Goal: Task Accomplishment & Management: Use online tool/utility

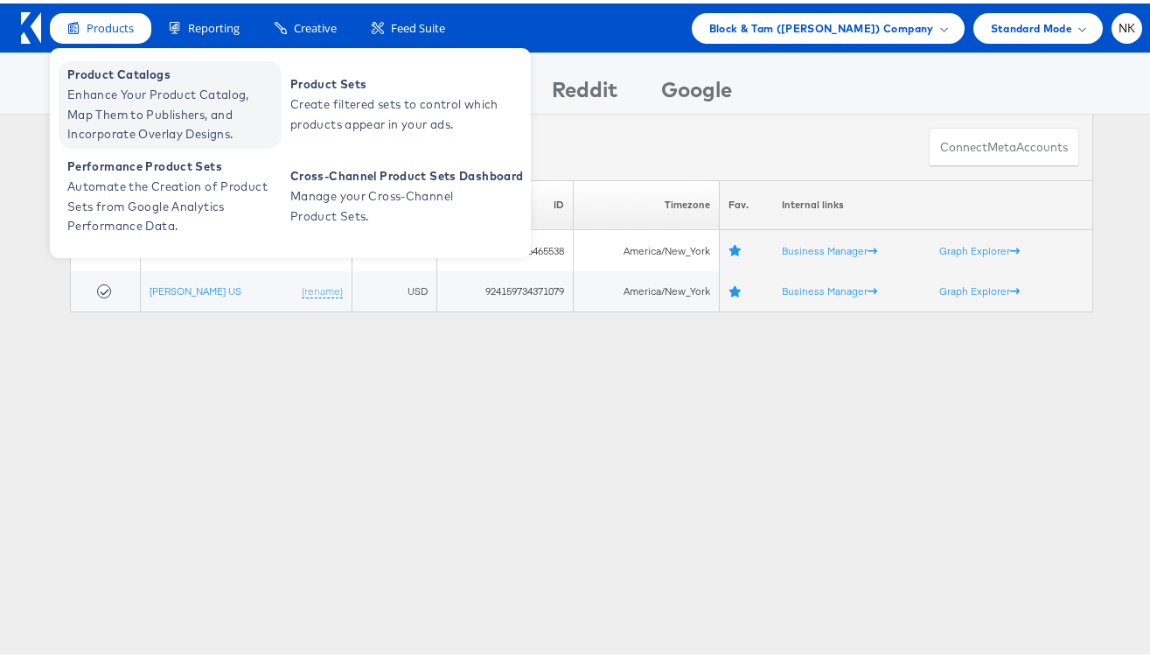
click at [135, 91] on span "Enhance Your Product Catalog, Map Them to Publishers, and Incorporate Overlay D…" at bounding box center [172, 110] width 210 height 59
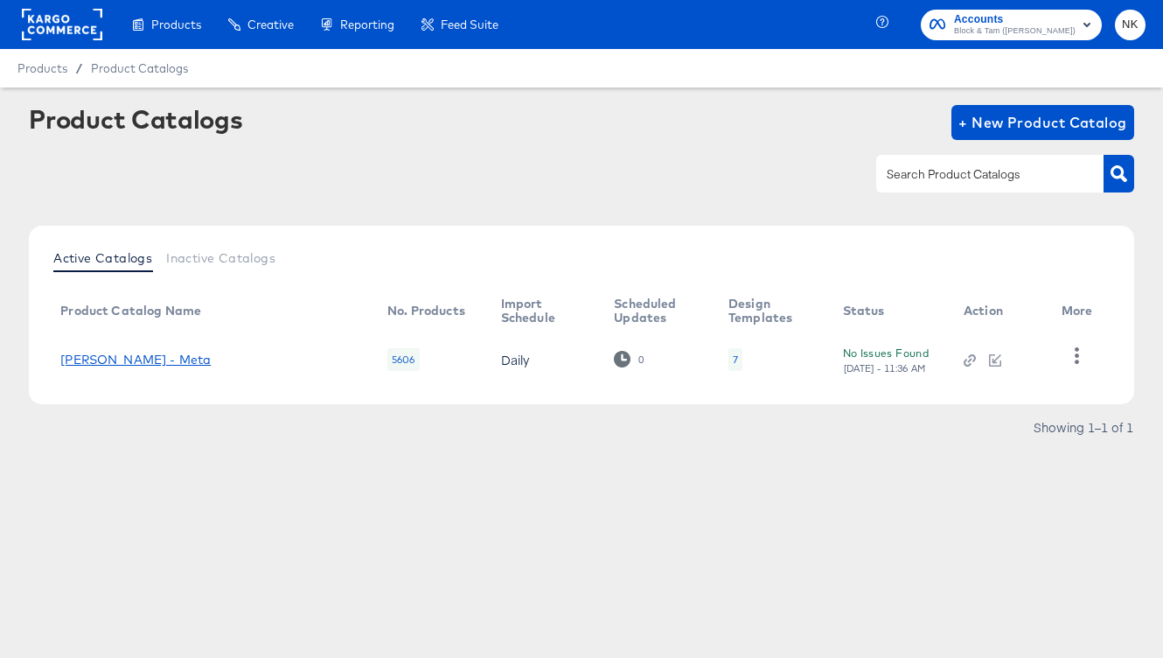
click at [161, 362] on link "[PERSON_NAME] - Meta" at bounding box center [135, 360] width 150 height 14
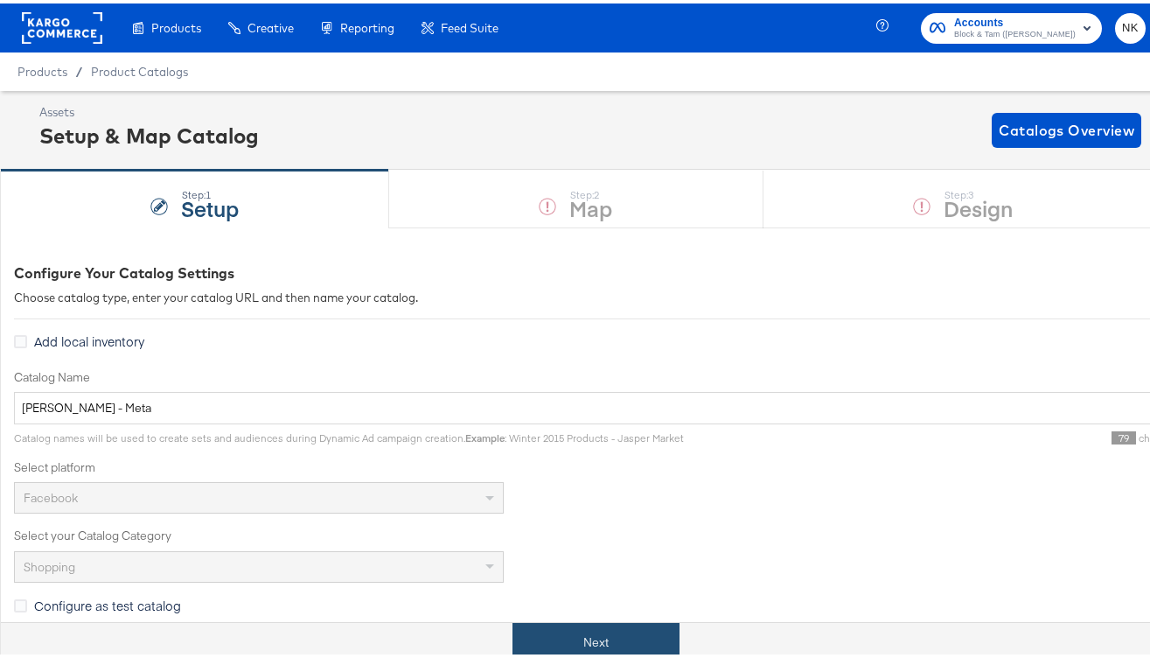
click at [604, 638] on button "Next" at bounding box center [596, 638] width 167 height 39
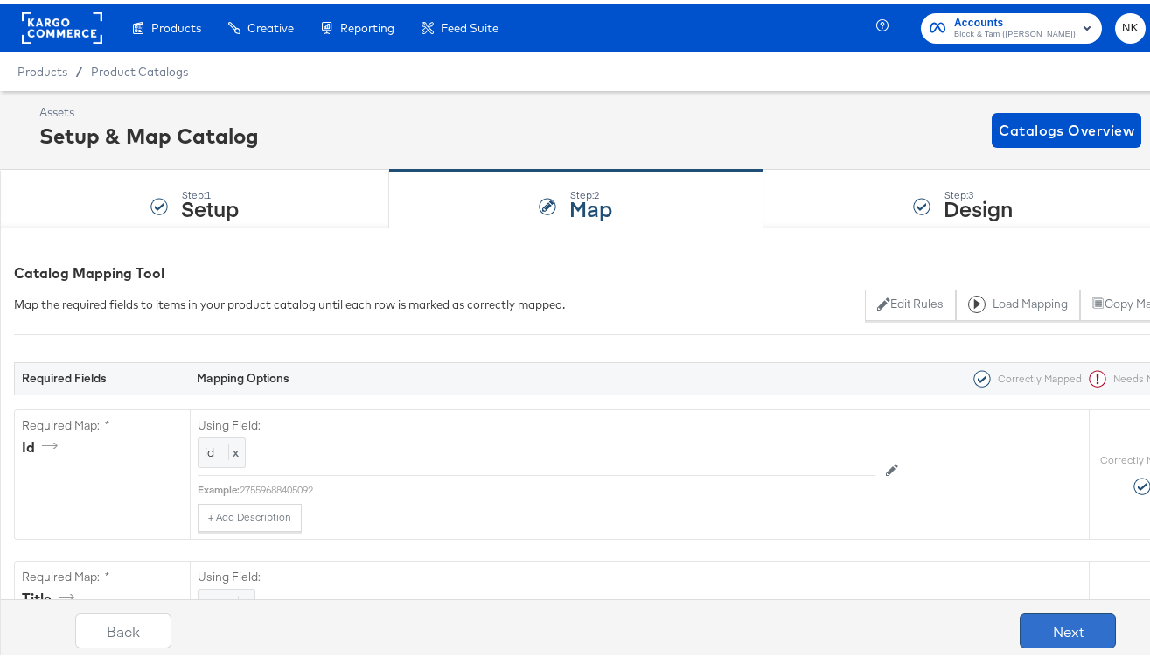
click at [1020, 635] on button "Next" at bounding box center [1068, 627] width 96 height 35
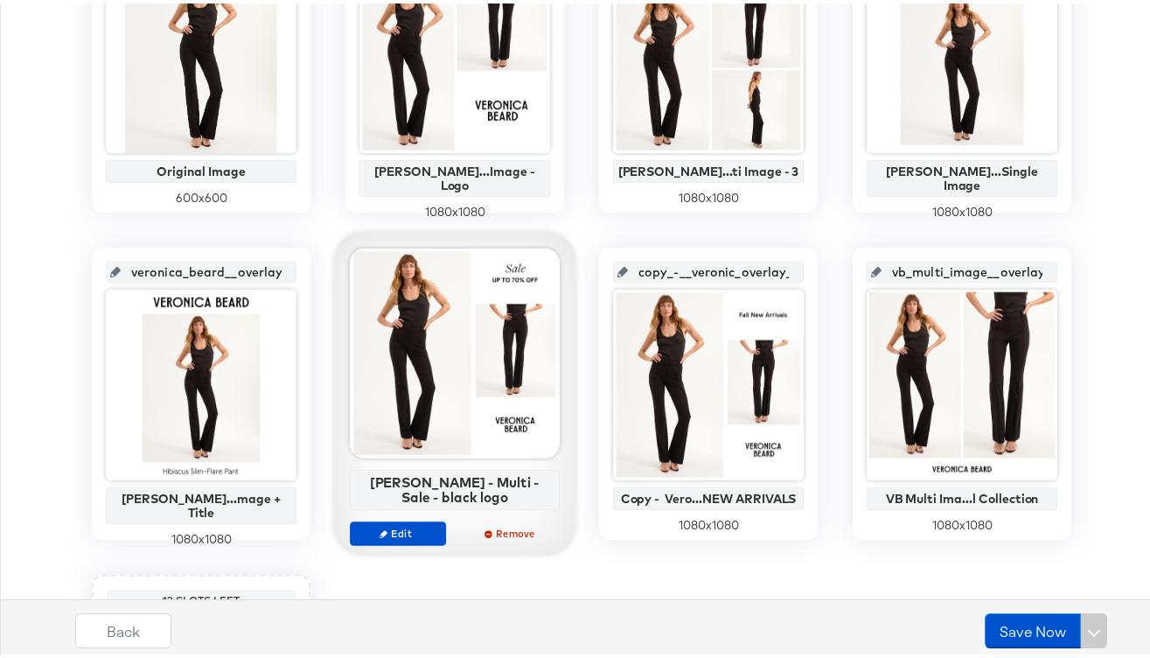
scroll to position [572, 0]
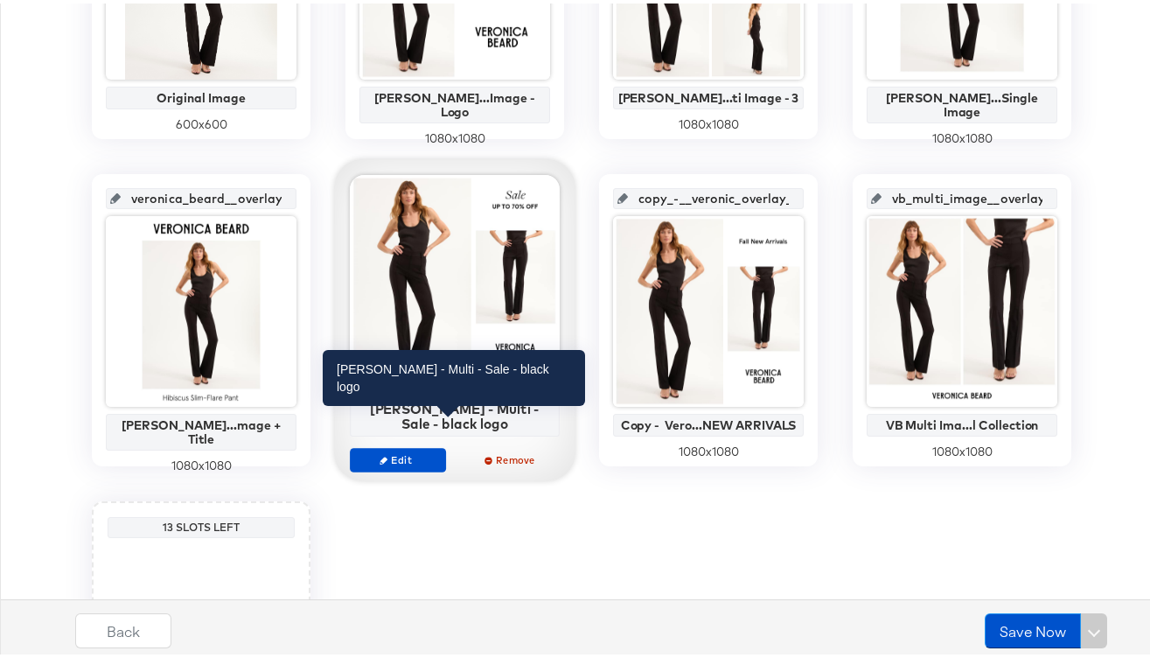
drag, startPoint x: 489, startPoint y: 428, endPoint x: 360, endPoint y: 408, distance: 130.2
click at [360, 408] on div "Veronica Beard - Multi - Sale - black logo" at bounding box center [455, 413] width 210 height 40
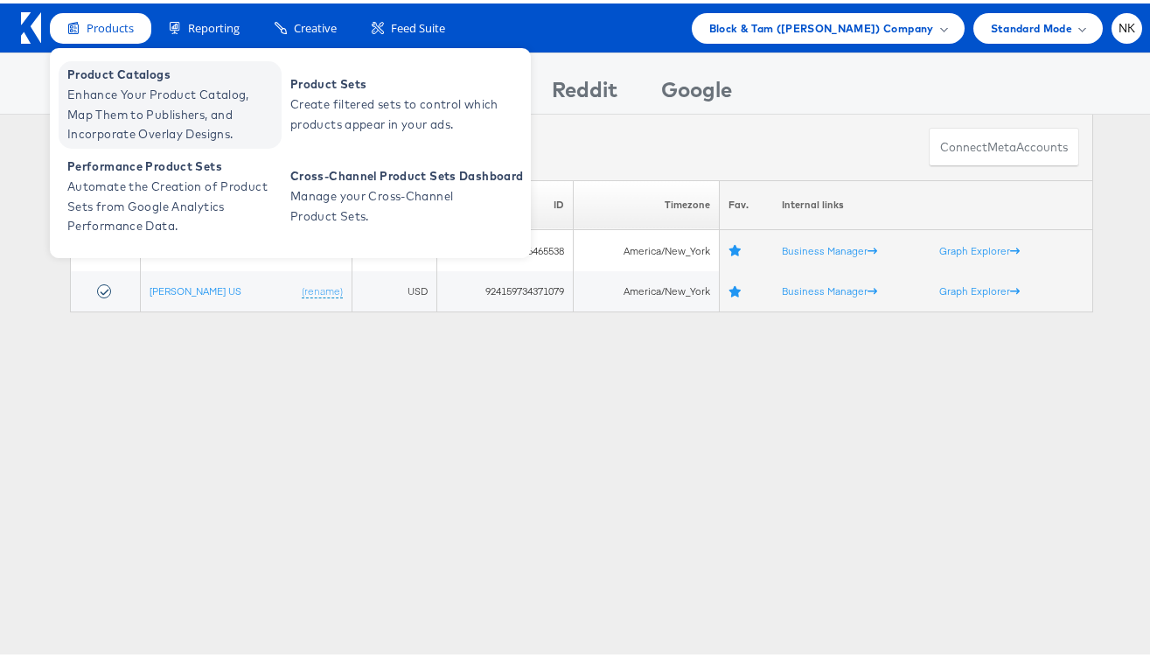
click at [101, 73] on span "Product Catalogs" at bounding box center [172, 71] width 210 height 20
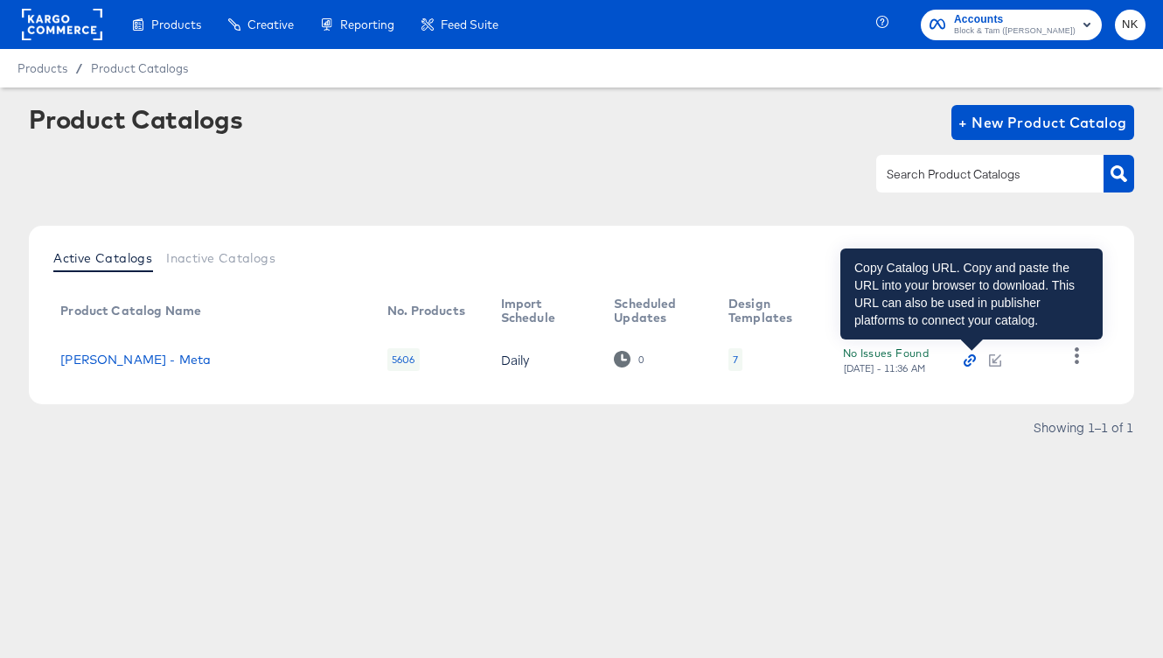
click at [968, 360] on icon "button" at bounding box center [968, 363] width 8 height 8
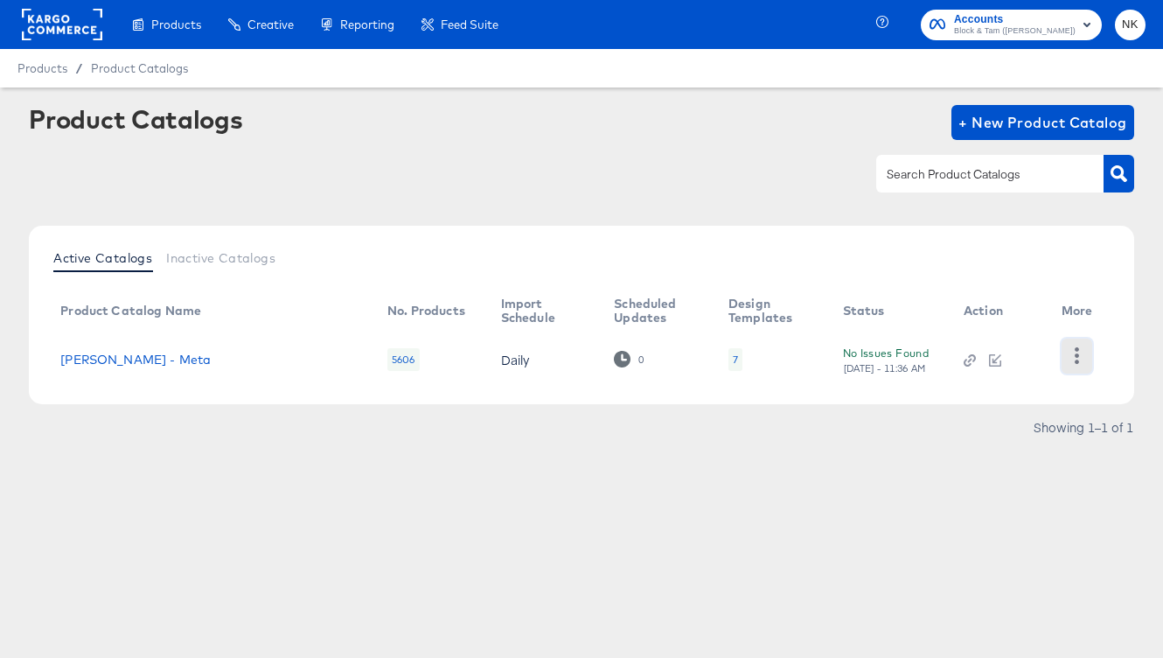
click at [1073, 347] on icon "button" at bounding box center [1077, 355] width 17 height 17
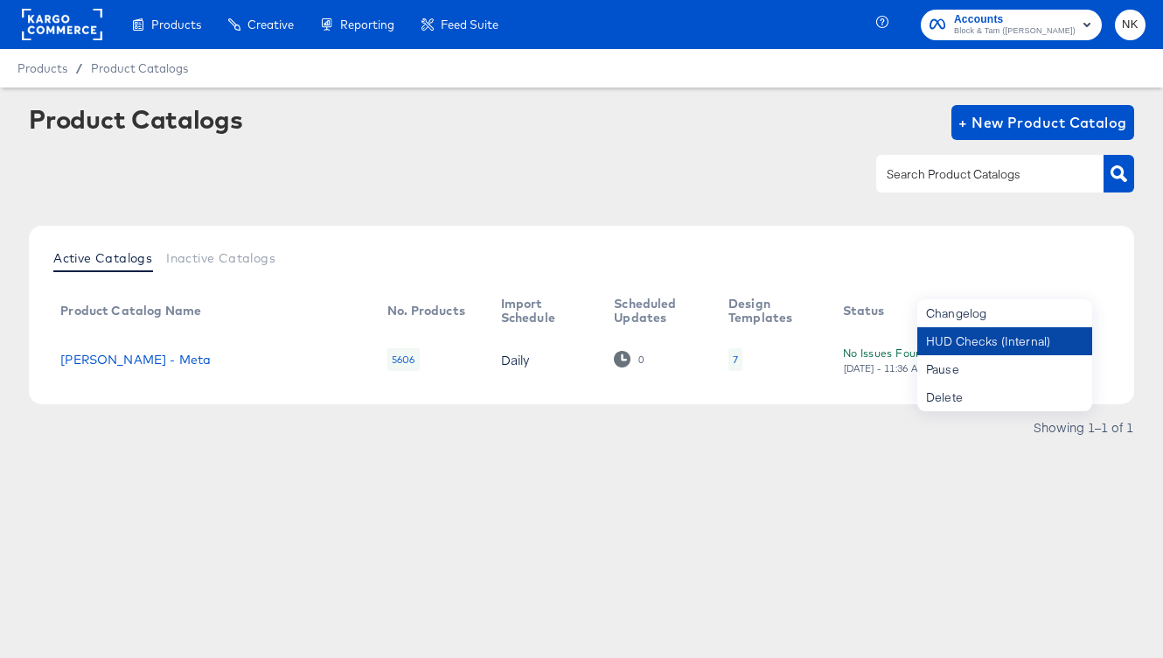
click at [984, 349] on div "HUD Checks (Internal)" at bounding box center [1005, 341] width 175 height 28
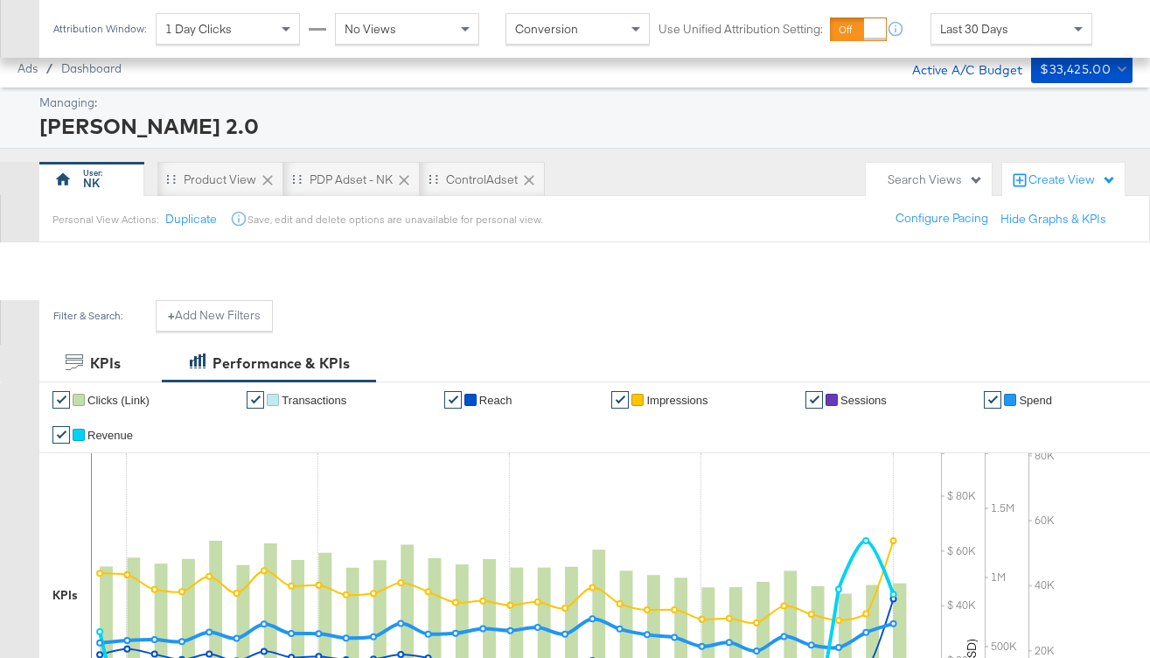
scroll to position [676, 0]
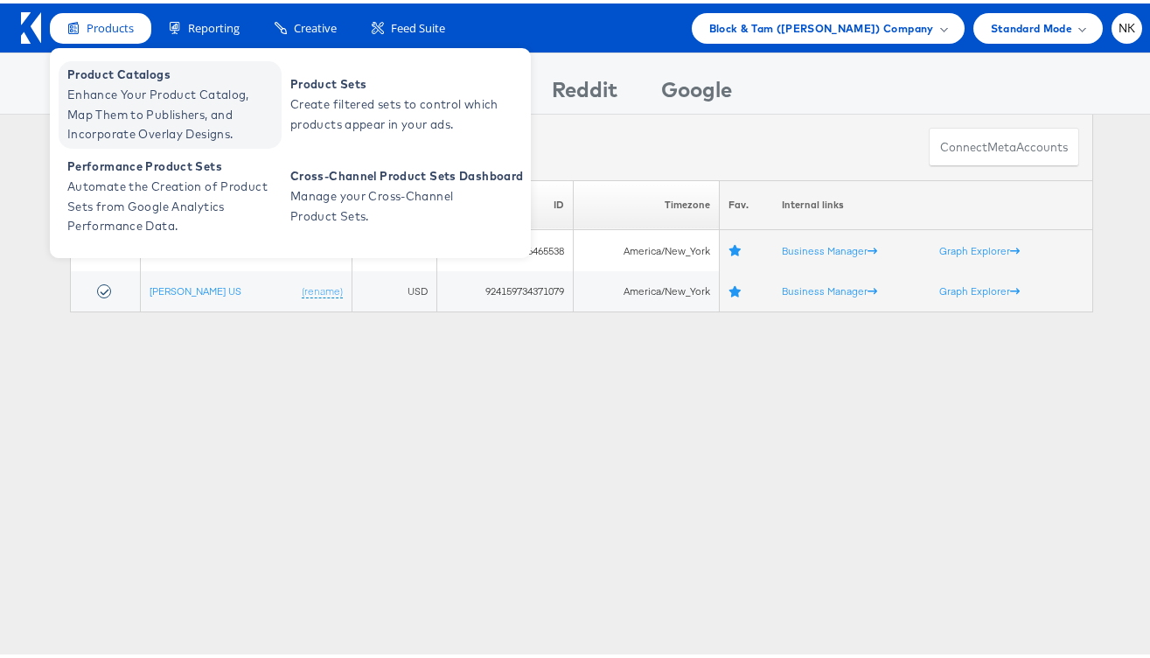
click at [142, 88] on span "Enhance Your Product Catalog, Map Them to Publishers, and Incorporate Overlay D…" at bounding box center [172, 110] width 210 height 59
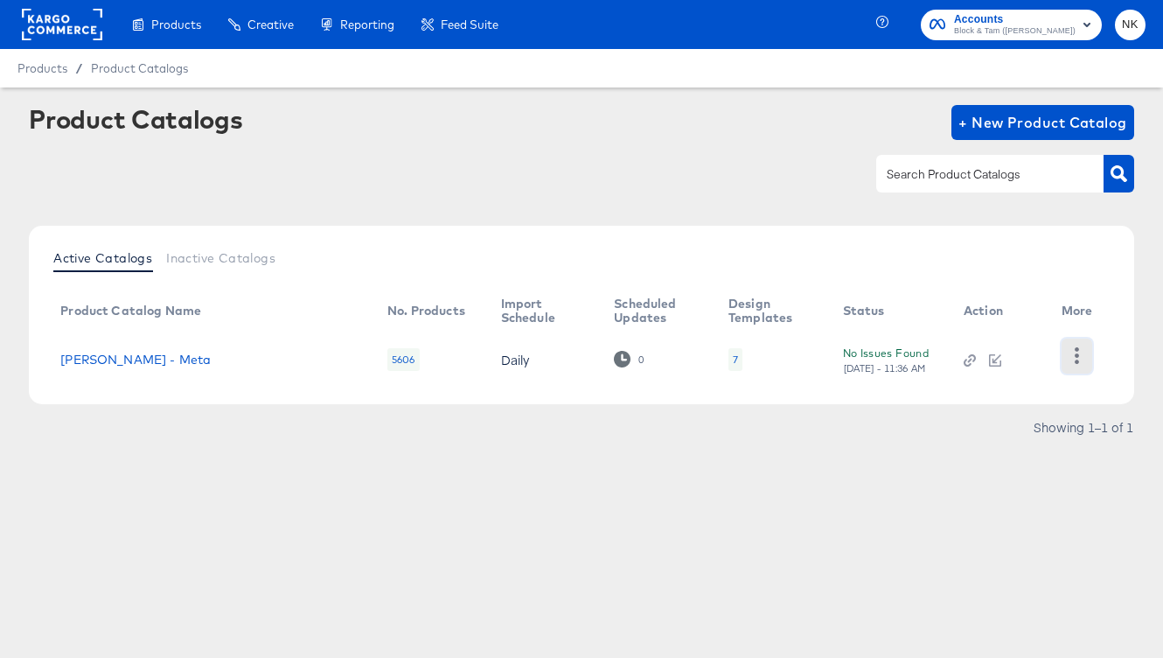
click at [1074, 363] on icon "button" at bounding box center [1077, 355] width 17 height 17
click at [156, 365] on link "Veronica Beard - Meta" at bounding box center [135, 360] width 150 height 14
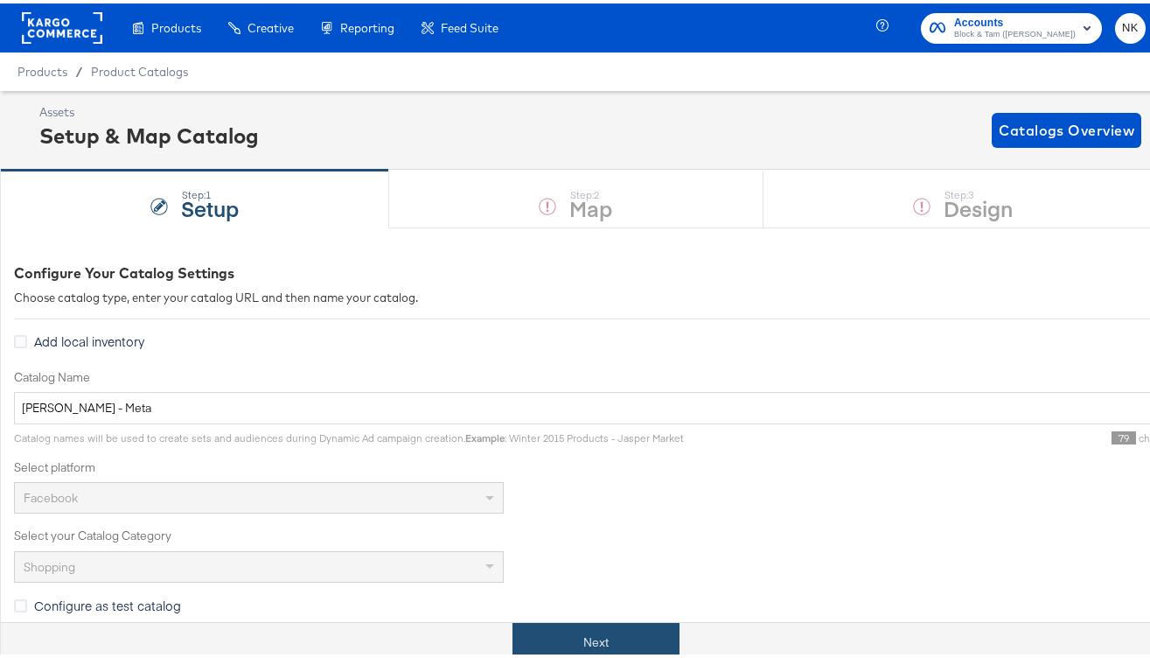
click at [564, 624] on button "Next" at bounding box center [596, 638] width 167 height 39
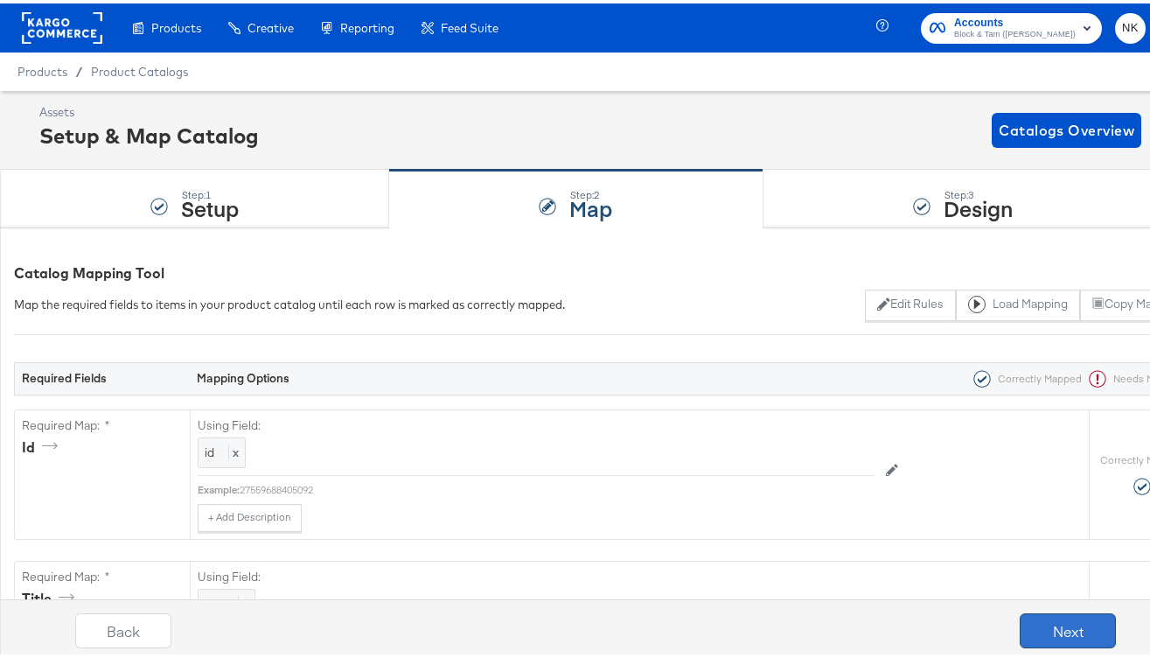
click at [1073, 631] on button "Next" at bounding box center [1068, 627] width 96 height 35
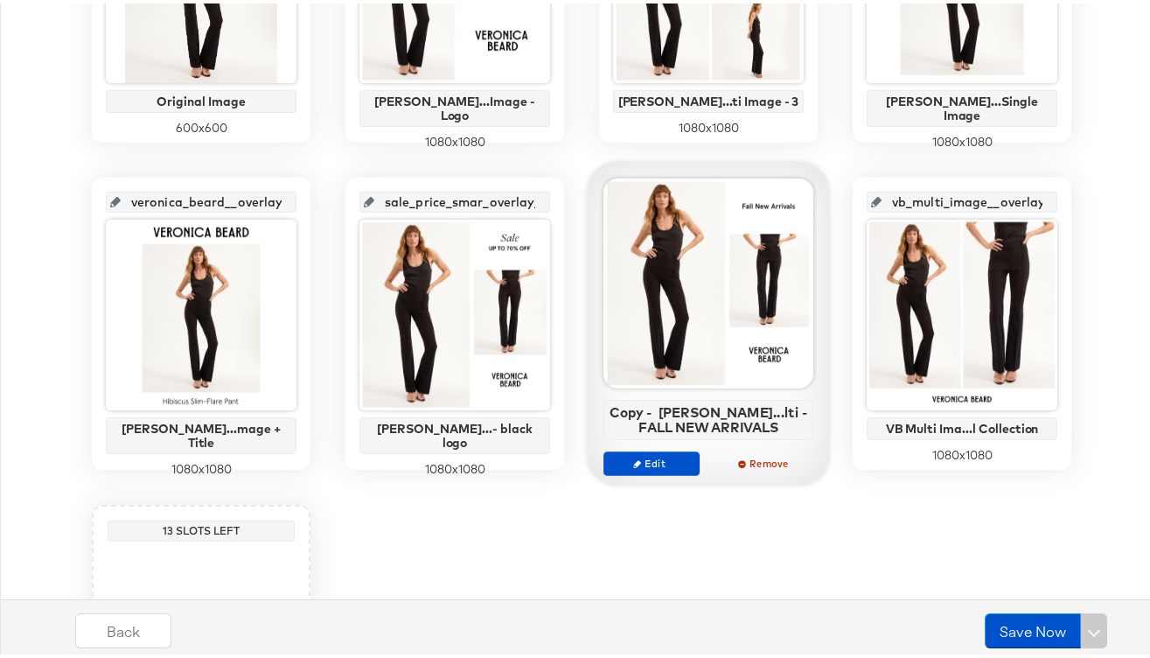
scroll to position [589, 0]
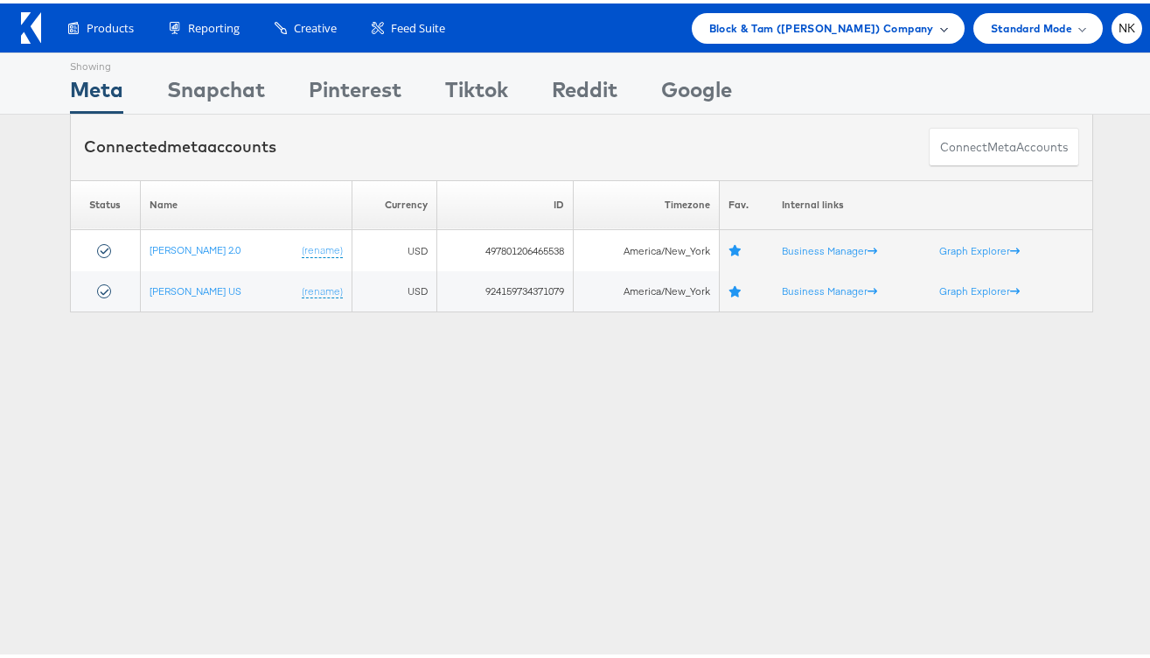
click at [713, 22] on span "Block & Tam (Veronica Beard) Company" at bounding box center [821, 25] width 225 height 18
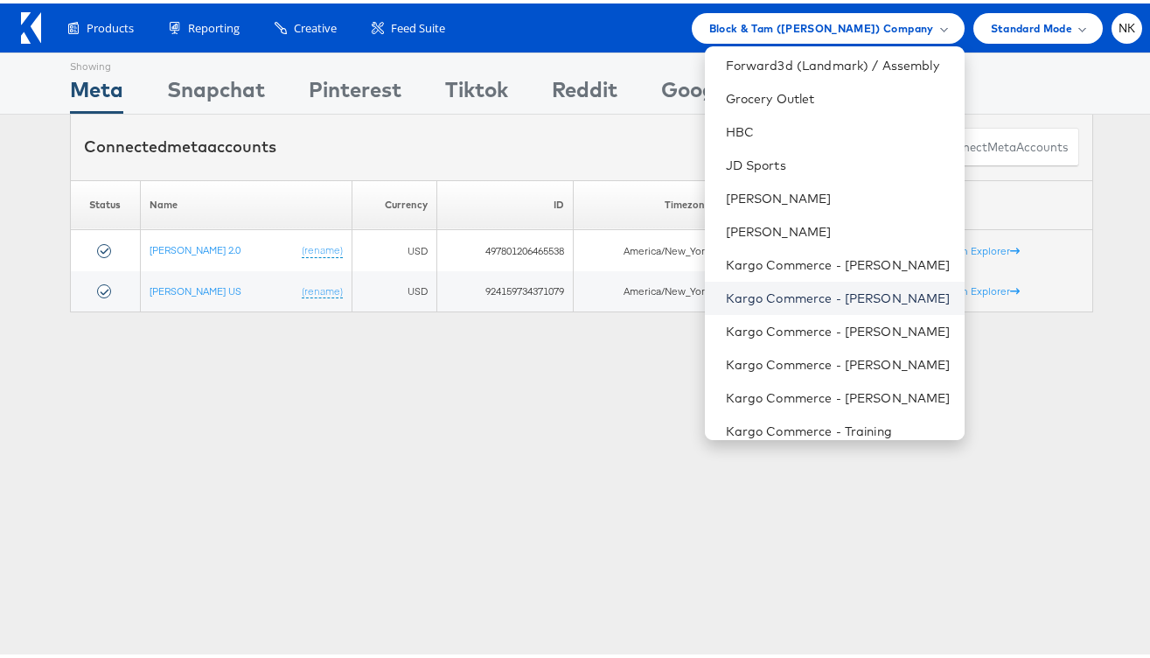
scroll to position [890, 0]
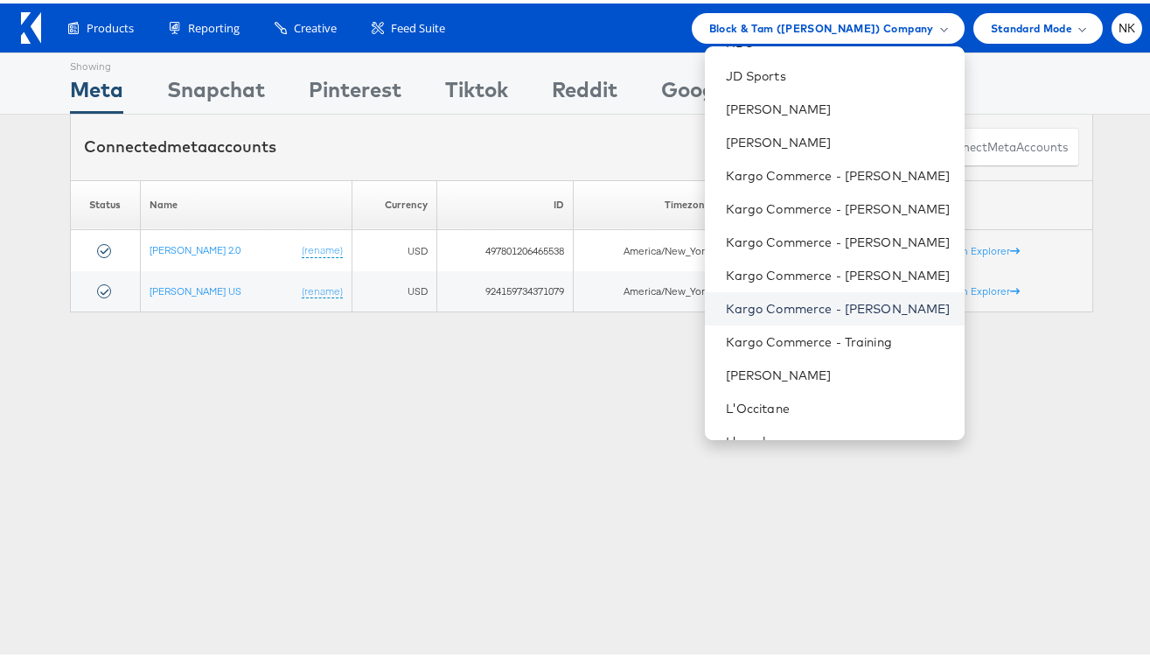
click at [798, 297] on link "Kargo Commerce - Namit Kumar" at bounding box center [838, 305] width 225 height 17
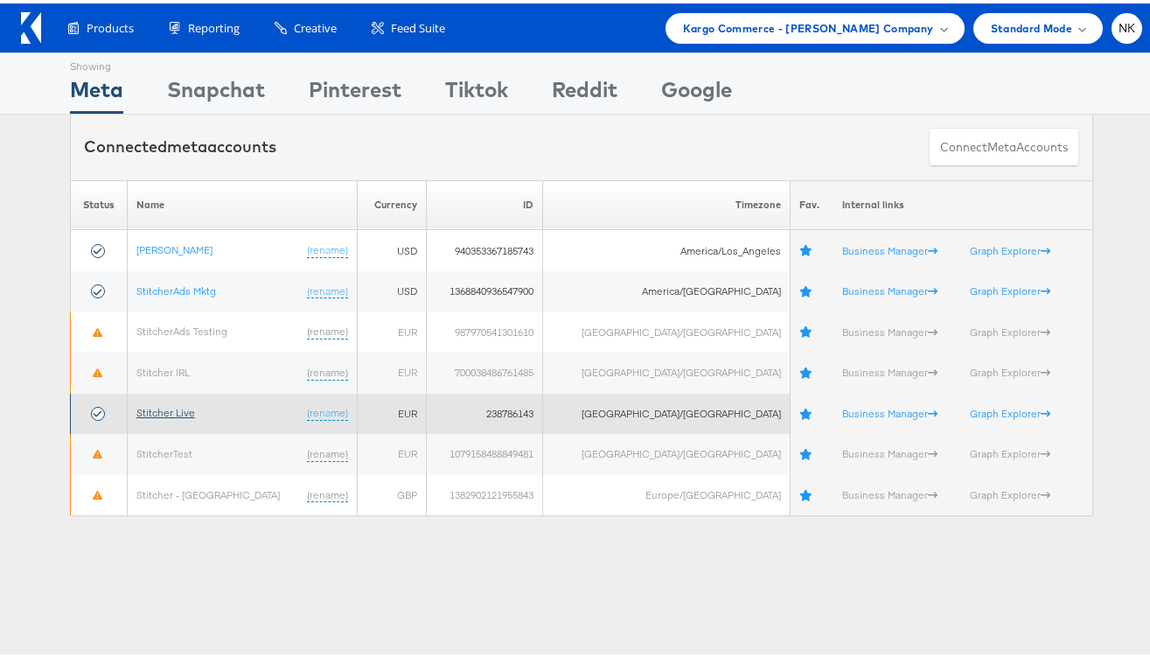
click at [164, 415] on link "Stitcher Live" at bounding box center [165, 408] width 59 height 13
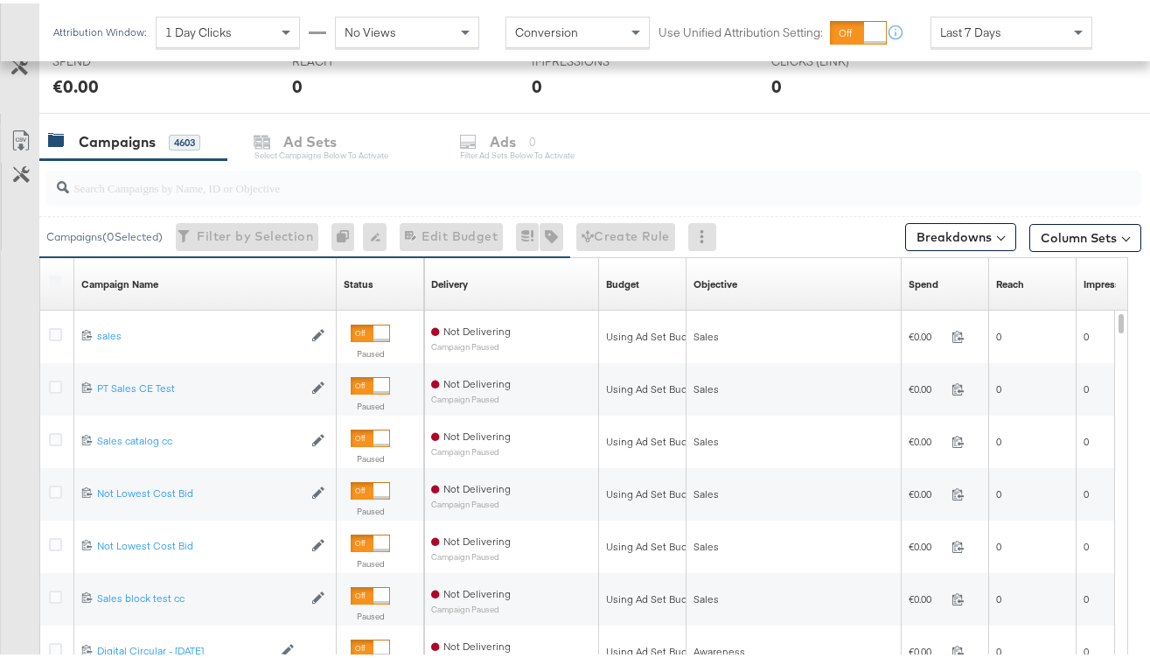
scroll to position [693, 0]
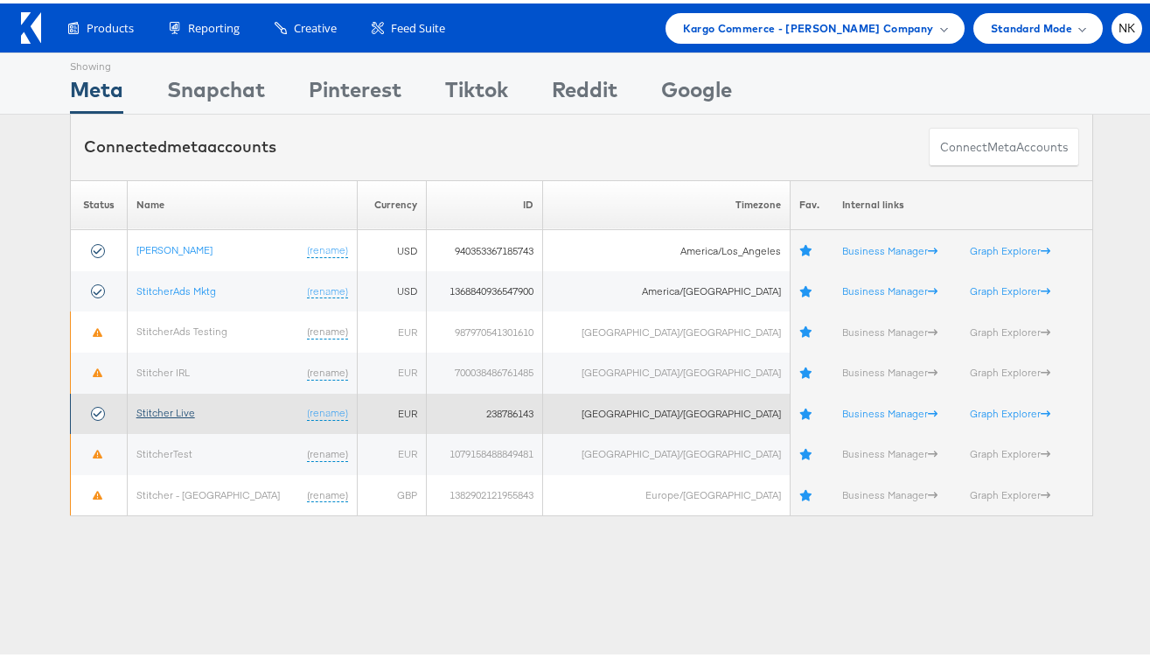
click at [164, 411] on link "Stitcher Live" at bounding box center [165, 408] width 59 height 13
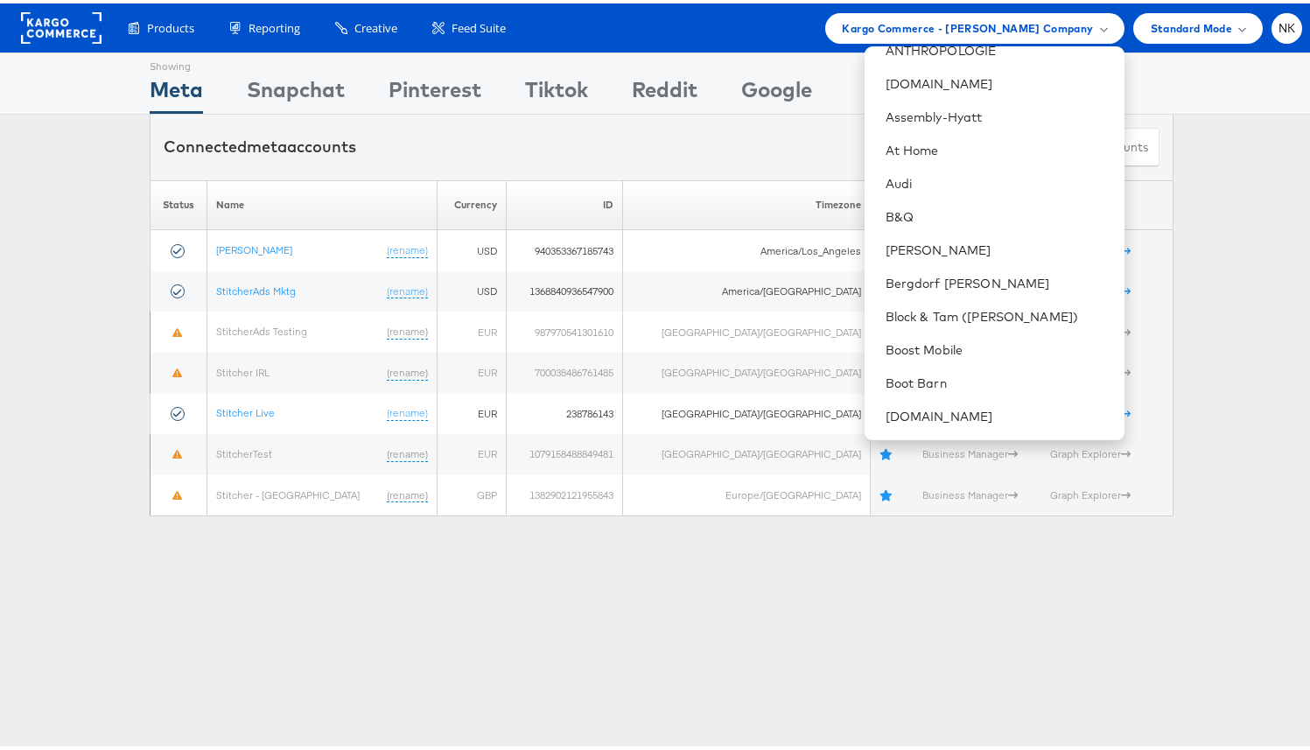
scroll to position [256, 0]
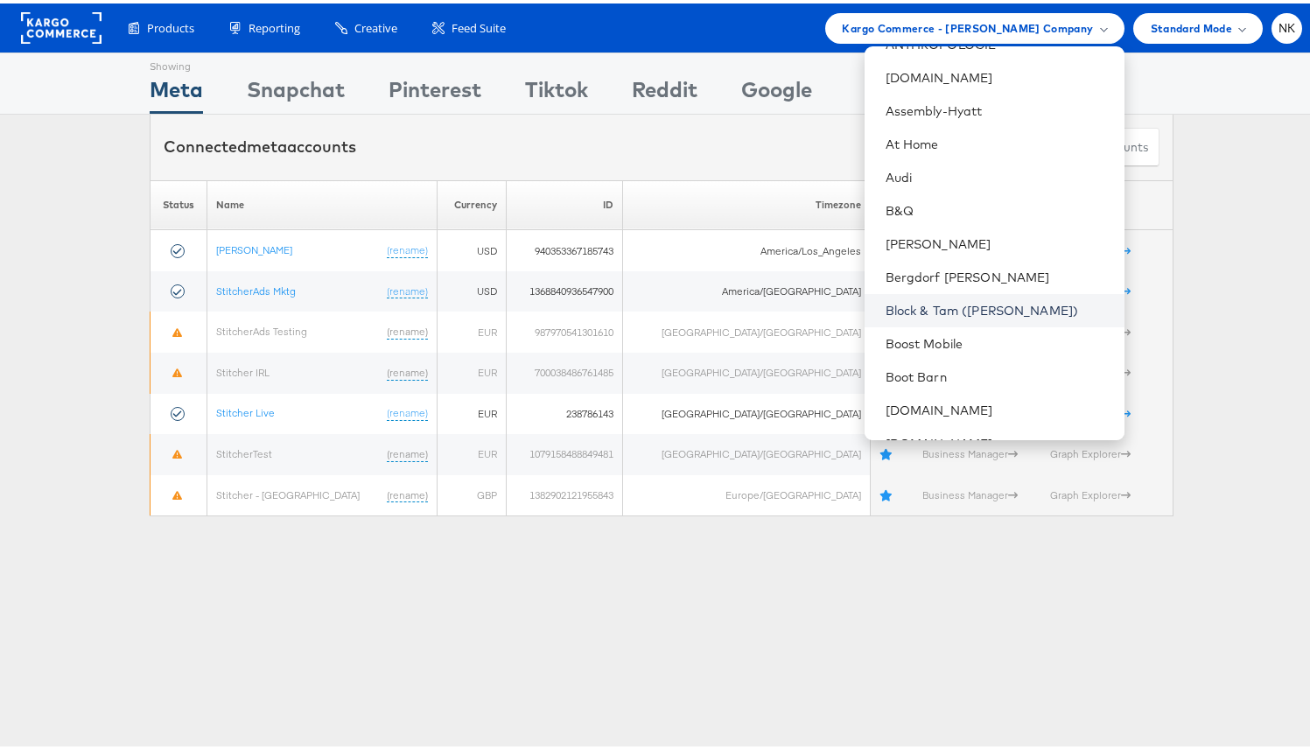
click at [932, 298] on link "Block & Tam ([PERSON_NAME])" at bounding box center [997, 306] width 225 height 17
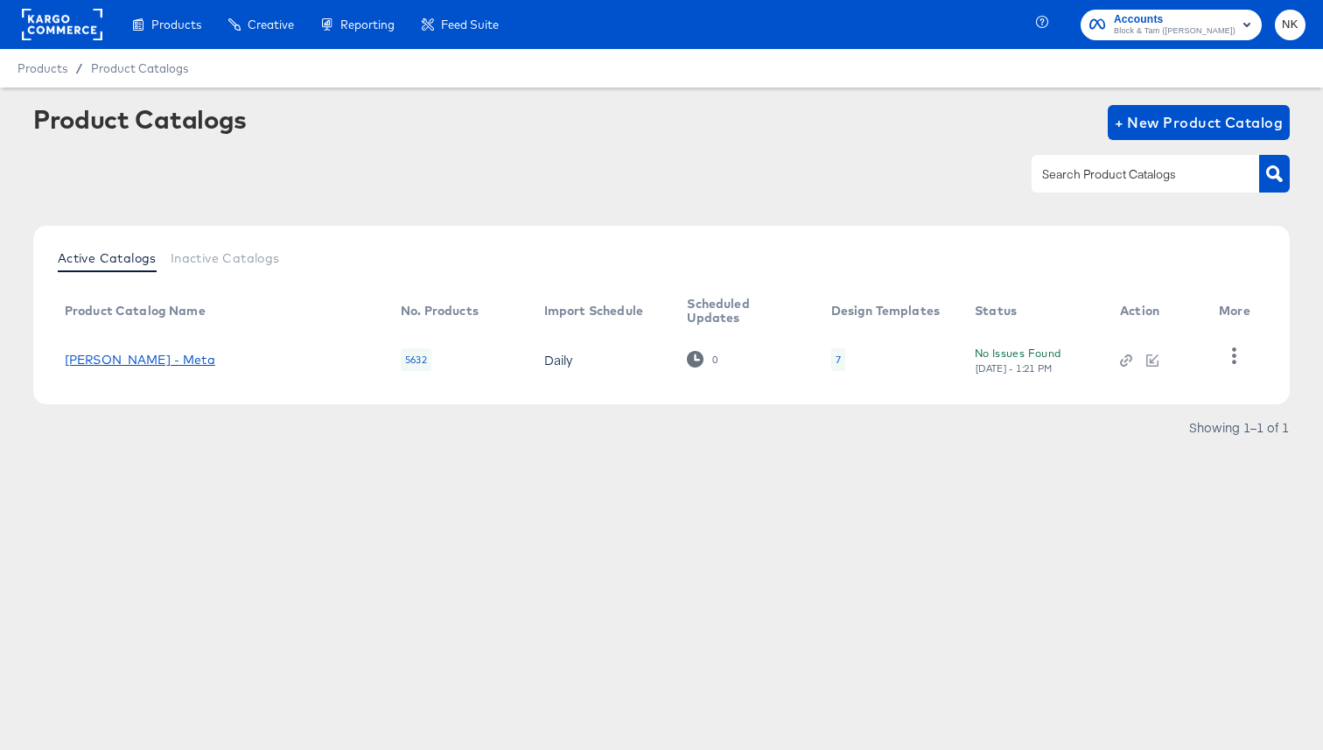
click at [159, 360] on link "[PERSON_NAME] - Meta" at bounding box center [140, 360] width 150 height 14
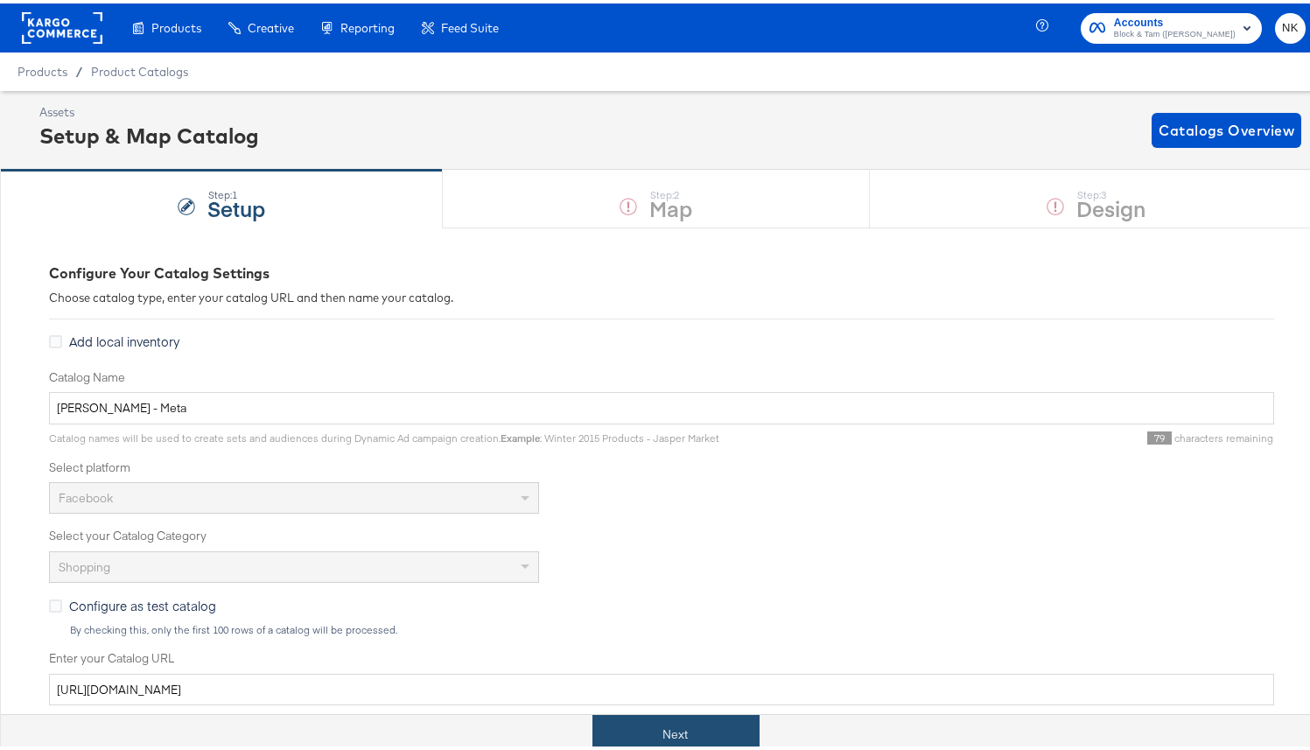
click at [633, 734] on button "Next" at bounding box center [675, 730] width 167 height 39
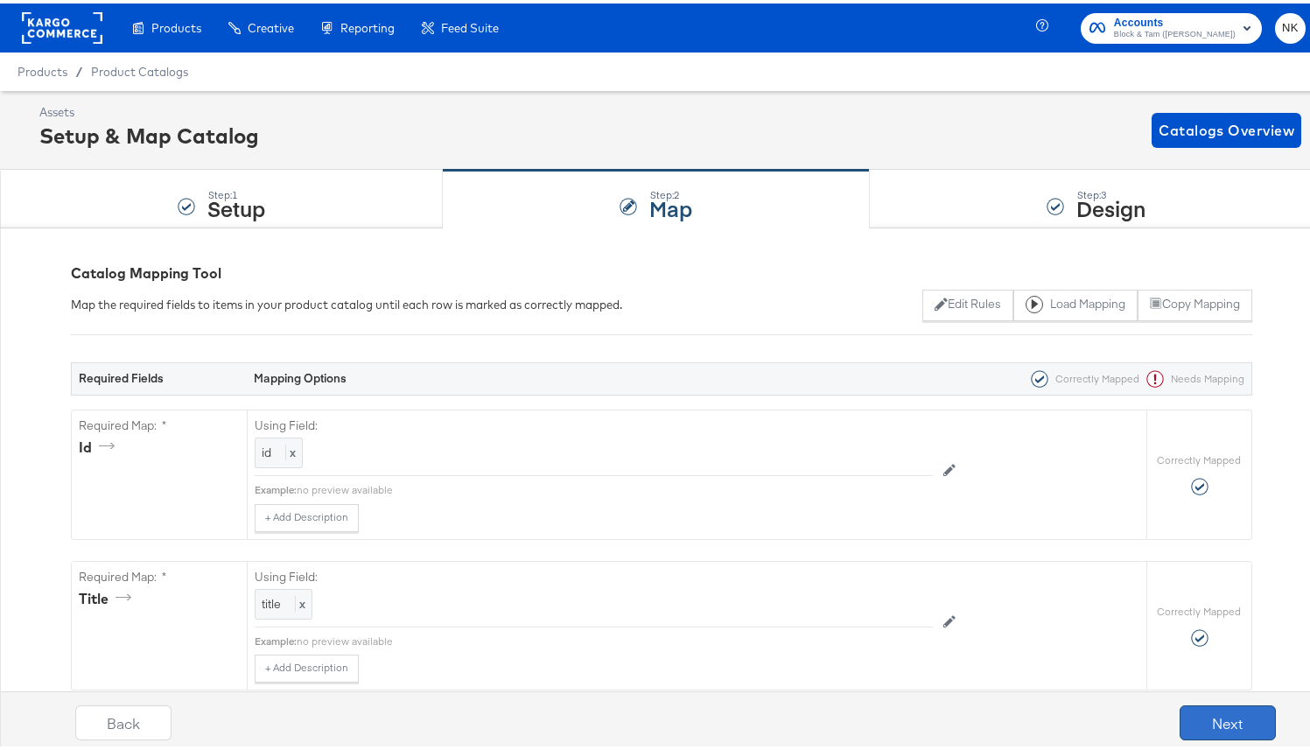
click at [1192, 709] on button "Next" at bounding box center [1227, 719] width 96 height 35
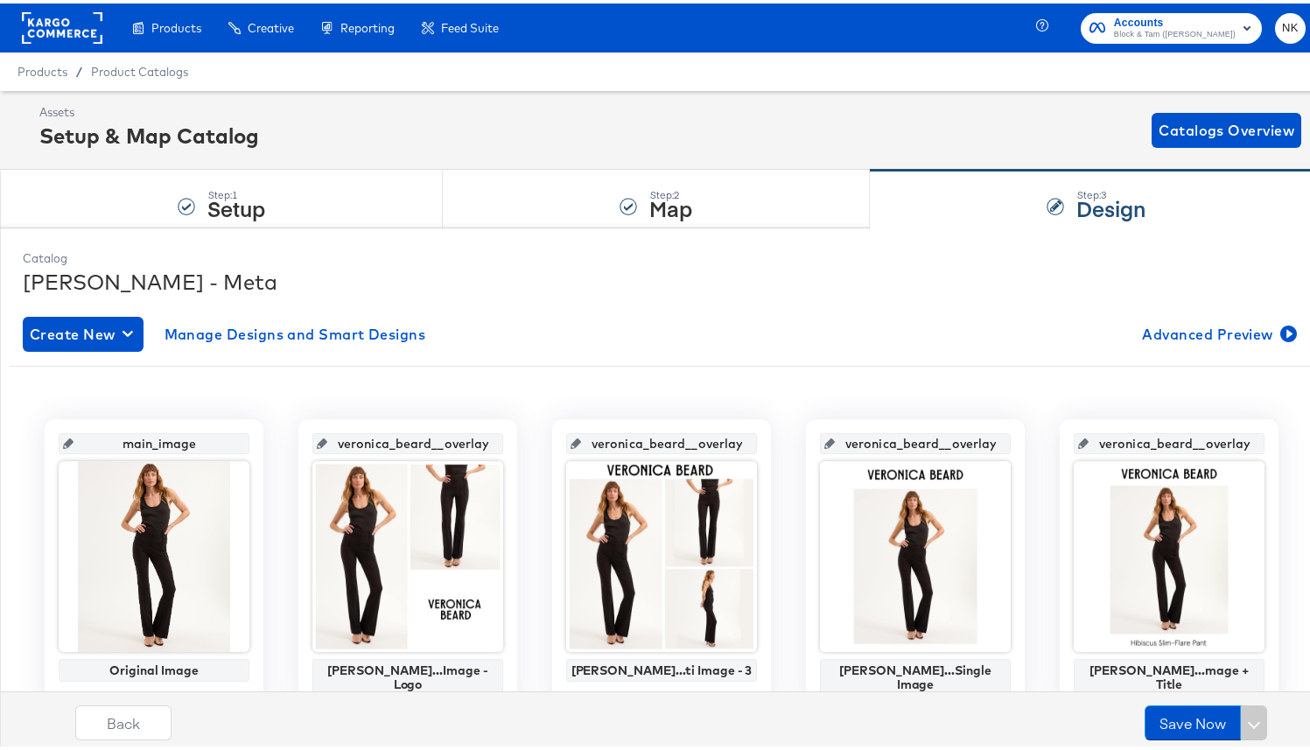
click at [80, 38] on rect at bounding box center [62, 24] width 80 height 31
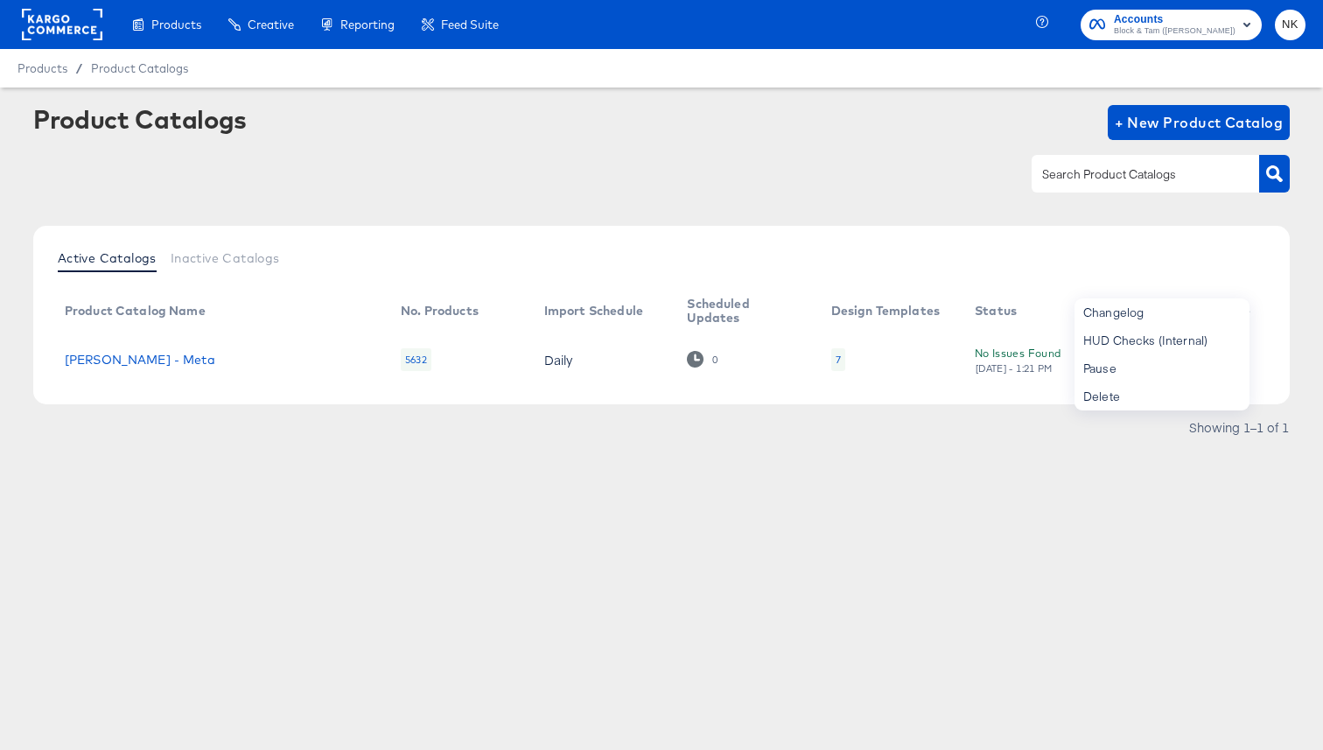
click at [1183, 349] on div "HUD Checks (Internal)" at bounding box center [1161, 340] width 175 height 28
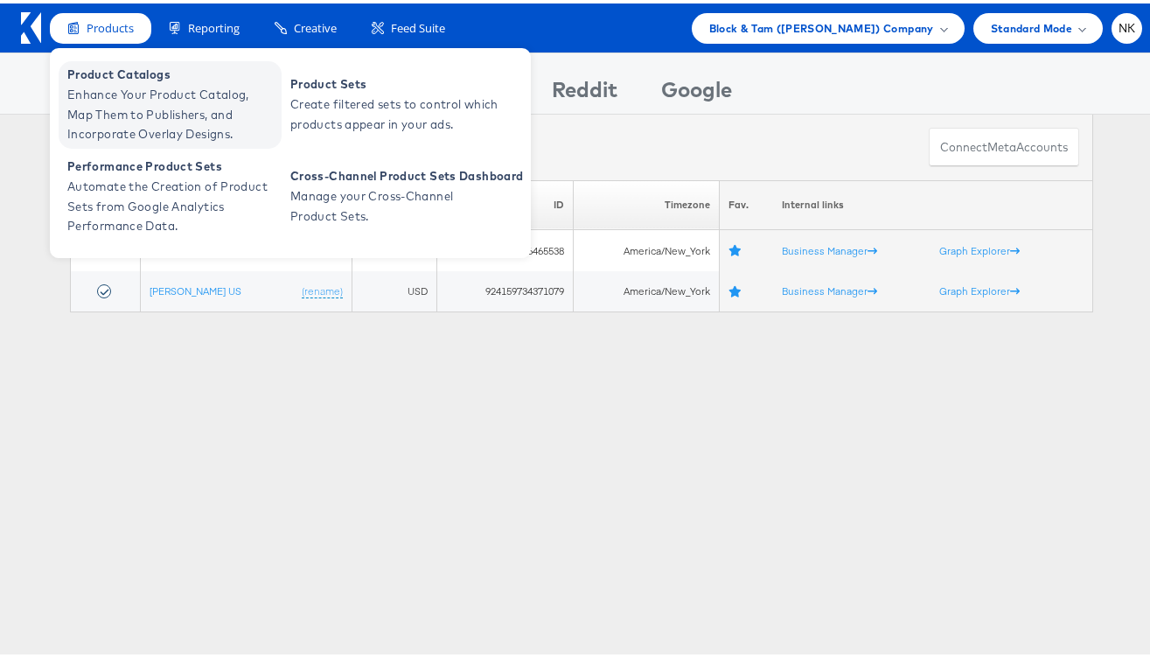
click at [95, 98] on span "Enhance Your Product Catalog, Map Them to Publishers, and Incorporate Overlay D…" at bounding box center [172, 110] width 210 height 59
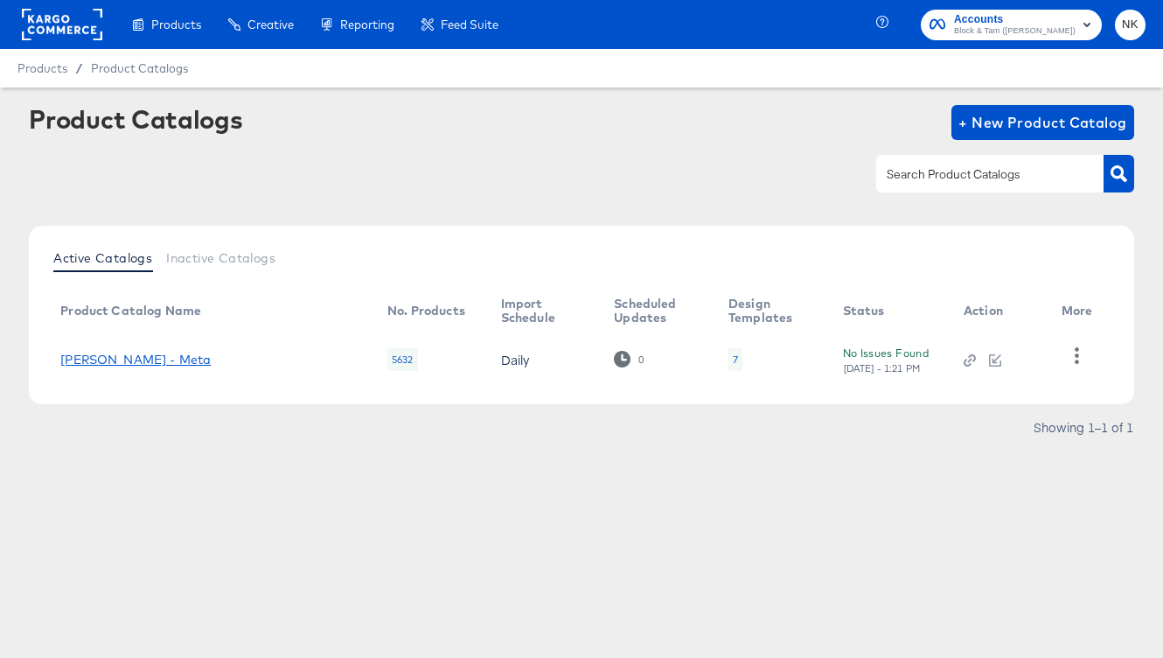
click at [148, 354] on link "[PERSON_NAME] - Meta" at bounding box center [135, 360] width 150 height 14
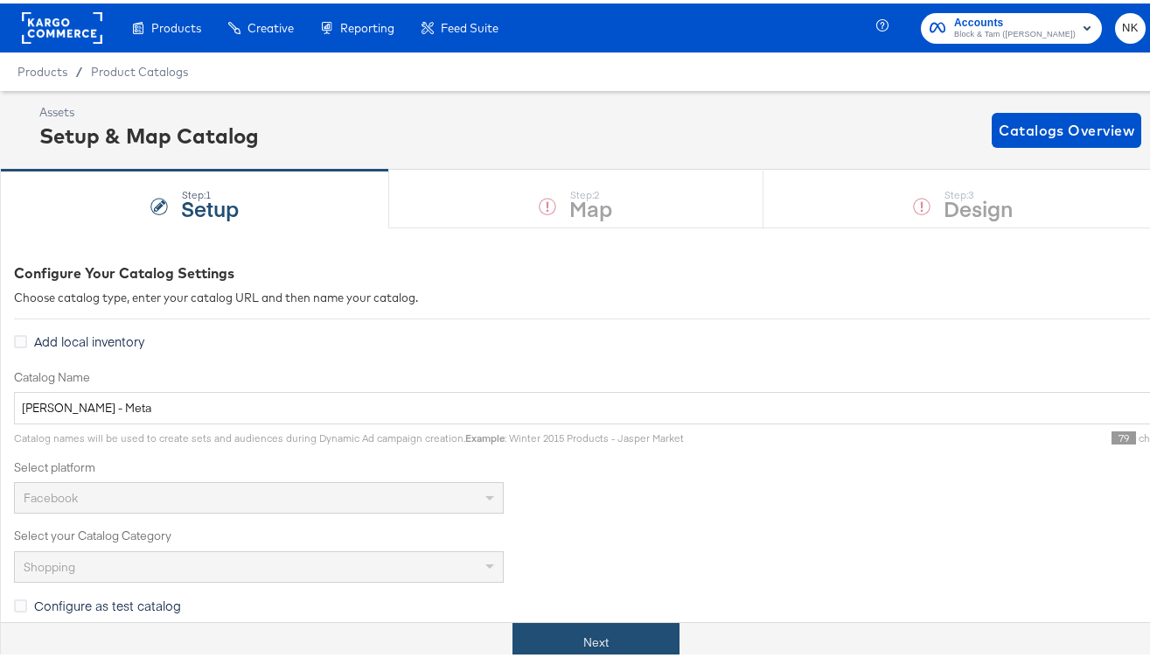
click at [644, 643] on button "Next" at bounding box center [596, 638] width 167 height 39
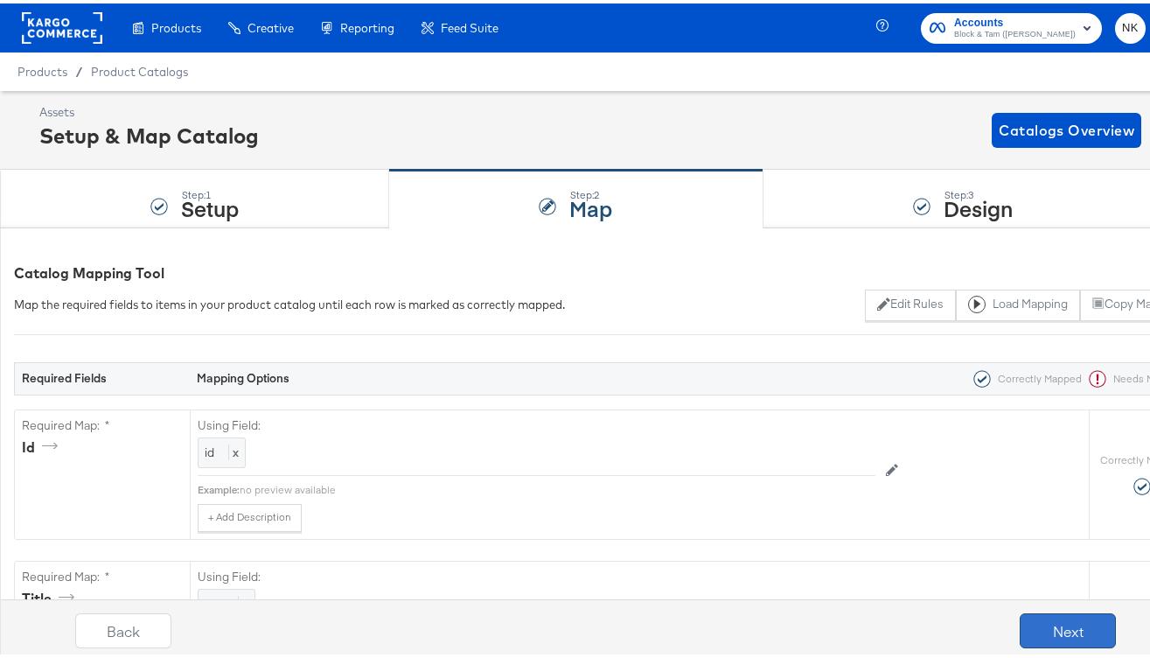
click at [1039, 623] on button "Next" at bounding box center [1068, 627] width 96 height 35
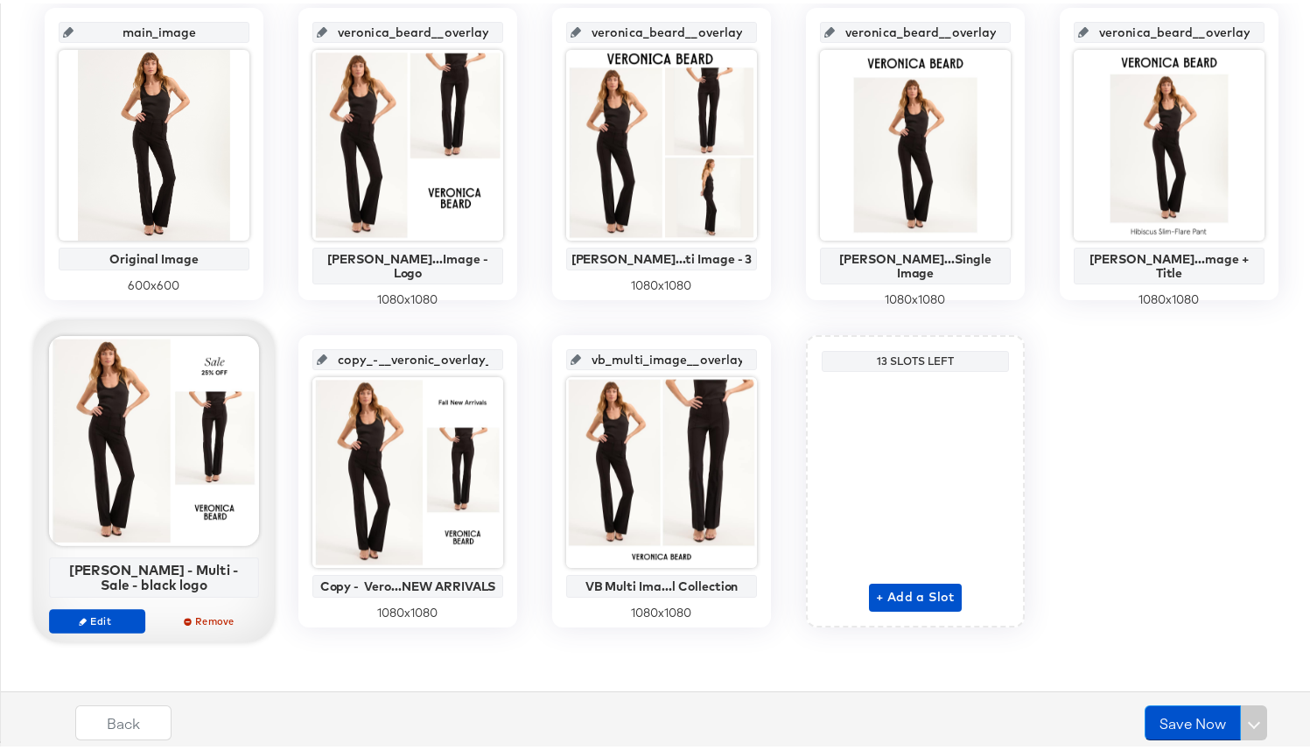
scroll to position [411, 0]
click at [126, 611] on span "Edit" at bounding box center [97, 617] width 80 height 13
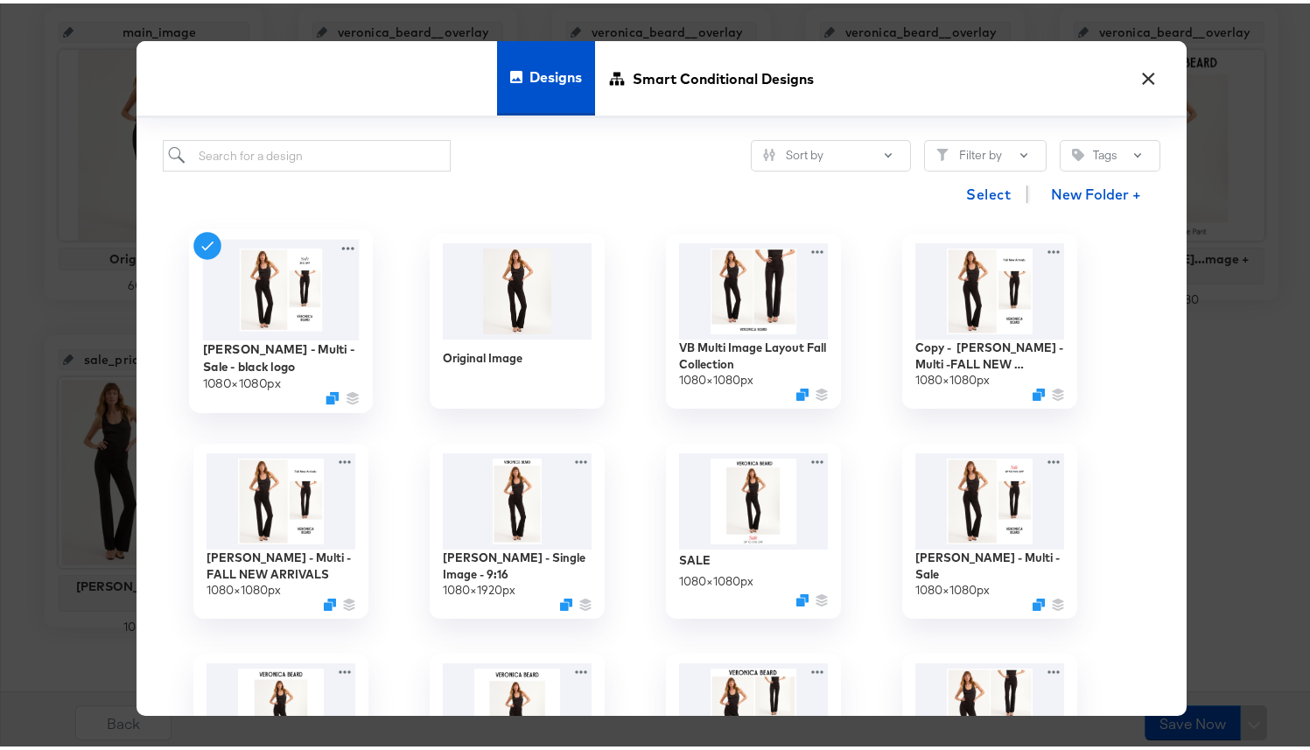
click at [287, 276] on img at bounding box center [281, 286] width 157 height 101
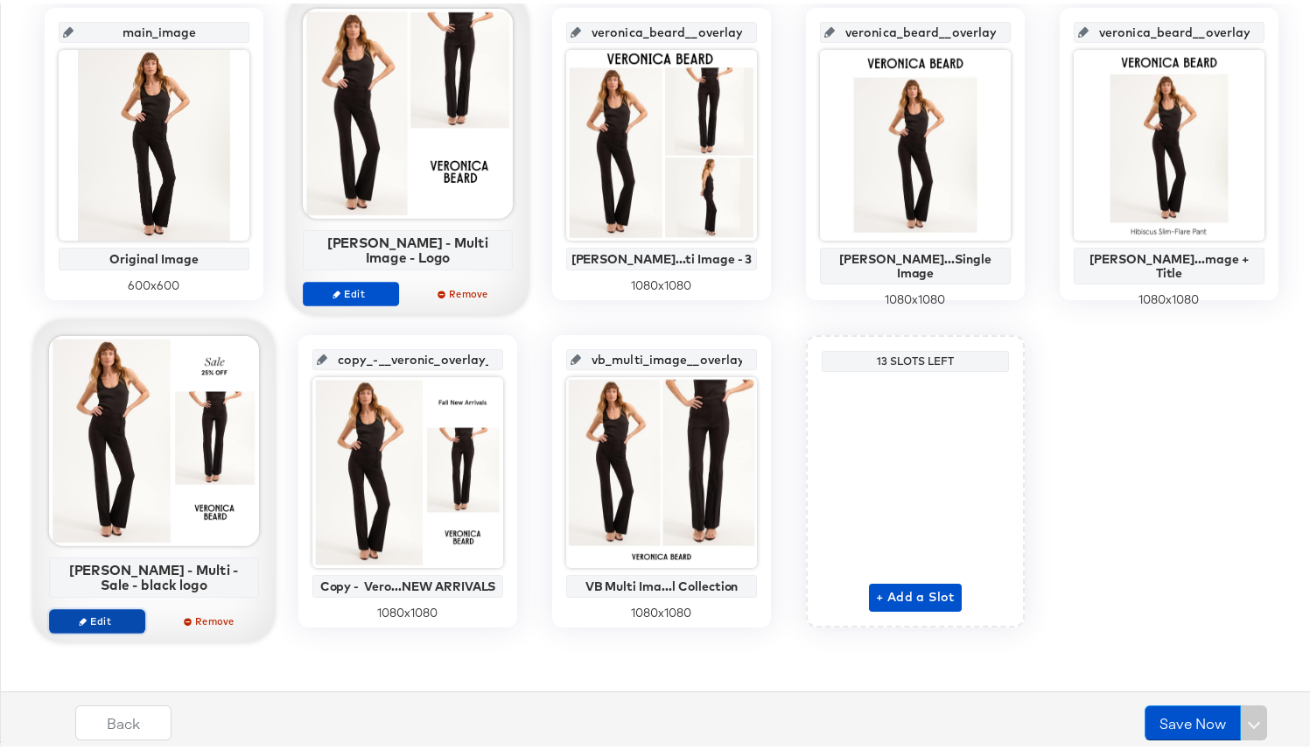
click at [104, 606] on button "Edit" at bounding box center [97, 617] width 96 height 24
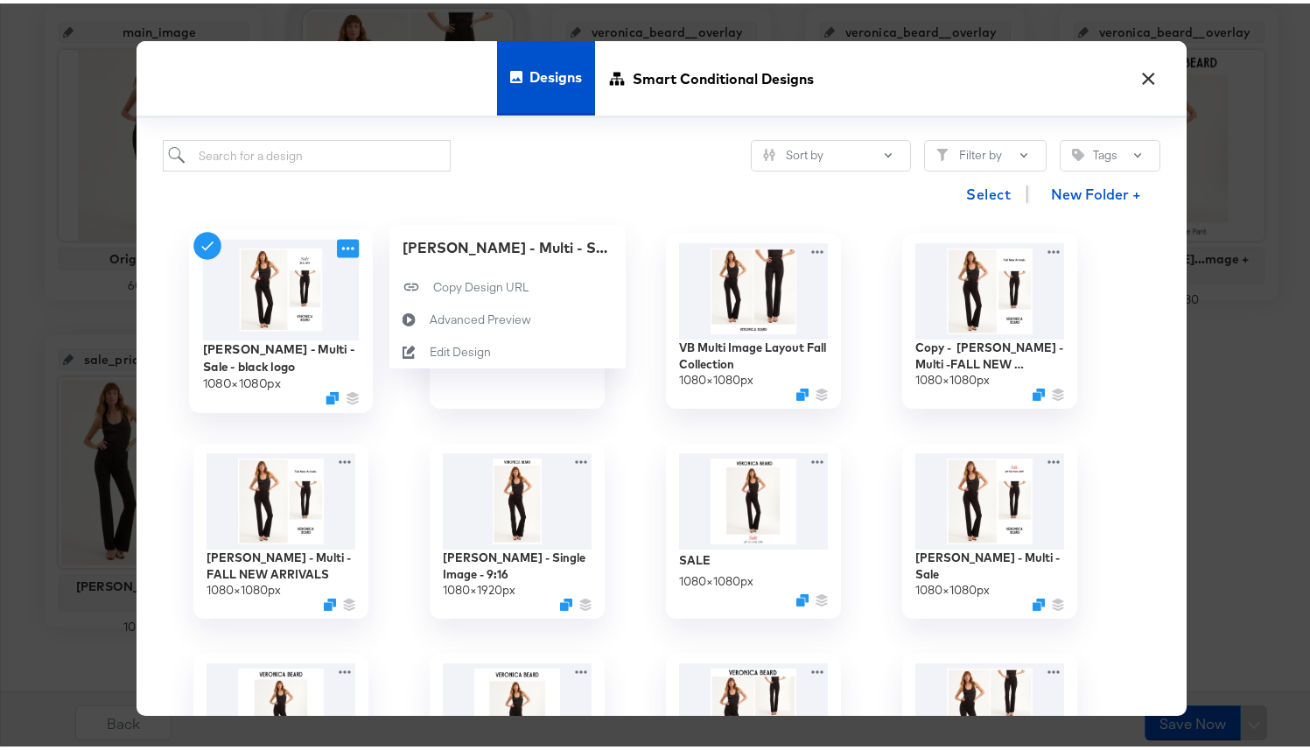
click at [341, 252] on icon at bounding box center [348, 245] width 22 height 18
click at [421, 343] on icon at bounding box center [409, 349] width 40 height 14
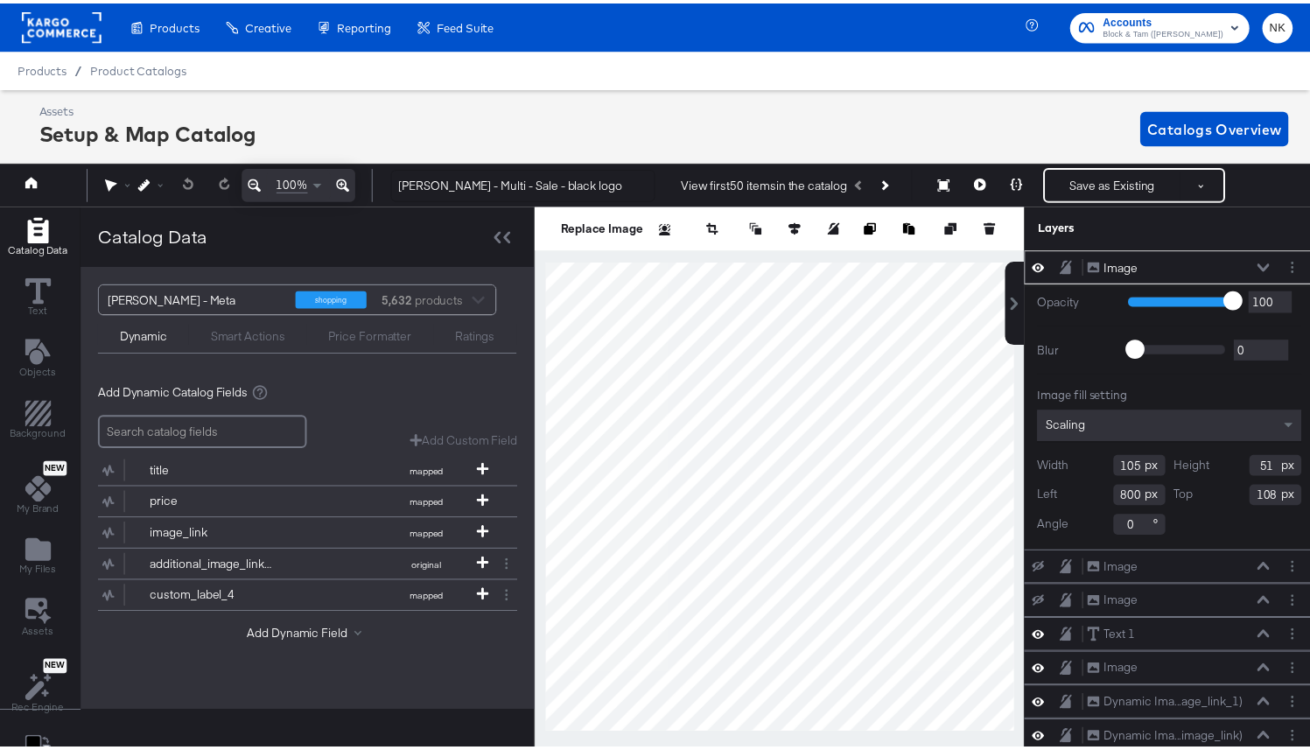
scroll to position [0, 4]
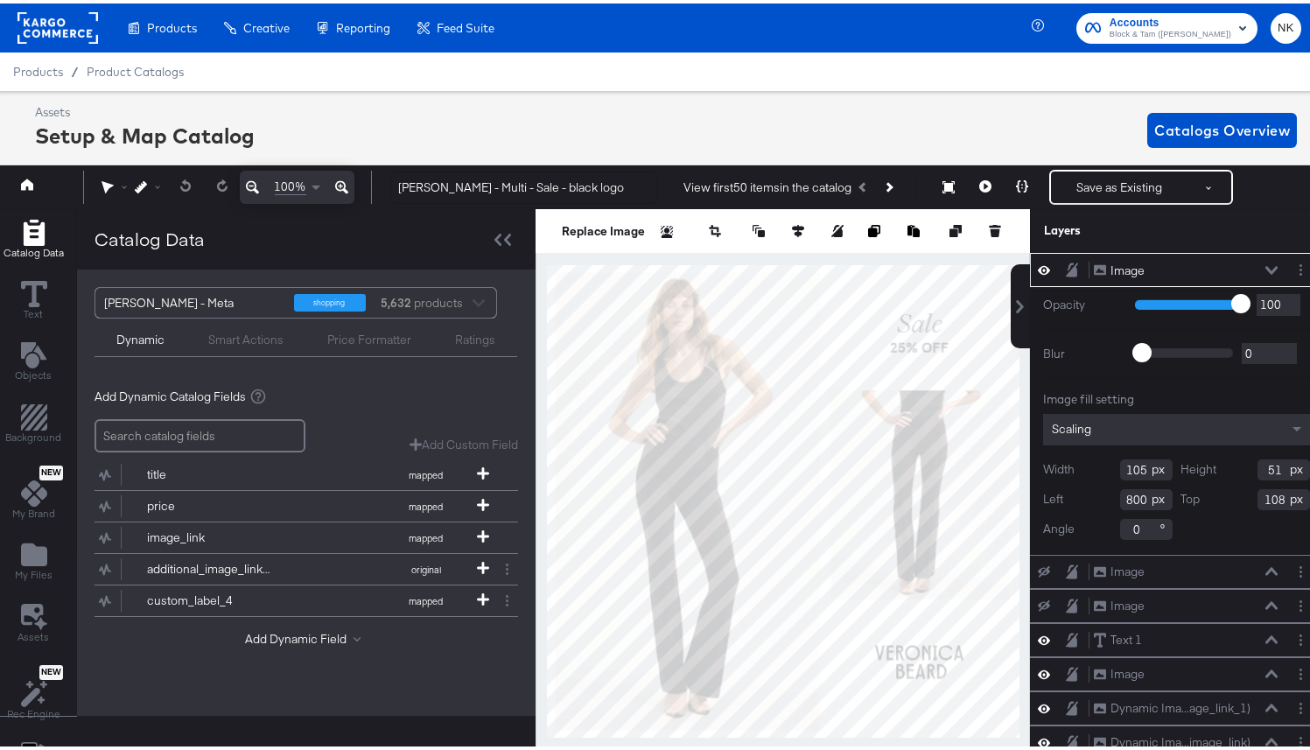
click at [982, 115] on div "Assets Setup & Map Catalog Catalogs Overview" at bounding box center [665, 127] width 1261 height 52
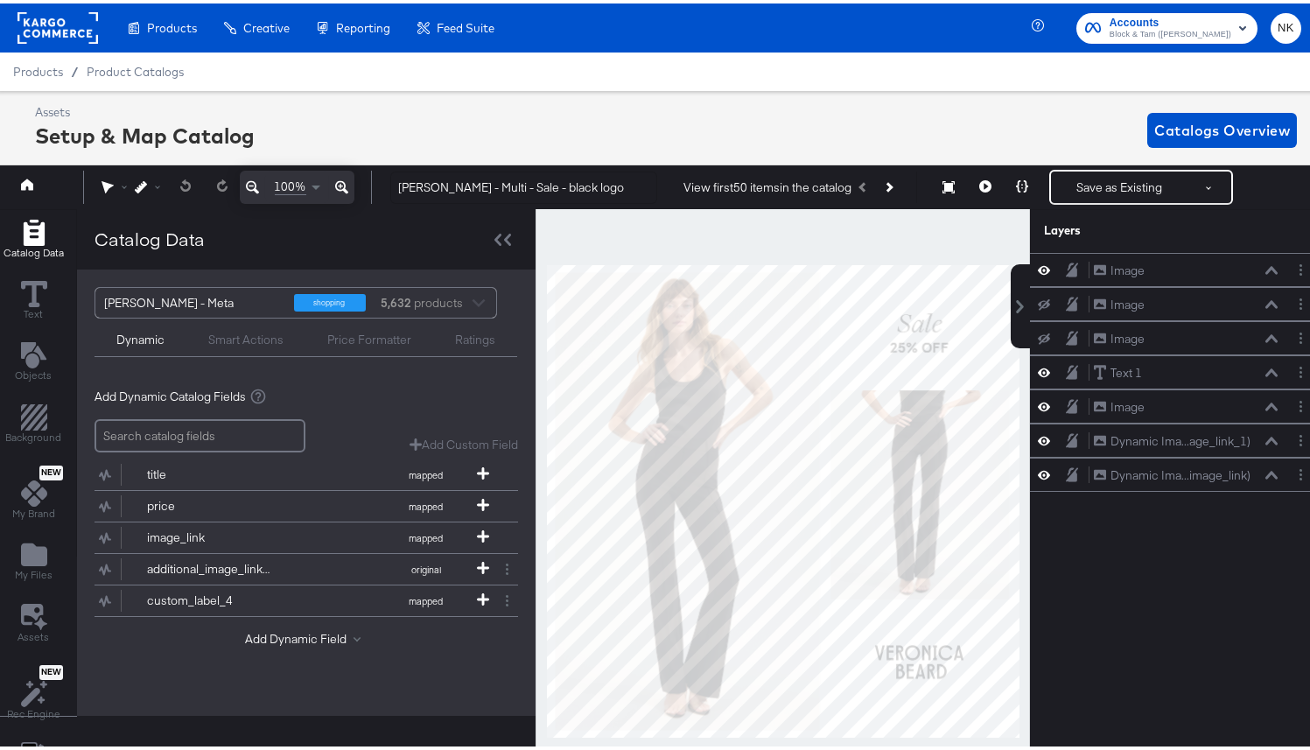
scroll to position [40, 4]
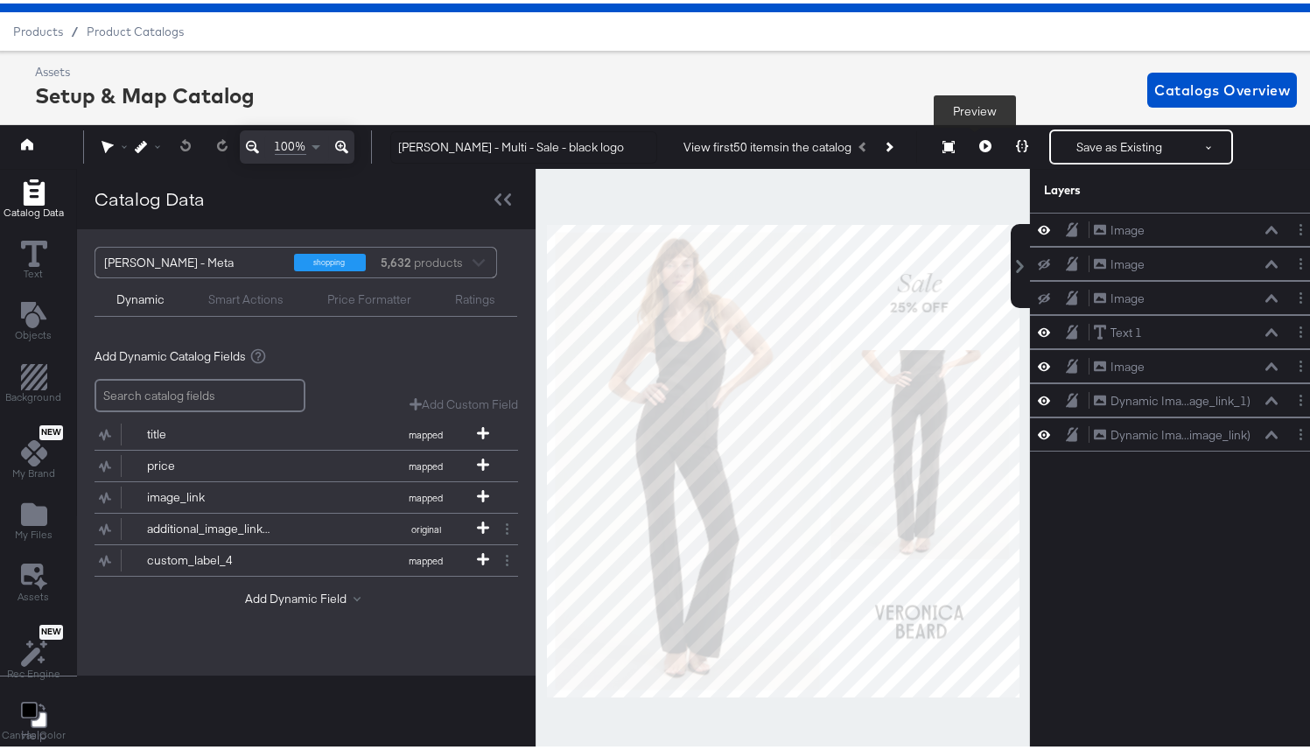
click at [971, 151] on button at bounding box center [985, 143] width 37 height 35
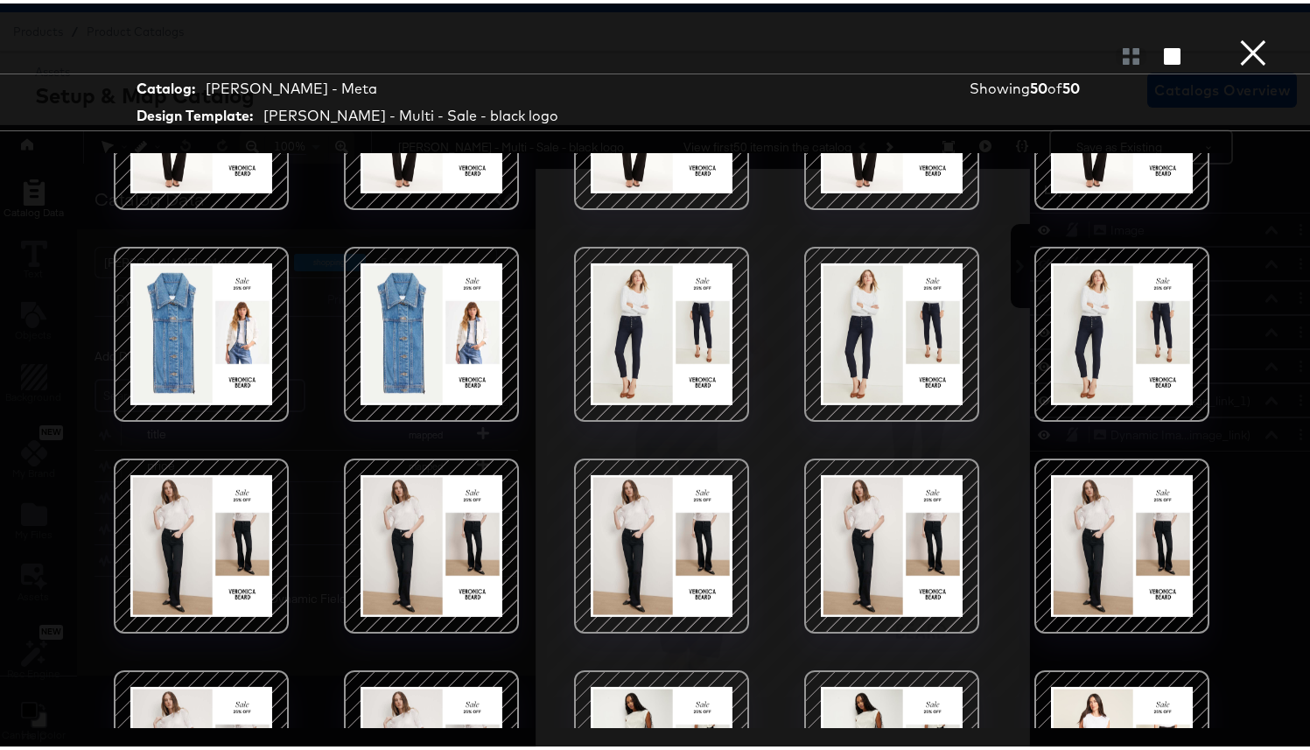
scroll to position [0, 0]
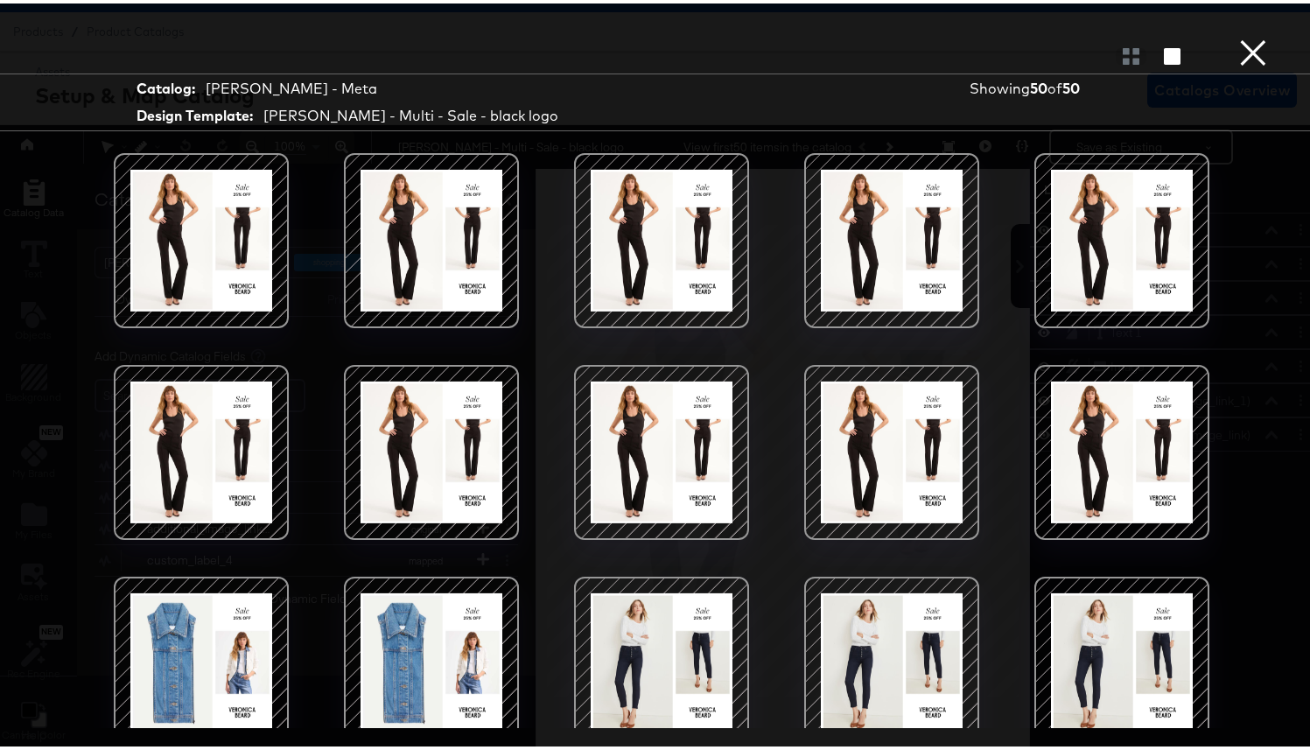
click at [1163, 35] on button "×" at bounding box center [1252, 17] width 35 height 35
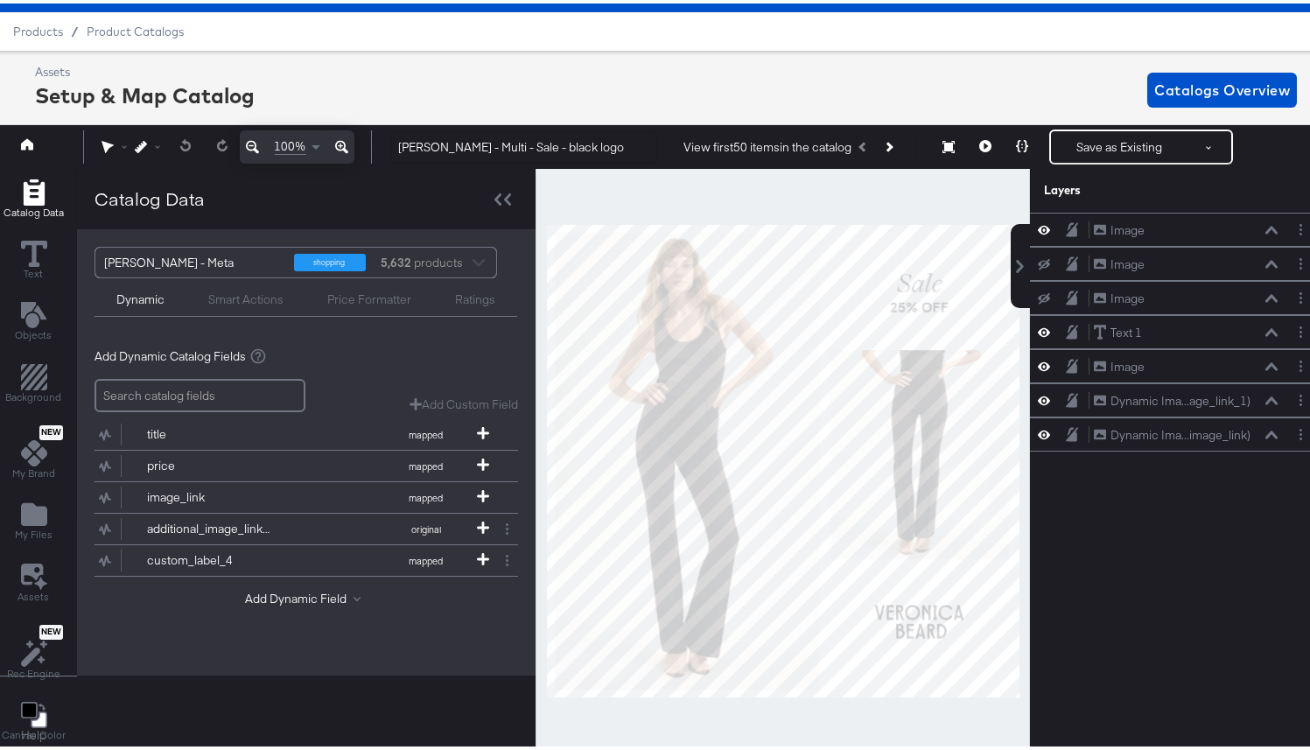
click at [933, 66] on div "Assets Setup & Map Catalog Catalogs Overview" at bounding box center [665, 86] width 1261 height 52
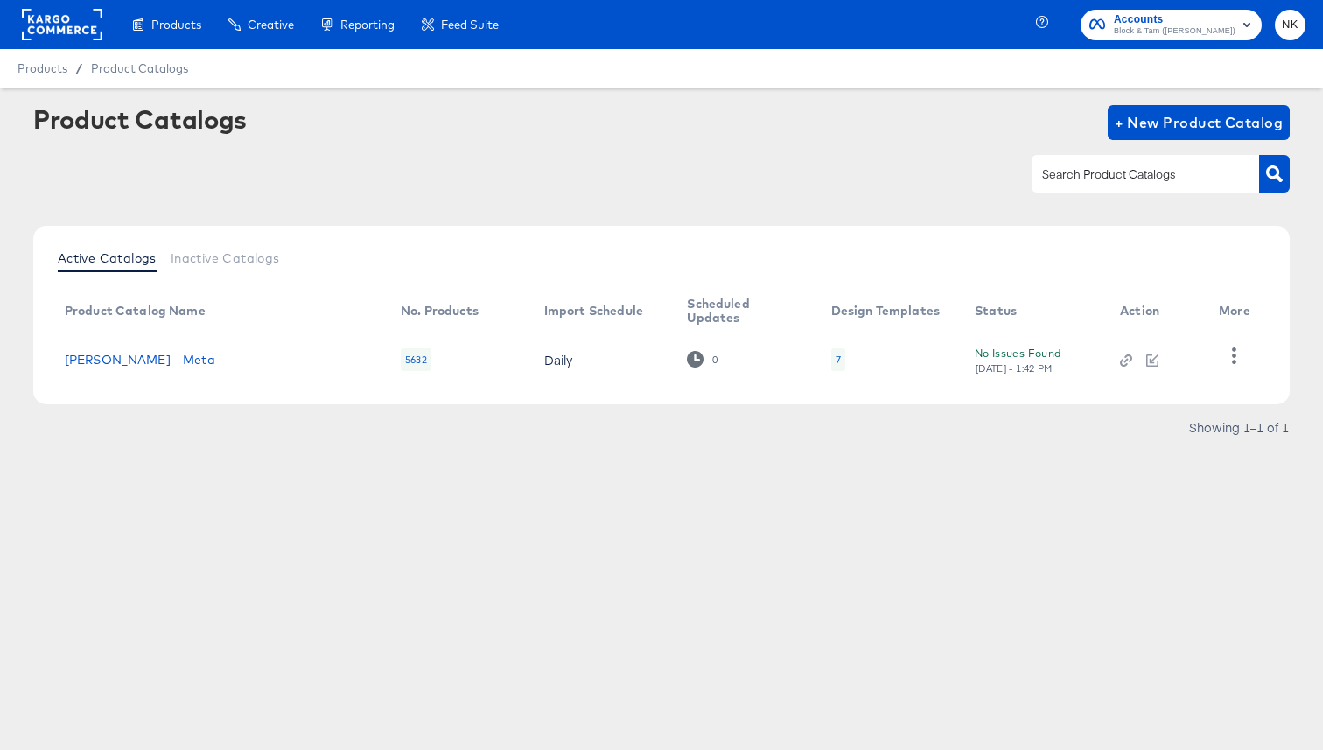
click at [145, 367] on td "Veronica Beard - Meta" at bounding box center [219, 359] width 336 height 54
click at [141, 359] on link "Veronica Beard - Meta" at bounding box center [140, 360] width 150 height 14
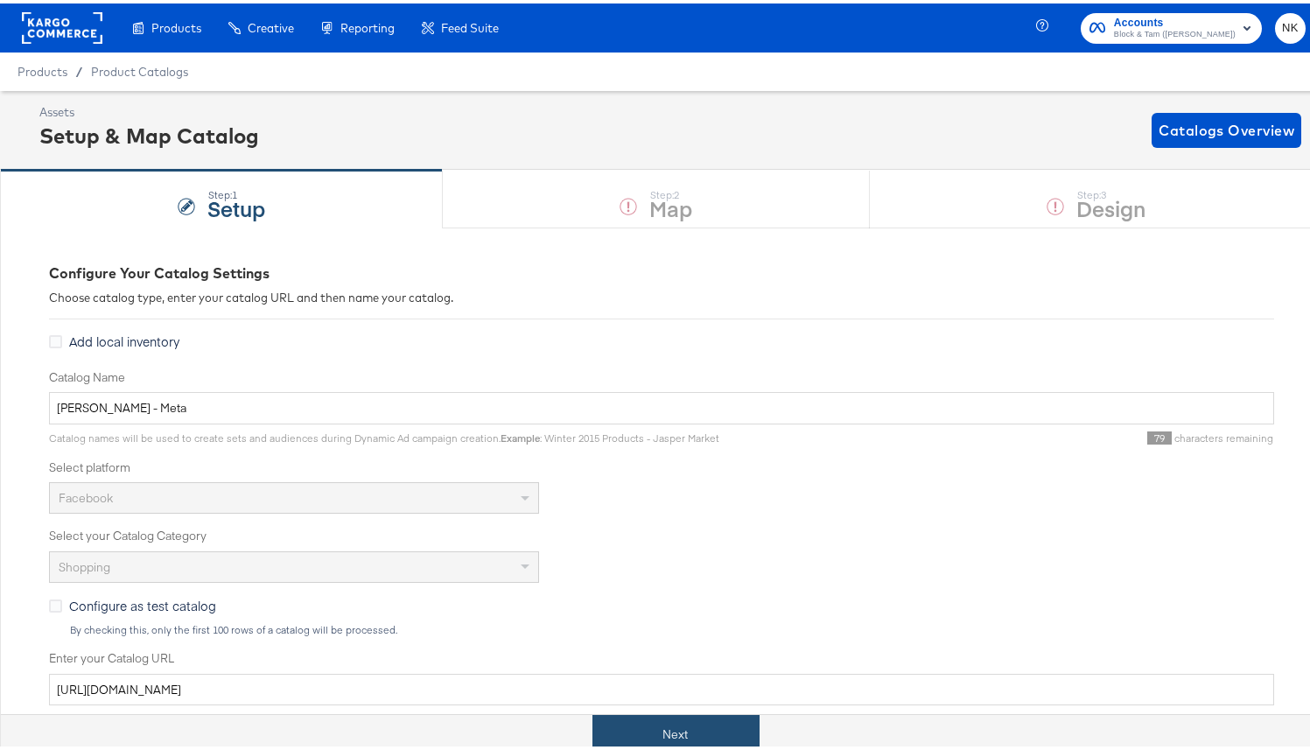
click at [676, 657] on button "Next" at bounding box center [675, 730] width 167 height 39
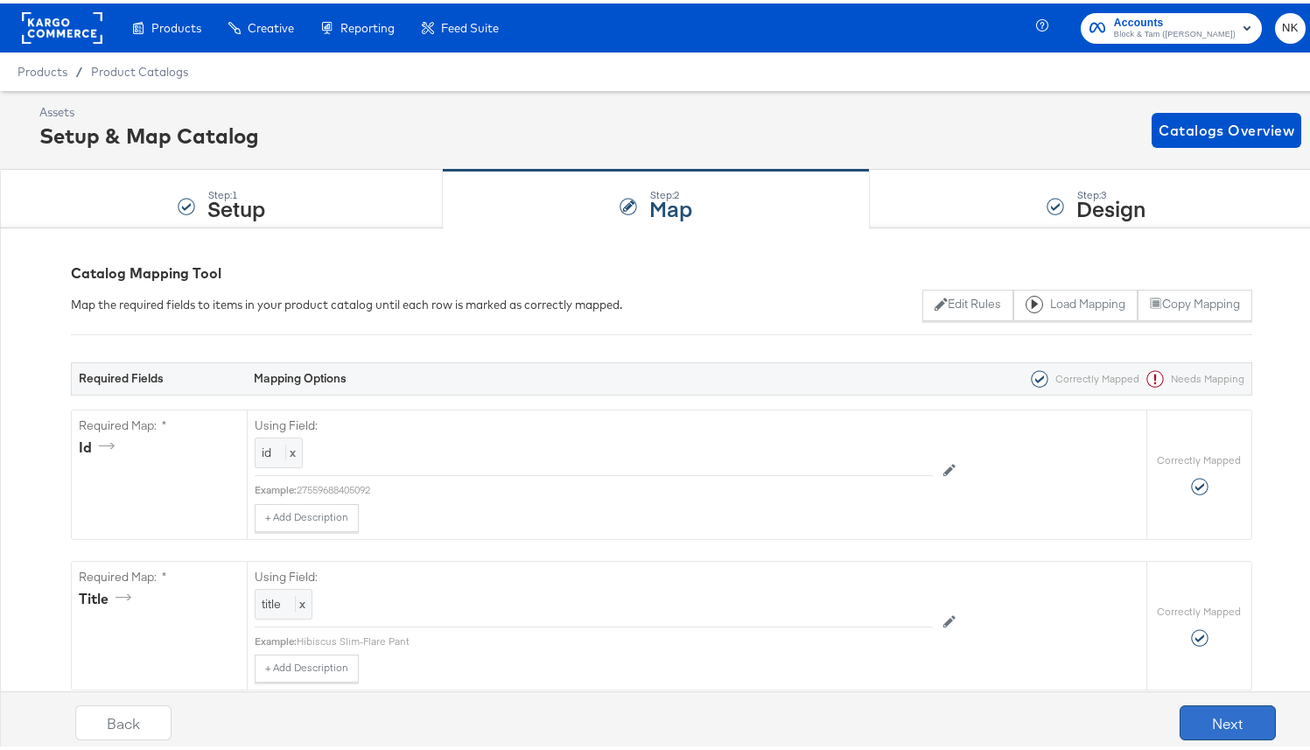
click at [1163, 657] on button "Next" at bounding box center [1227, 719] width 96 height 35
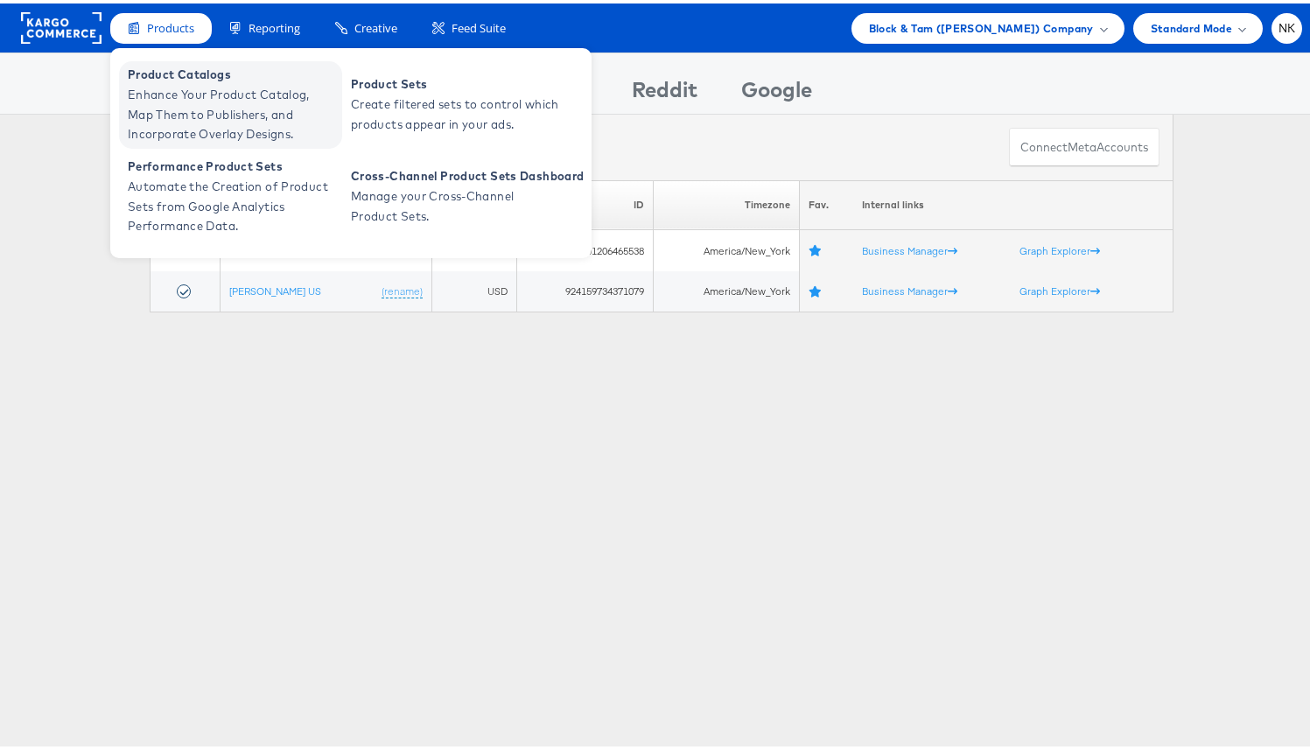
click at [176, 115] on span "Enhance Your Product Catalog, Map Them to Publishers, and Incorporate Overlay D…" at bounding box center [233, 110] width 210 height 59
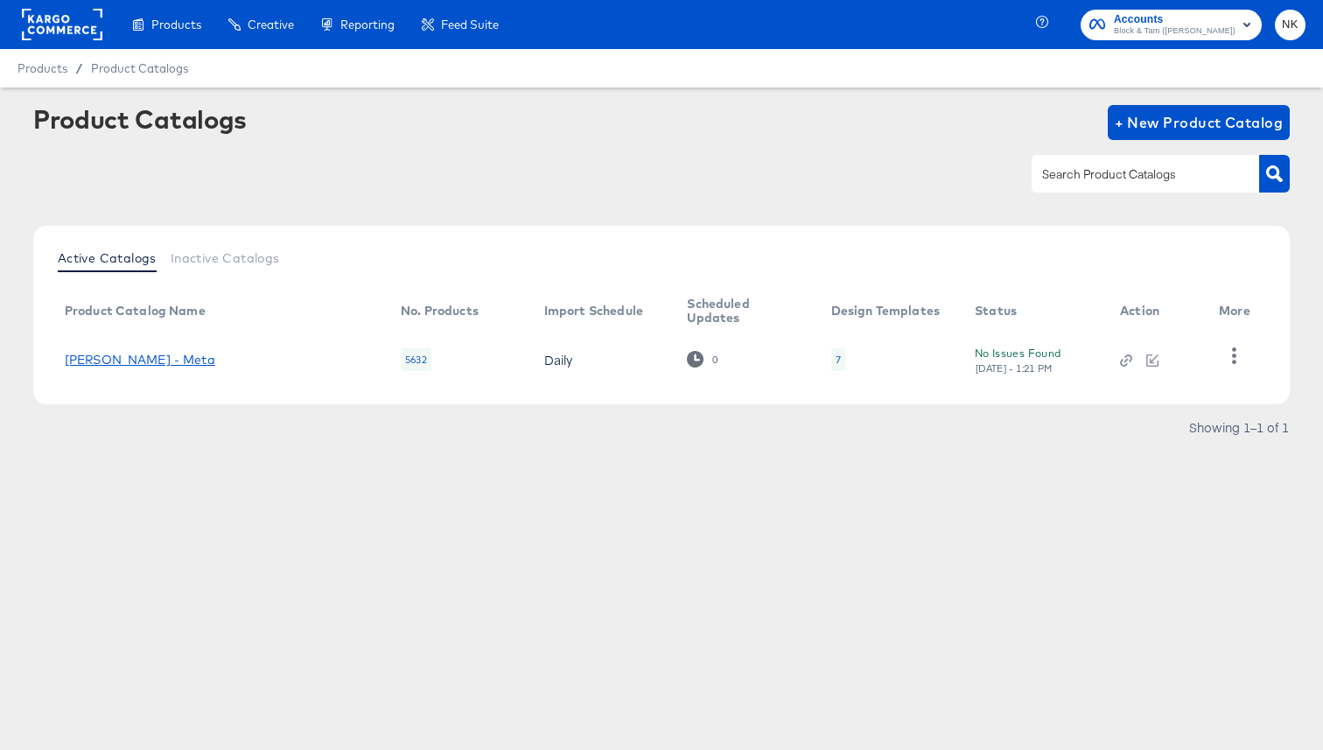
click at [186, 367] on td "Veronica Beard - Meta" at bounding box center [219, 359] width 336 height 54
click at [185, 364] on link "Veronica Beard - Meta" at bounding box center [140, 360] width 150 height 14
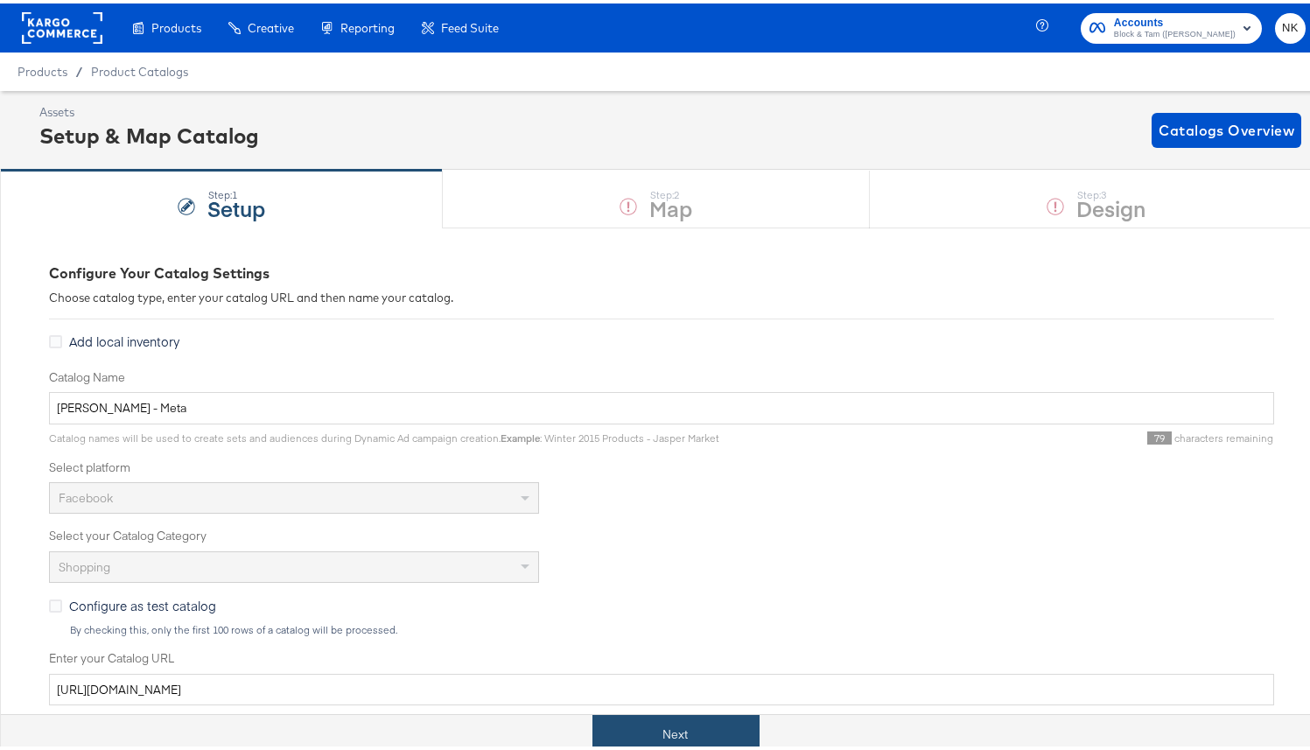
click at [684, 728] on button "Next" at bounding box center [675, 730] width 167 height 39
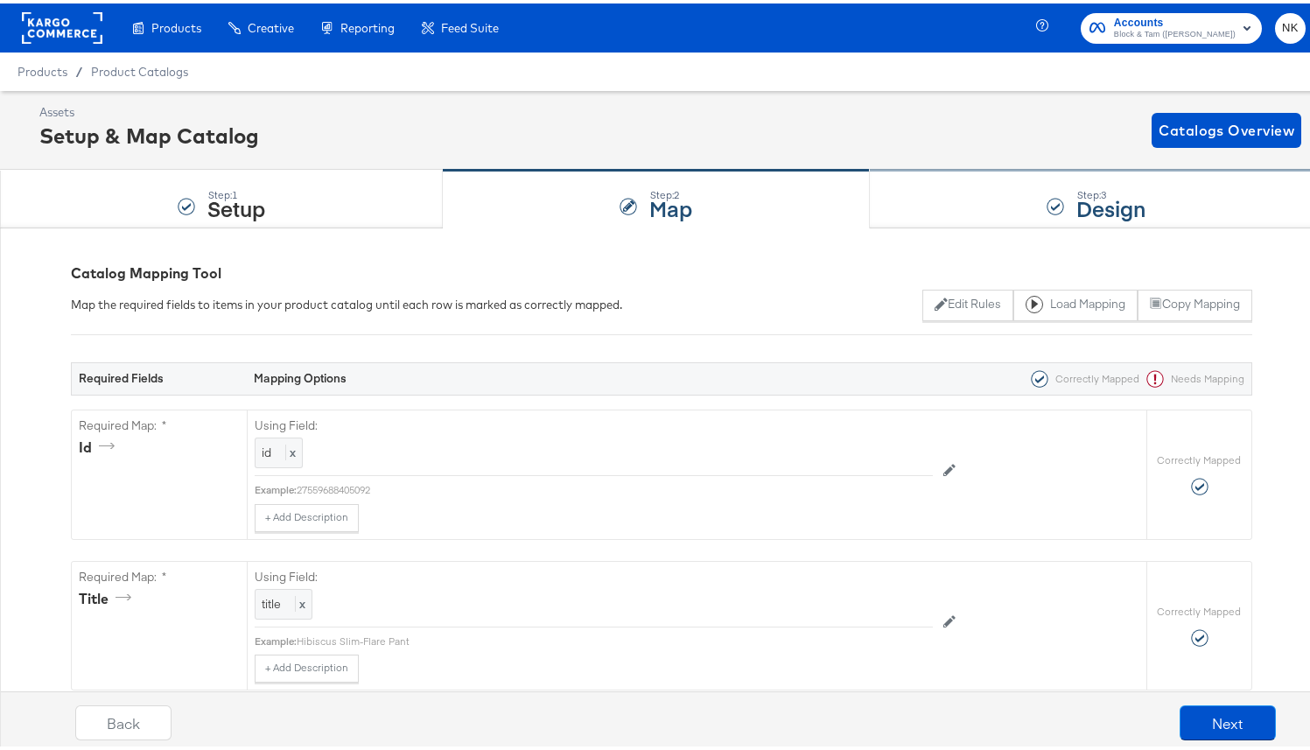
click at [1035, 219] on div "Step: 3 Design" at bounding box center [1096, 196] width 453 height 58
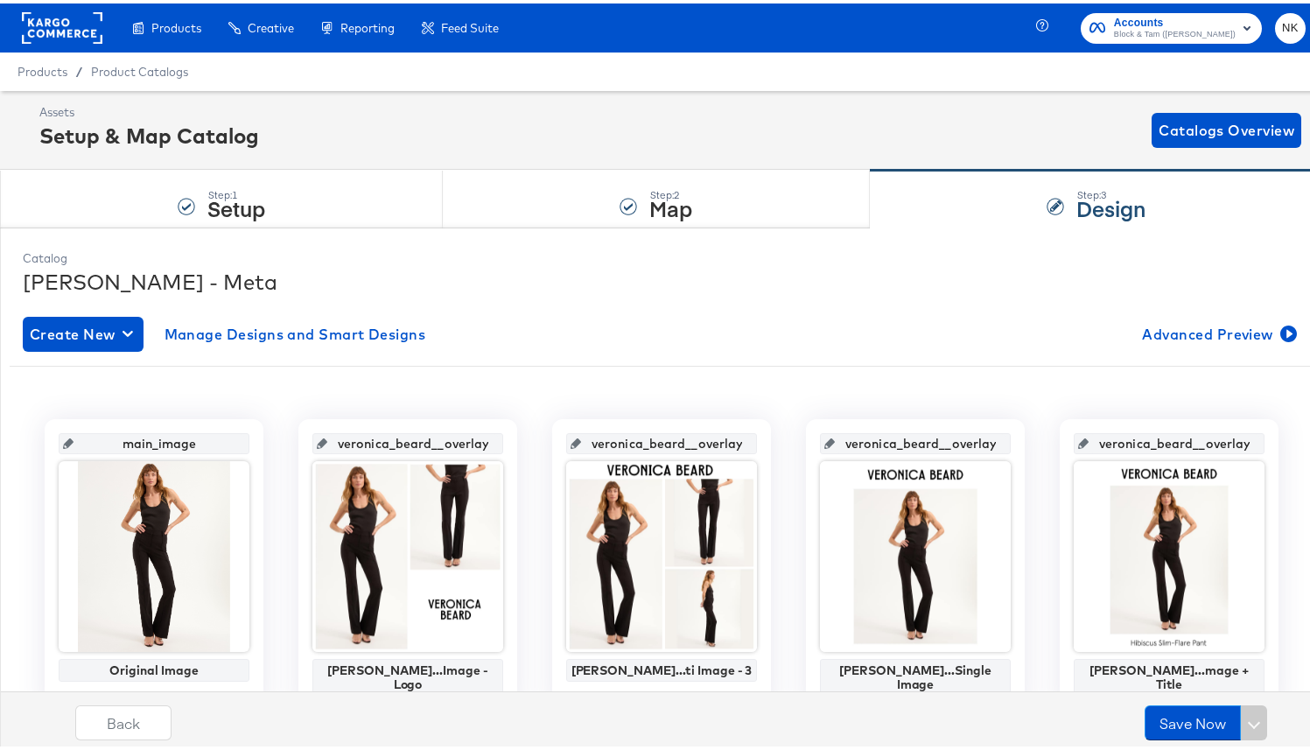
click at [81, 36] on rect at bounding box center [62, 24] width 80 height 31
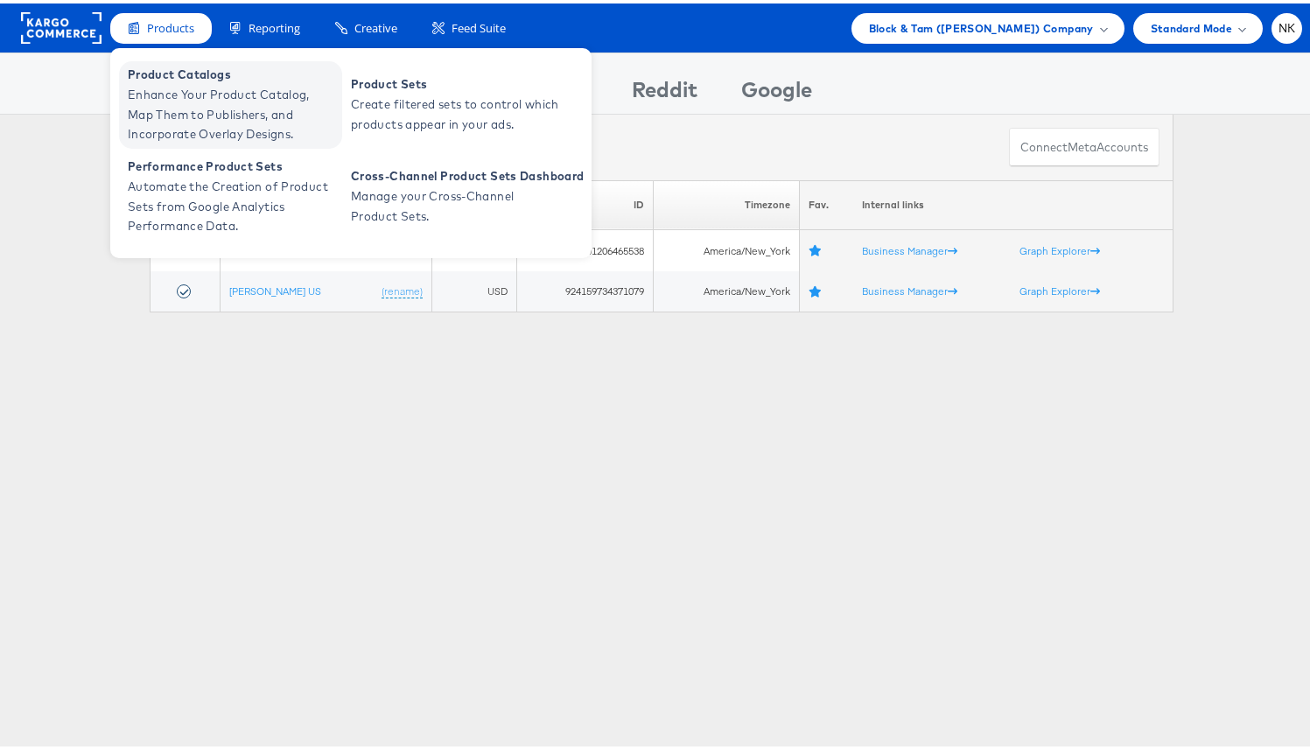
click at [154, 73] on span "Product Catalogs" at bounding box center [233, 71] width 210 height 20
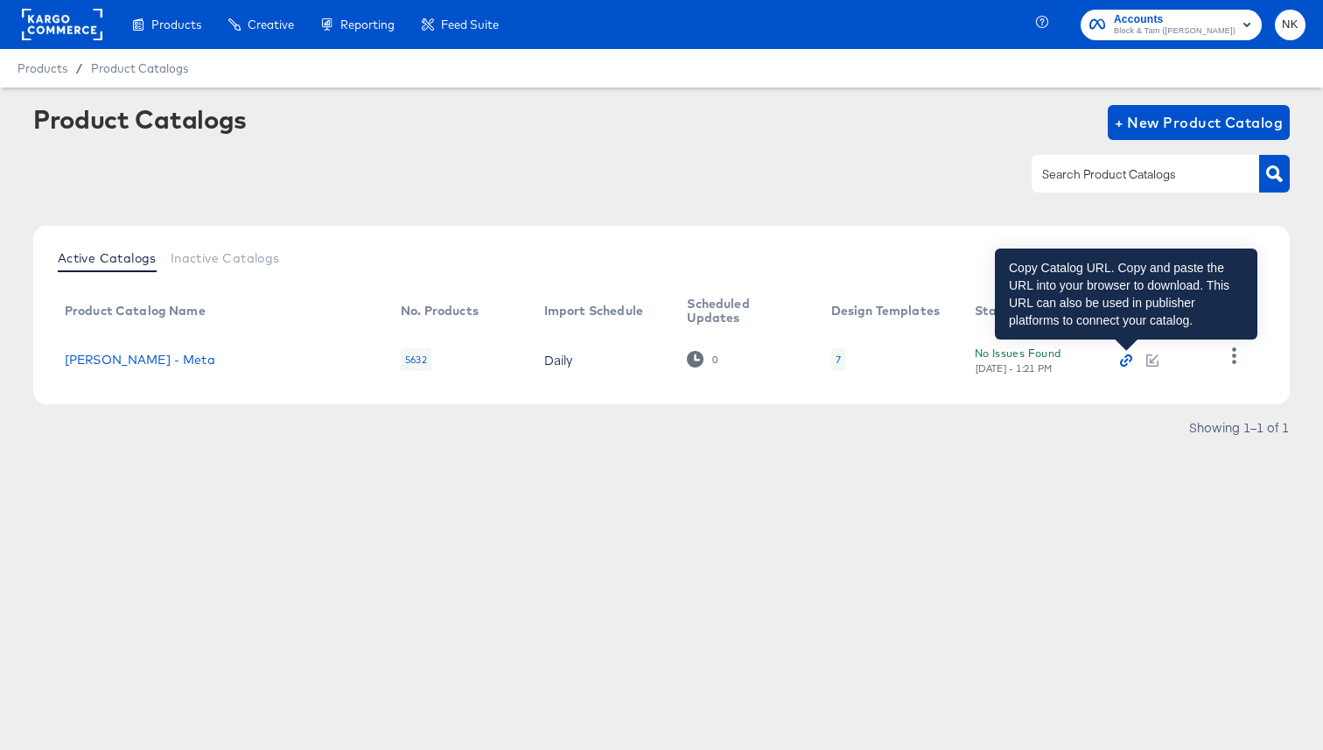
click at [1121, 360] on icon "button" at bounding box center [1124, 363] width 8 height 8
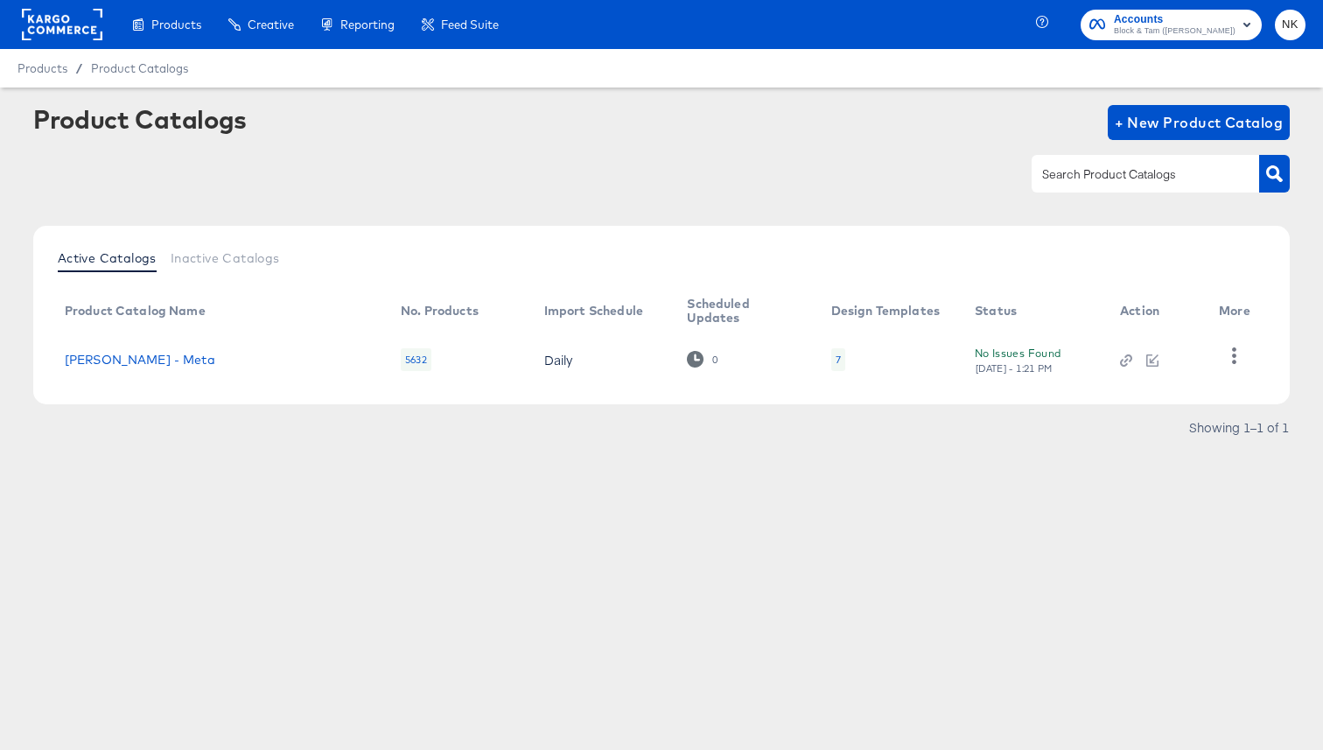
click at [813, 101] on article "Product Catalogs + New Product Catalog Active Catalogs Inactive Catalogs Produc…" at bounding box center [661, 294] width 1323 height 415
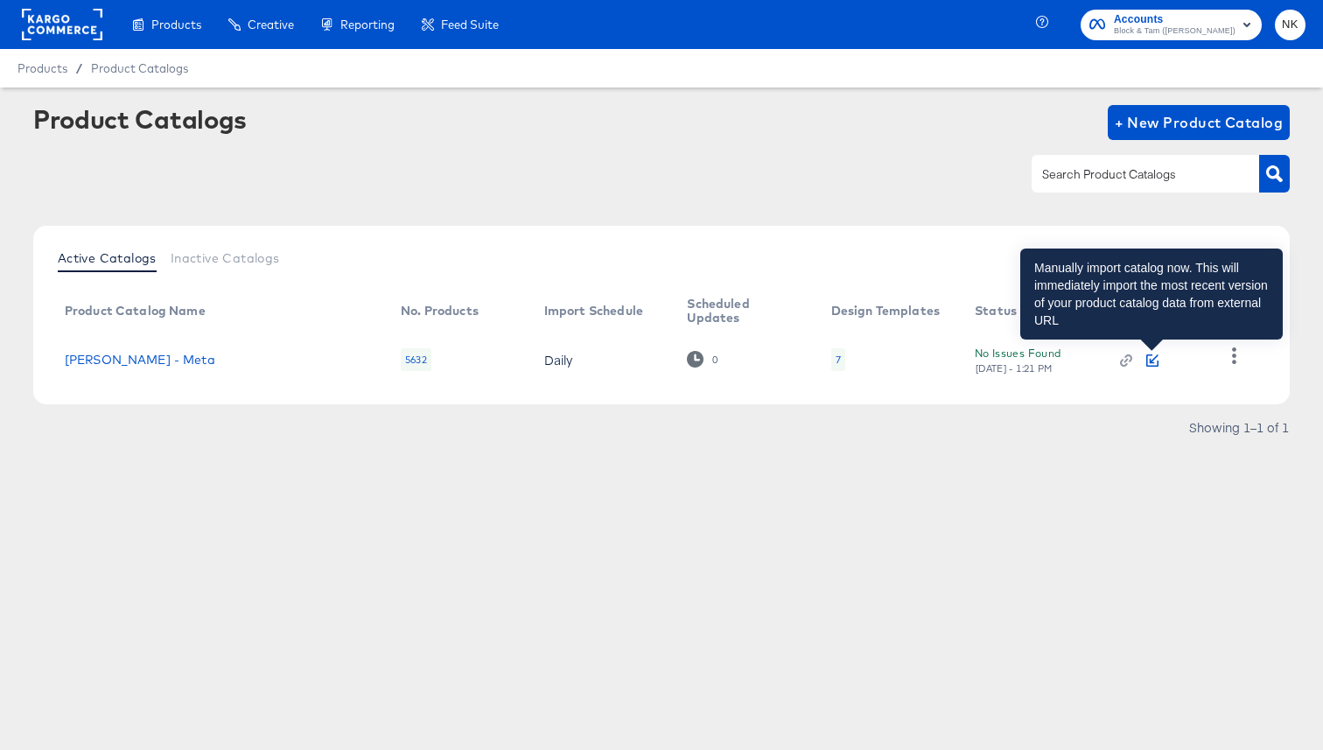
click at [1150, 362] on icon "button" at bounding box center [1152, 360] width 12 height 12
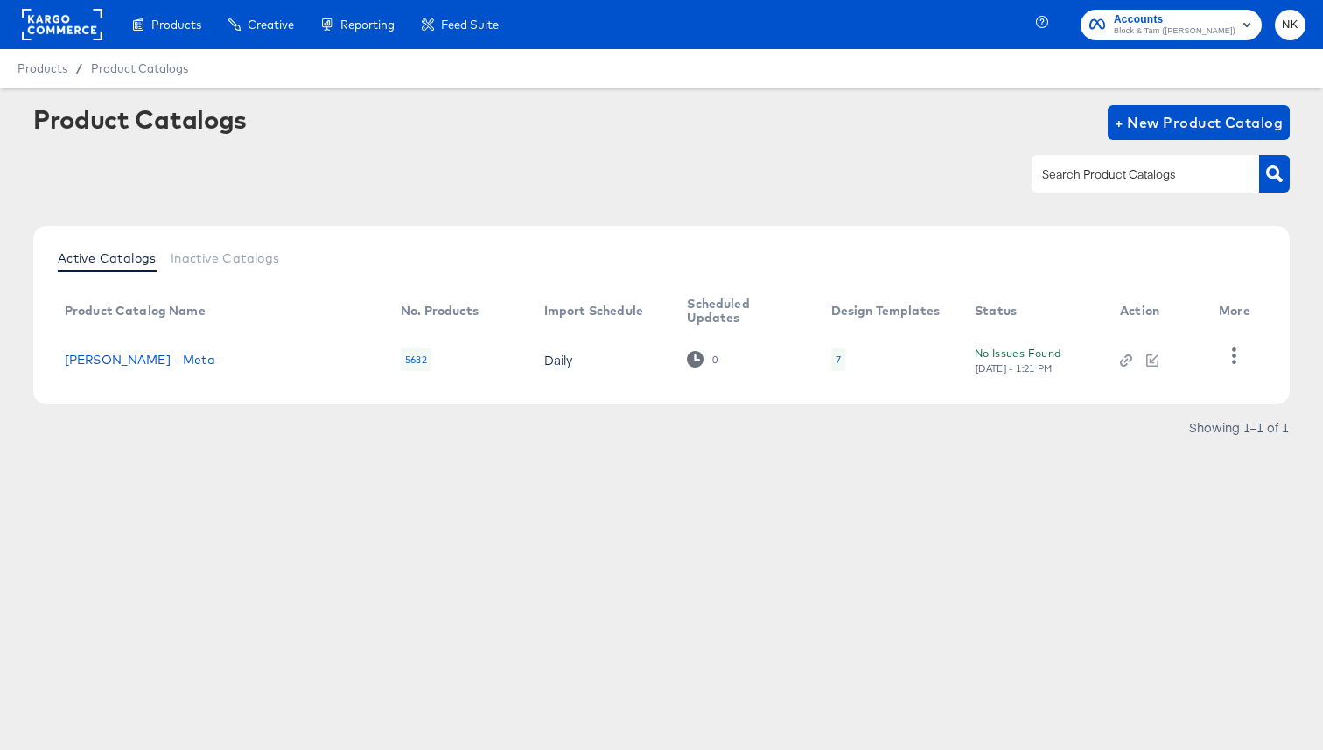
click at [611, 141] on div "Product Catalogs + New Product Catalog" at bounding box center [661, 158] width 1256 height 107
click at [136, 363] on link "[PERSON_NAME] - Meta" at bounding box center [140, 360] width 150 height 14
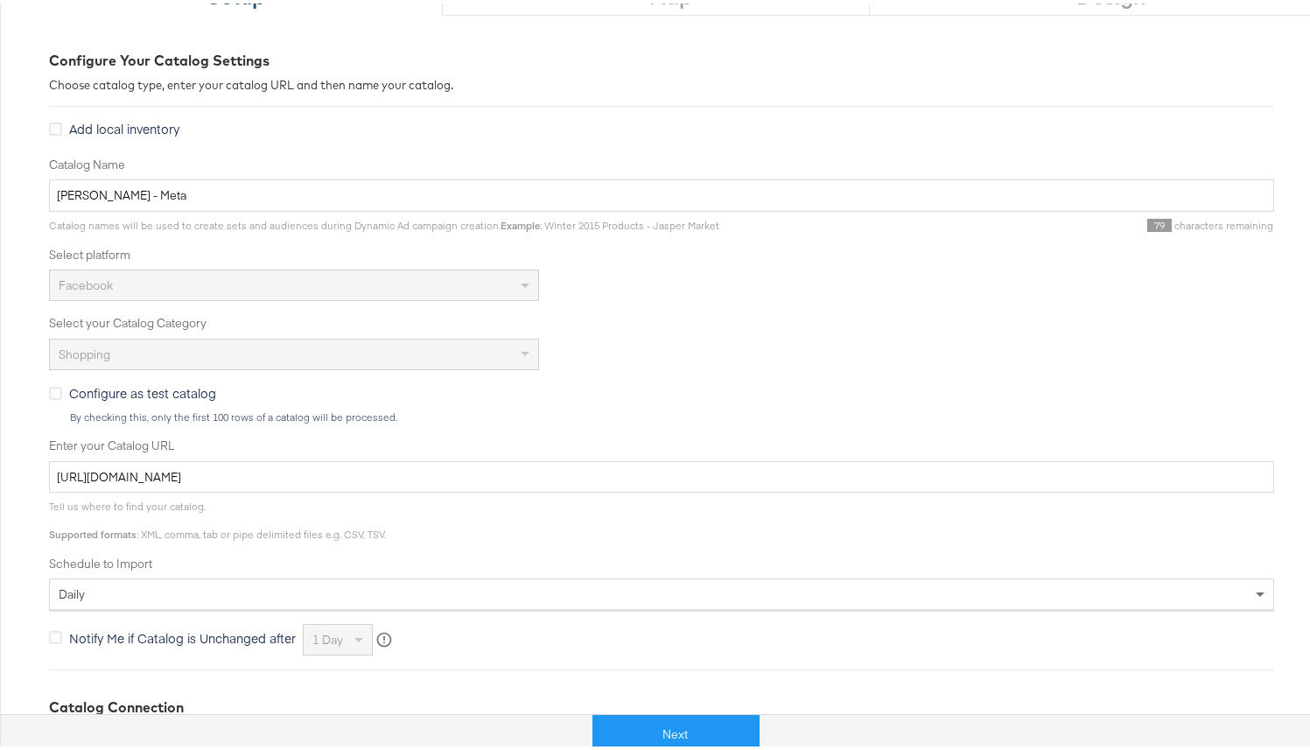
scroll to position [392, 0]
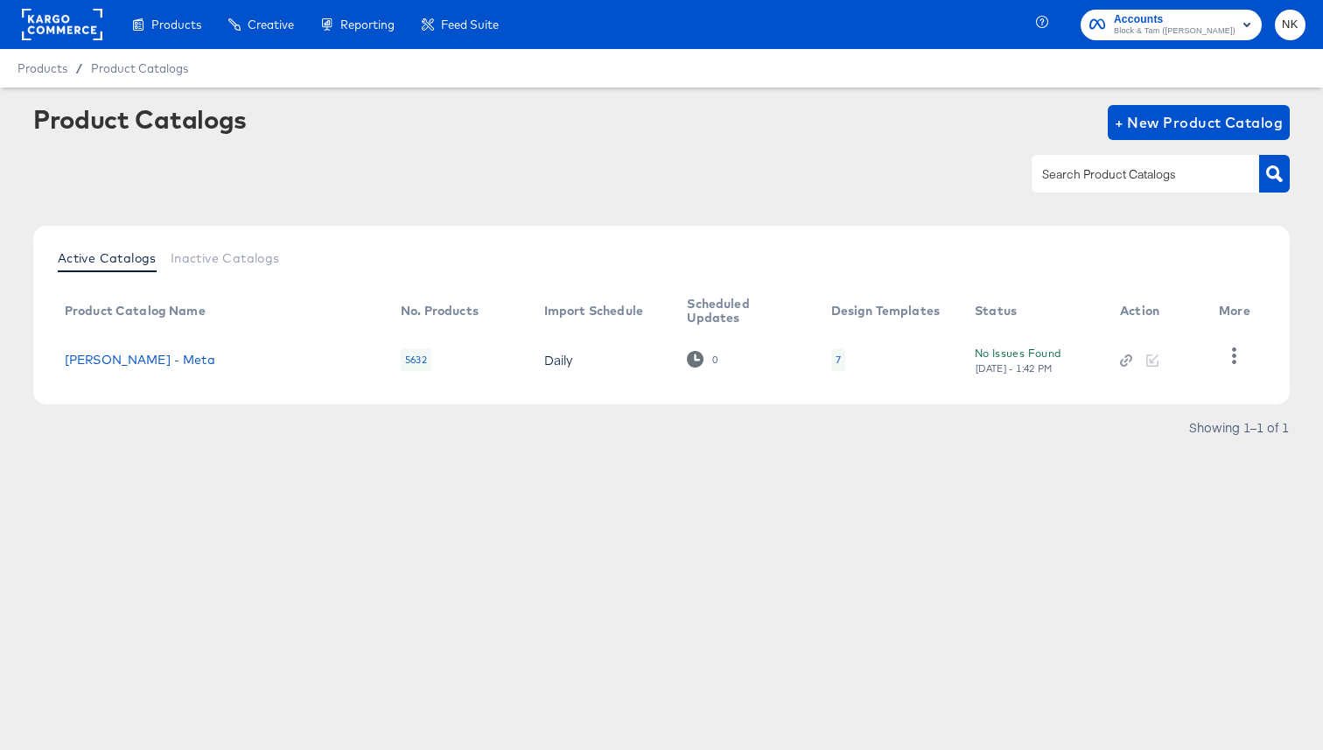
click at [870, 177] on div at bounding box center [661, 173] width 1256 height 39
click at [839, 360] on div "7" at bounding box center [838, 359] width 14 height 23
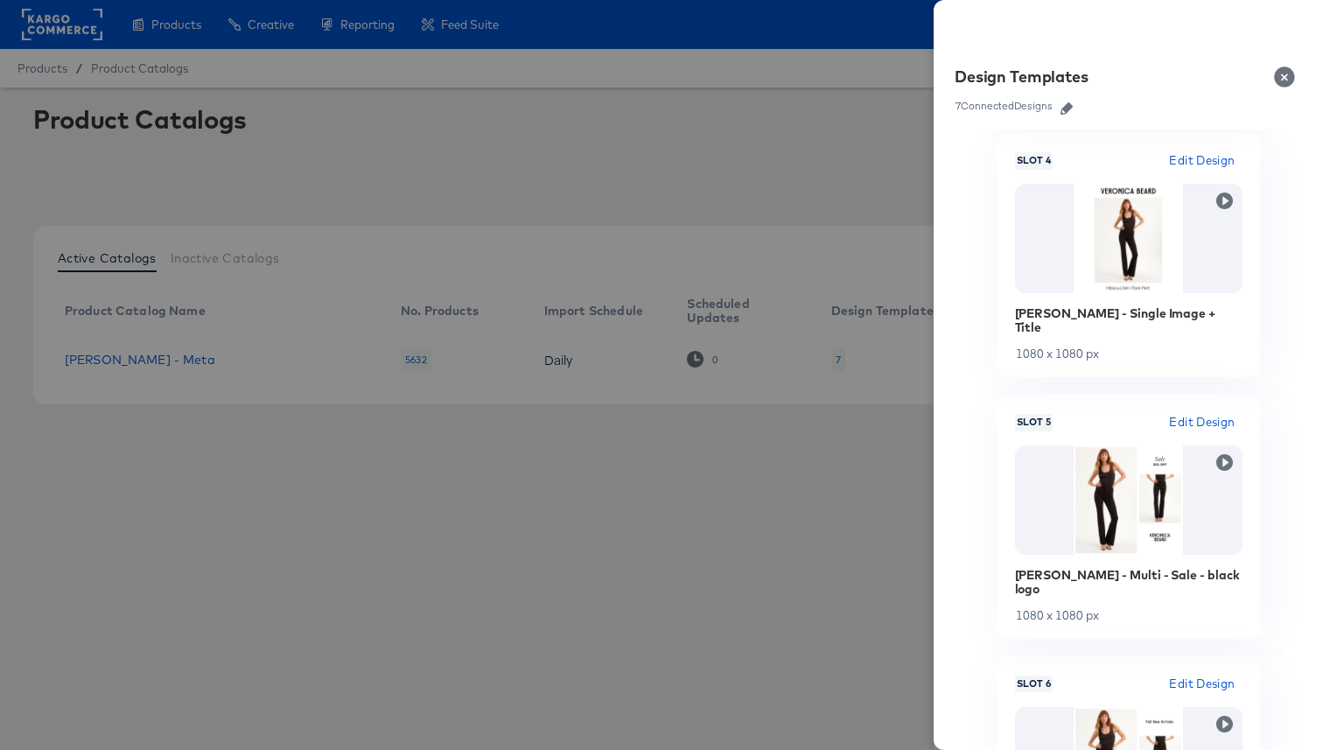
click at [1279, 77] on button "Close" at bounding box center [1287, 76] width 49 height 49
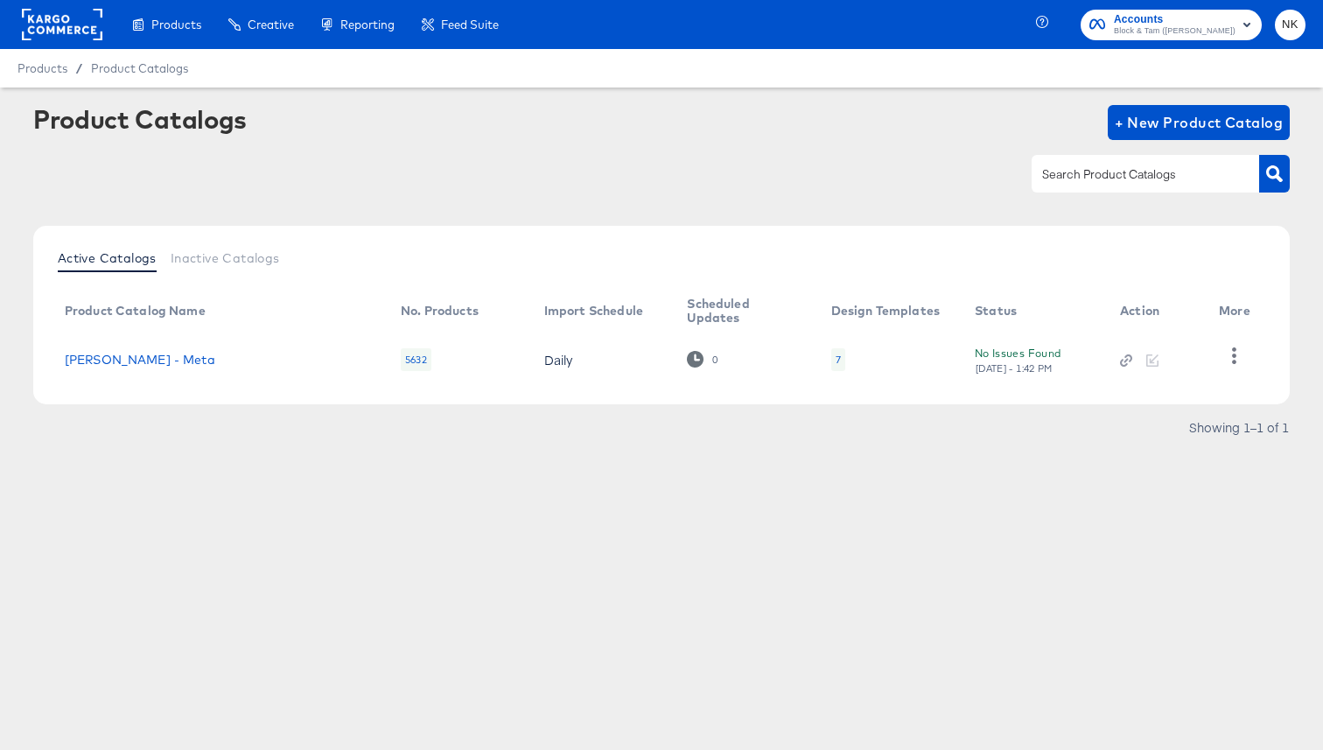
click at [623, 219] on div "Product Catalogs + New Product Catalog Active Catalogs Inactive Catalogs Produc…" at bounding box center [661, 277] width 1256 height 345
click at [884, 163] on div at bounding box center [661, 173] width 1256 height 39
click at [1230, 357] on icon "button" at bounding box center [1234, 355] width 17 height 17
click at [873, 213] on div "Product Catalogs + New Product Catalog Active Catalogs Inactive Catalogs Produc…" at bounding box center [661, 277] width 1256 height 345
click at [1129, 360] on icon "button" at bounding box center [1129, 358] width 8 height 8
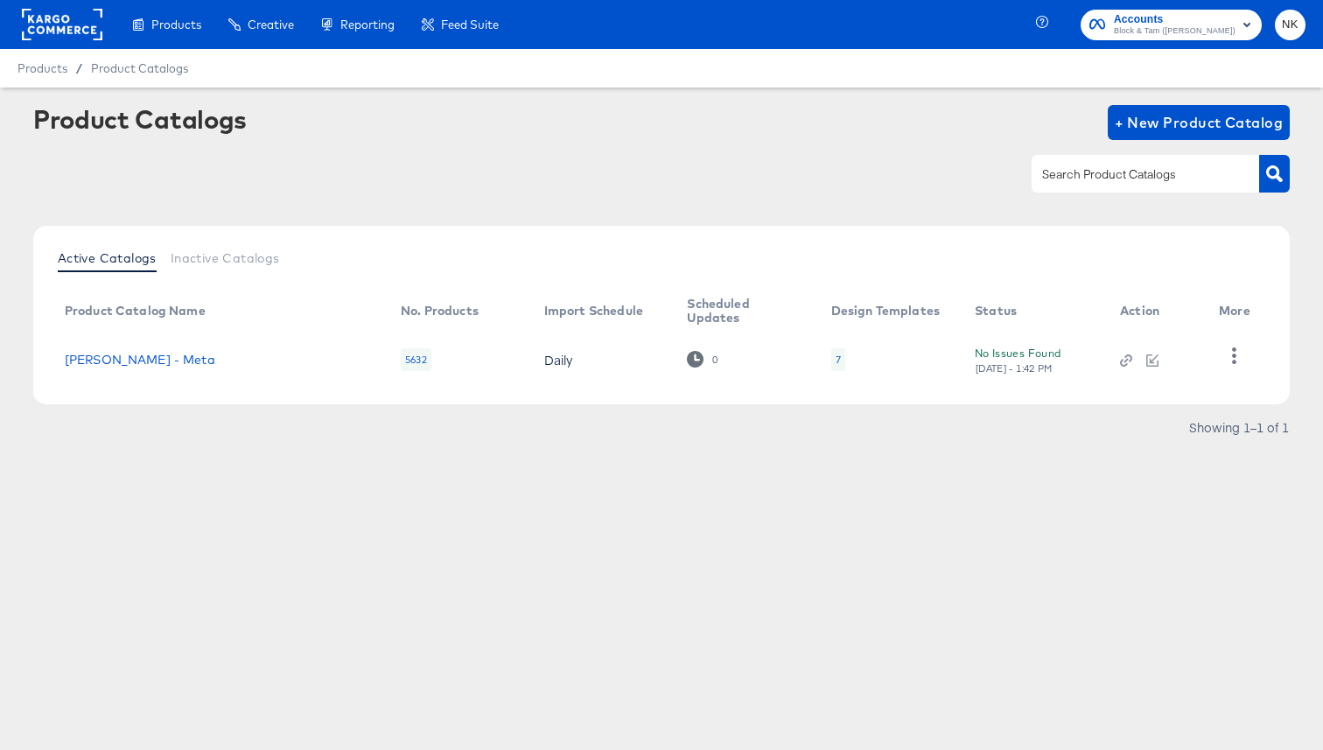
click at [723, 113] on div "Product Catalogs + New Product Catalog" at bounding box center [661, 122] width 1256 height 35
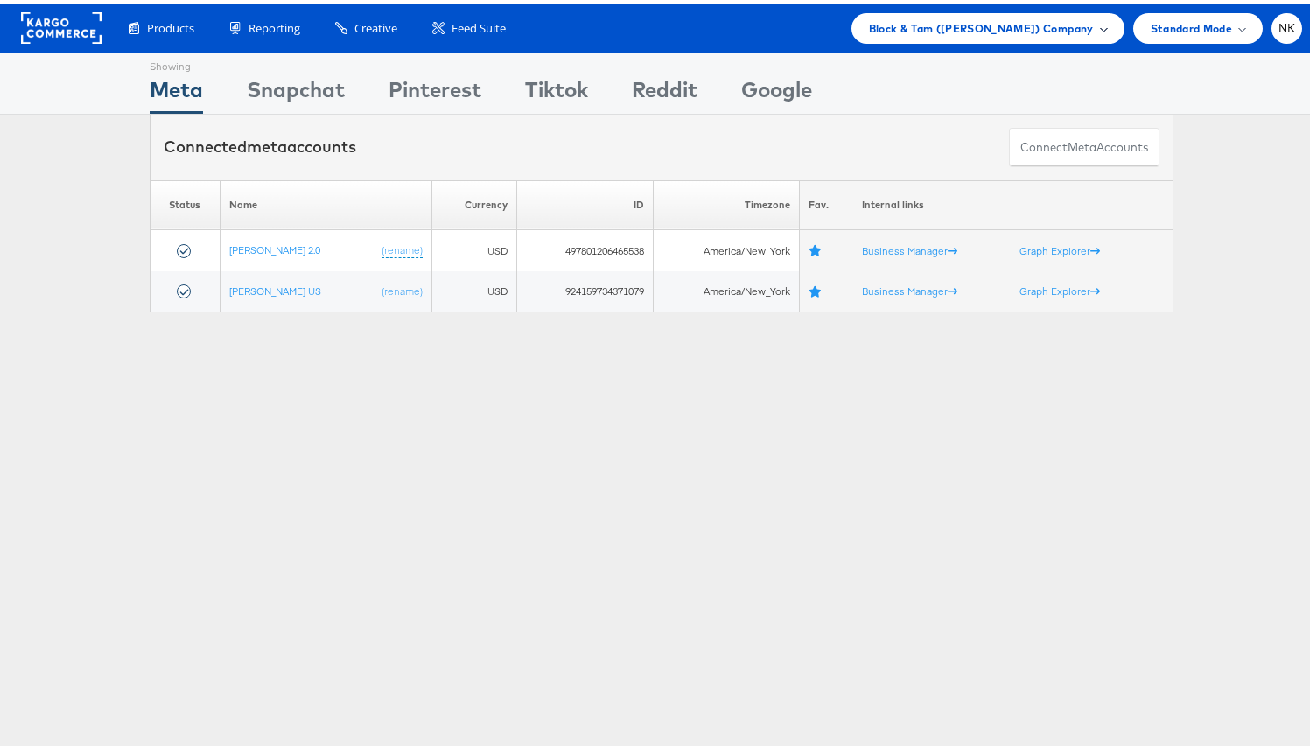
click at [1034, 22] on span "Block & Tam ([PERSON_NAME]) Company" at bounding box center [981, 25] width 225 height 18
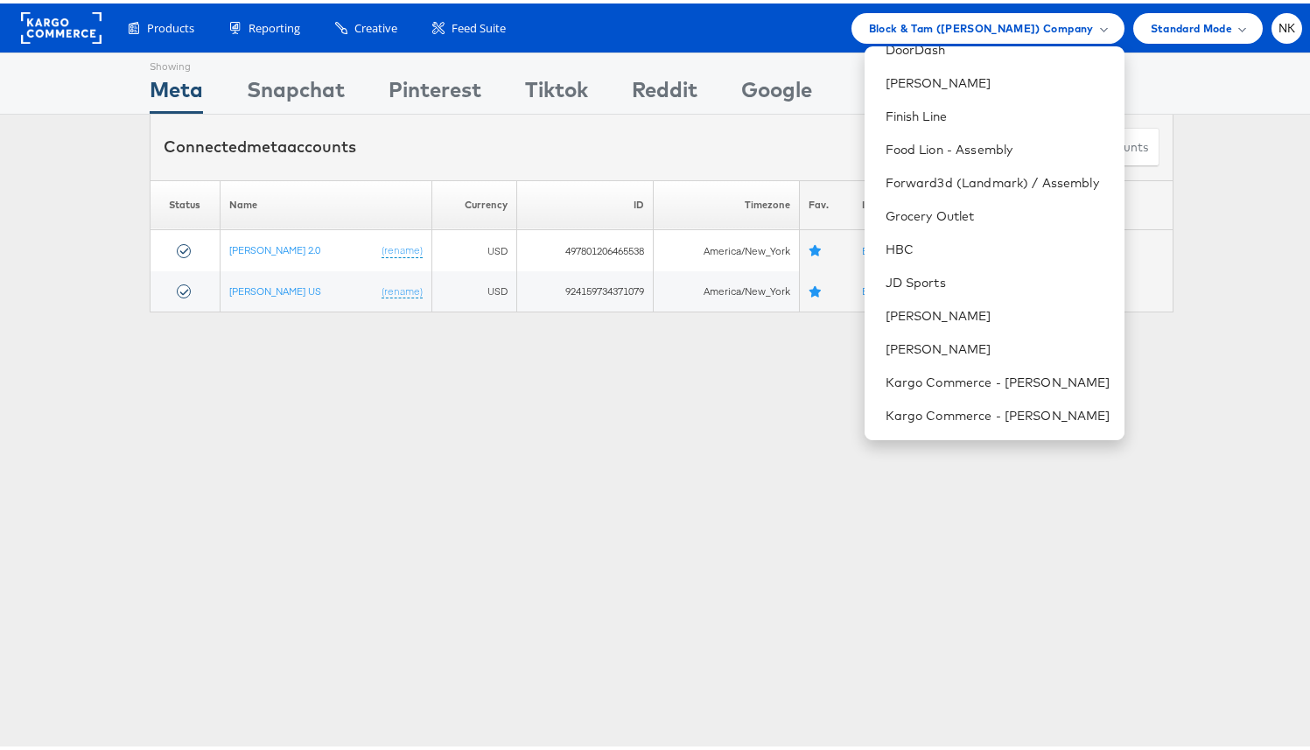
scroll to position [672, 0]
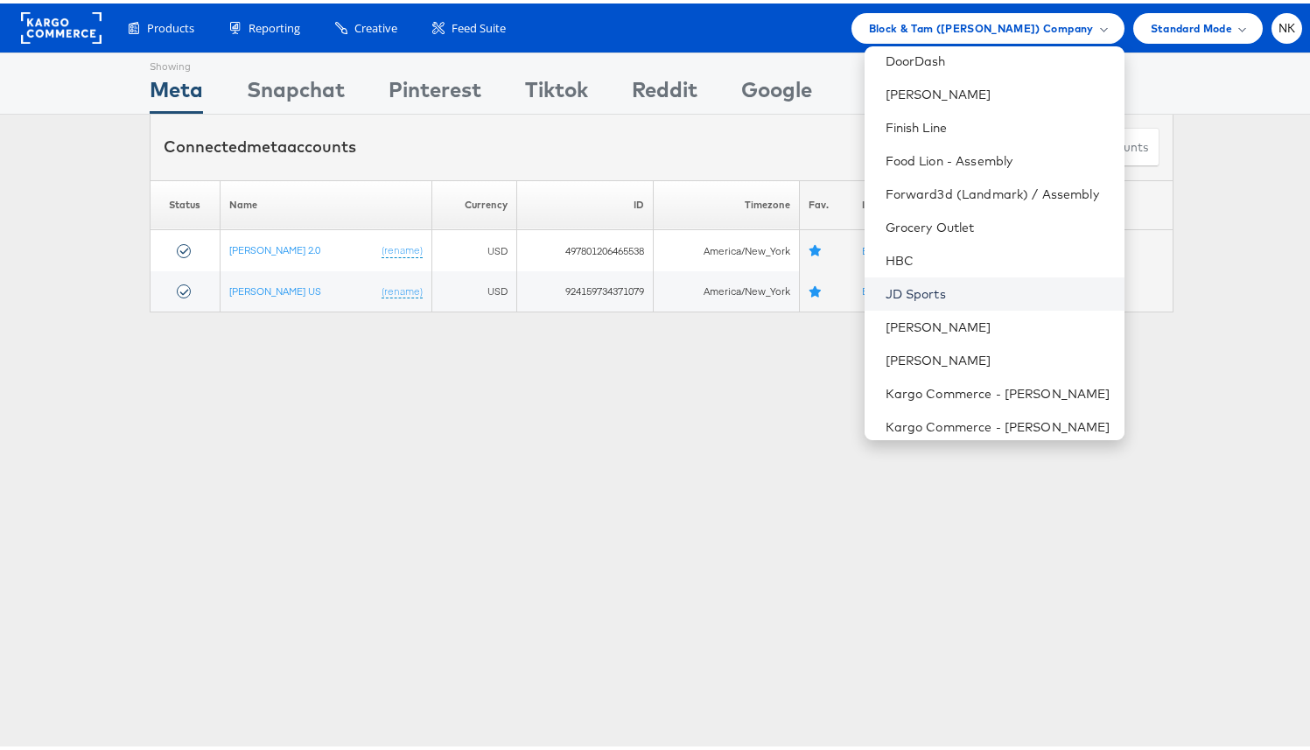
click at [965, 283] on link "JD Sports" at bounding box center [997, 290] width 225 height 17
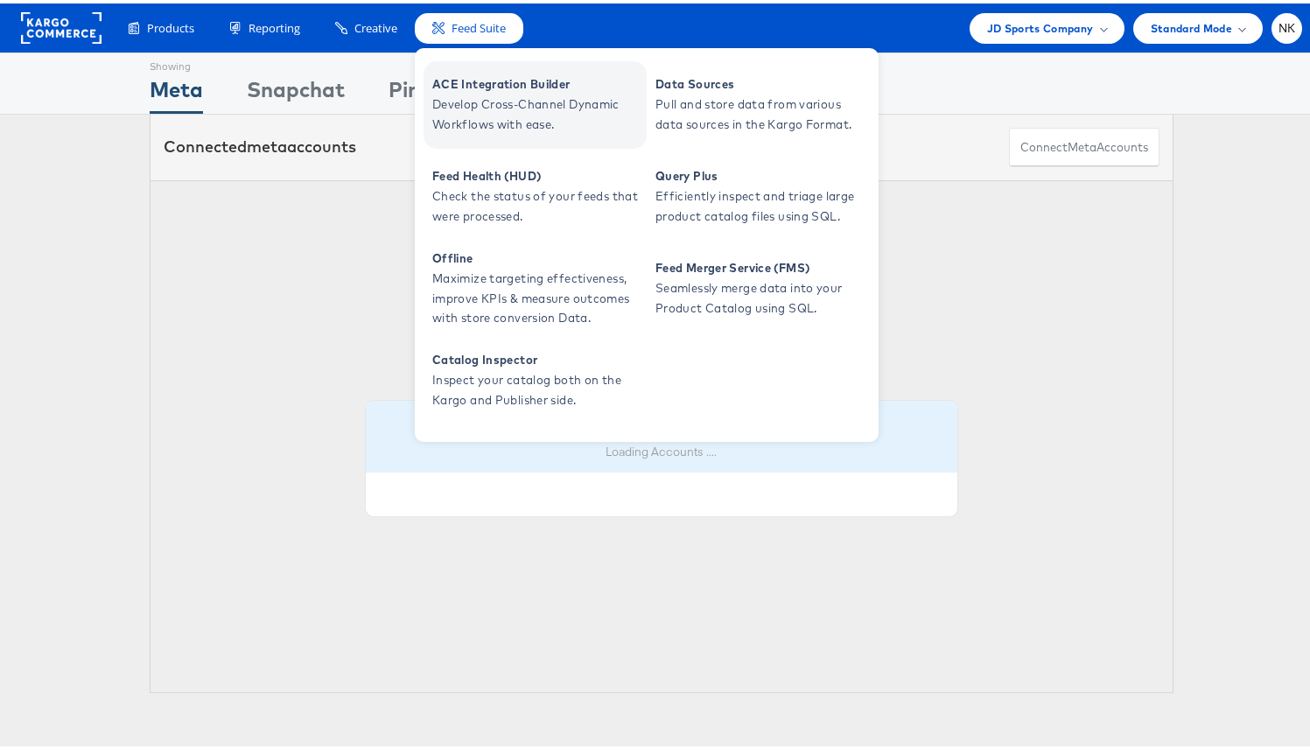
click at [456, 88] on span "ACE Integration Builder" at bounding box center [537, 81] width 210 height 20
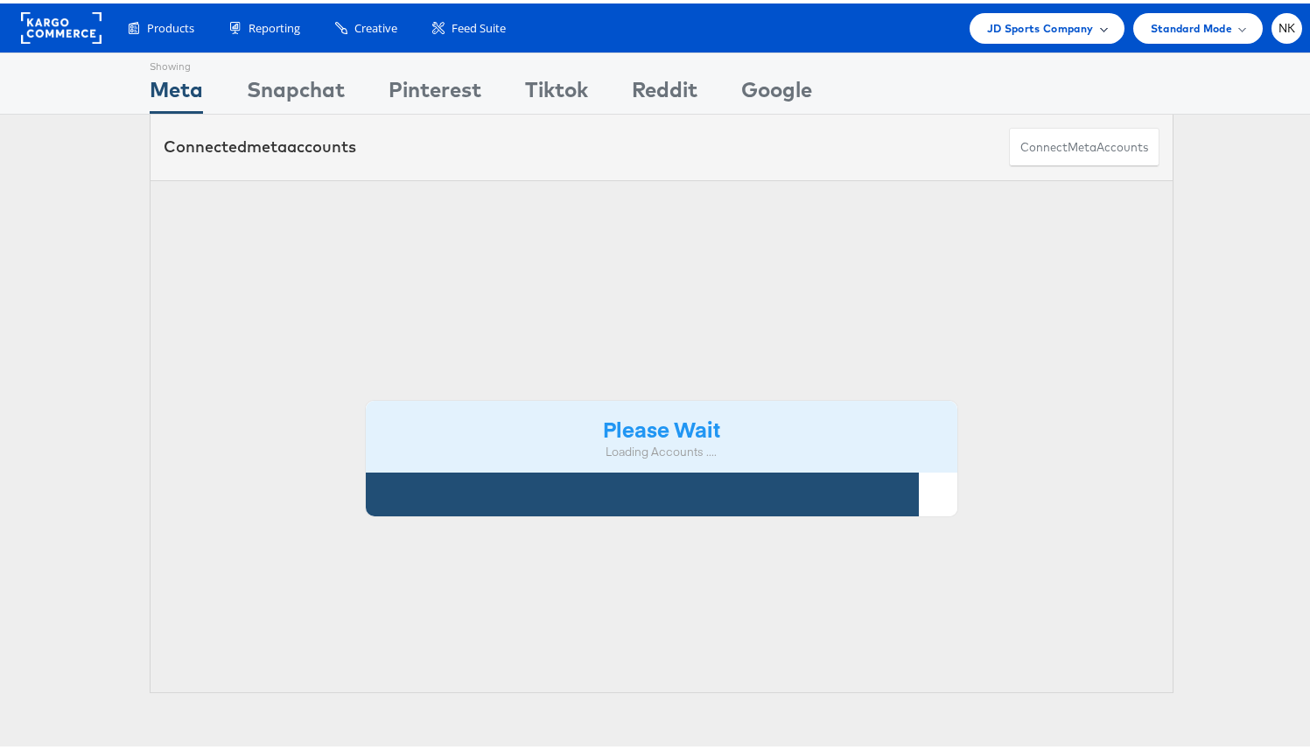
click at [1099, 24] on span at bounding box center [1103, 24] width 9 height 9
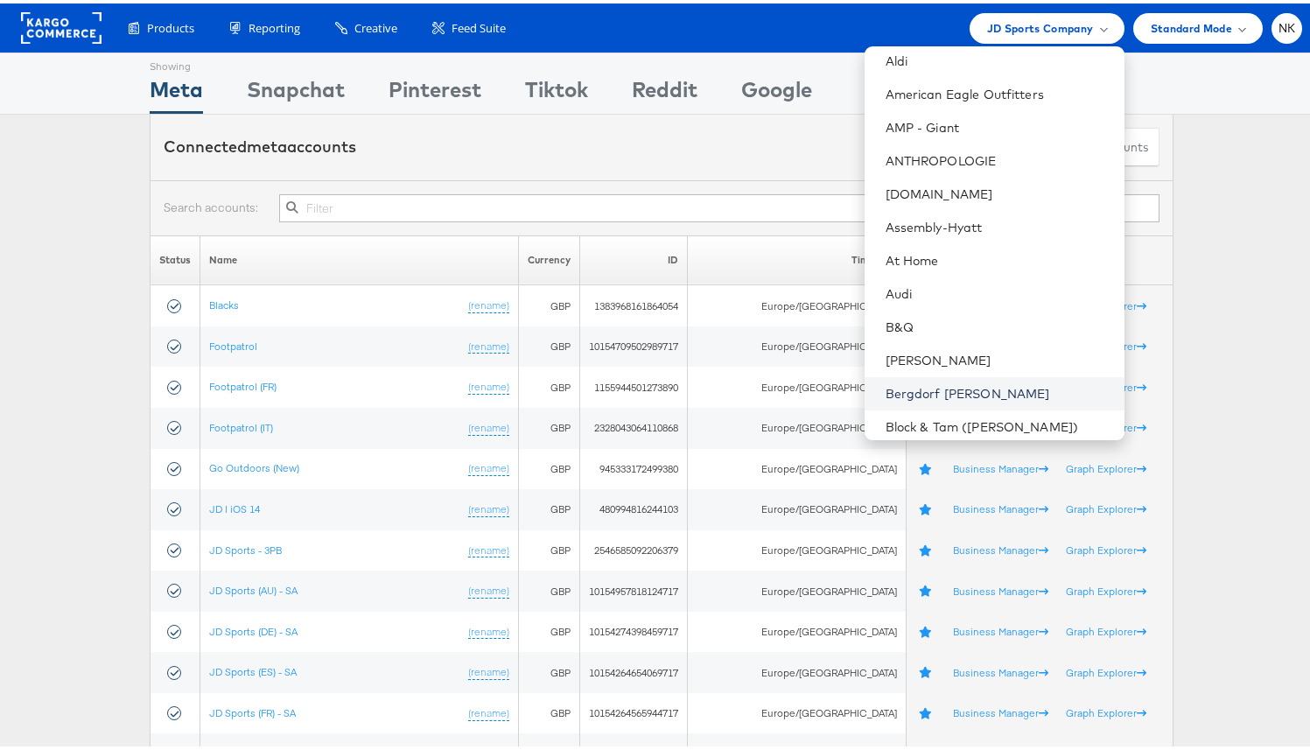
scroll to position [163, 0]
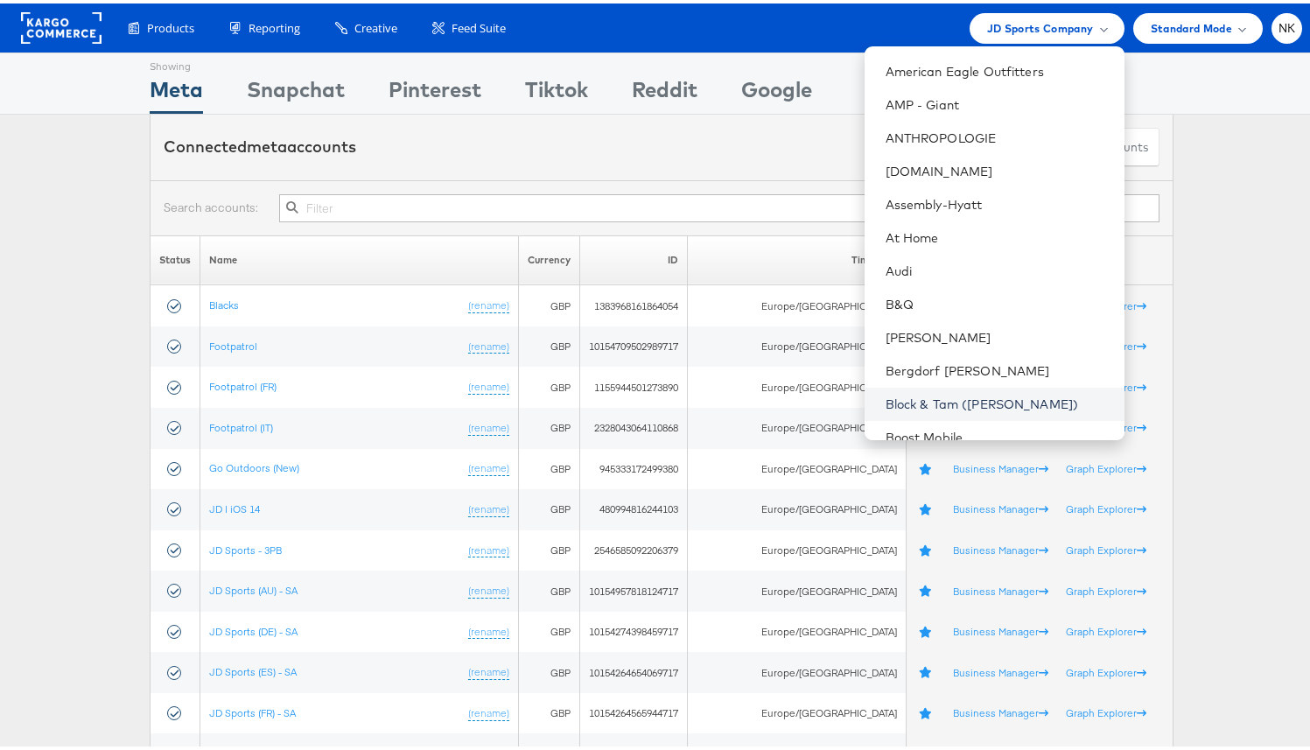
click at [933, 395] on link "Block & Tam ([PERSON_NAME])" at bounding box center [997, 400] width 225 height 17
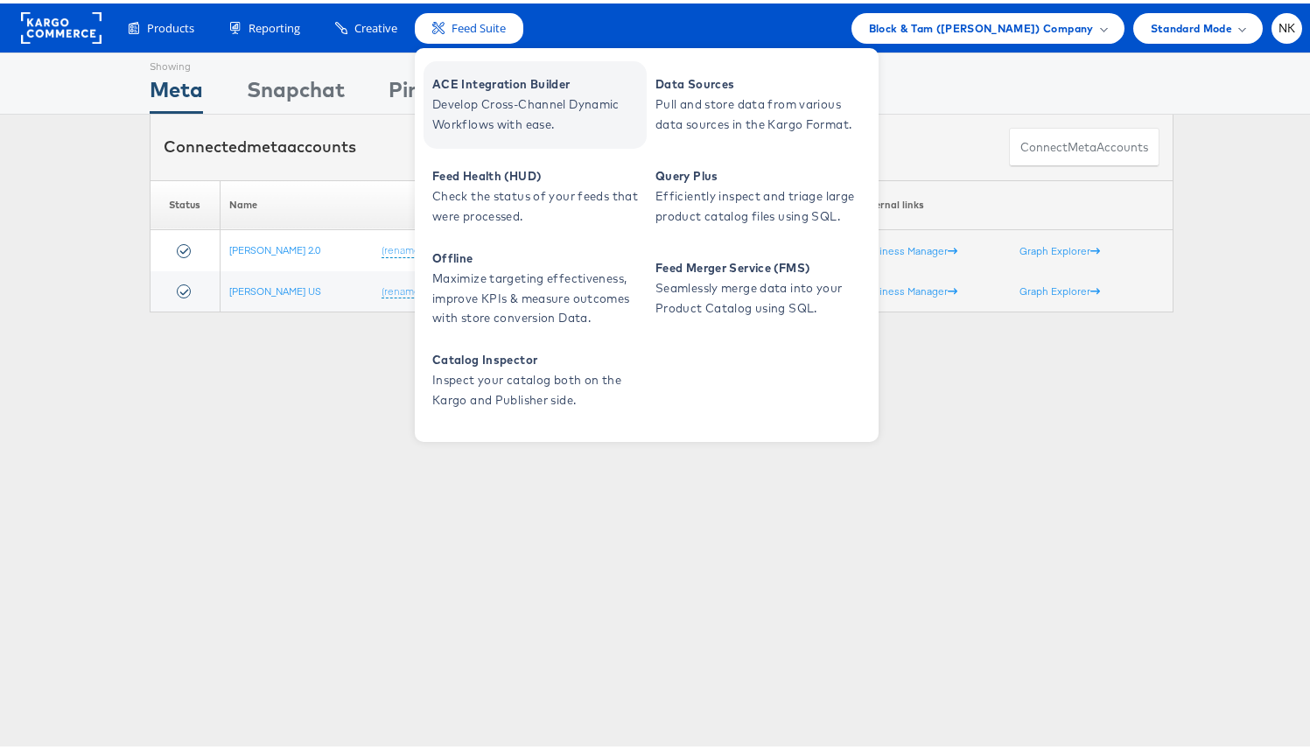
click at [451, 88] on span "ACE Integration Builder" at bounding box center [537, 81] width 210 height 20
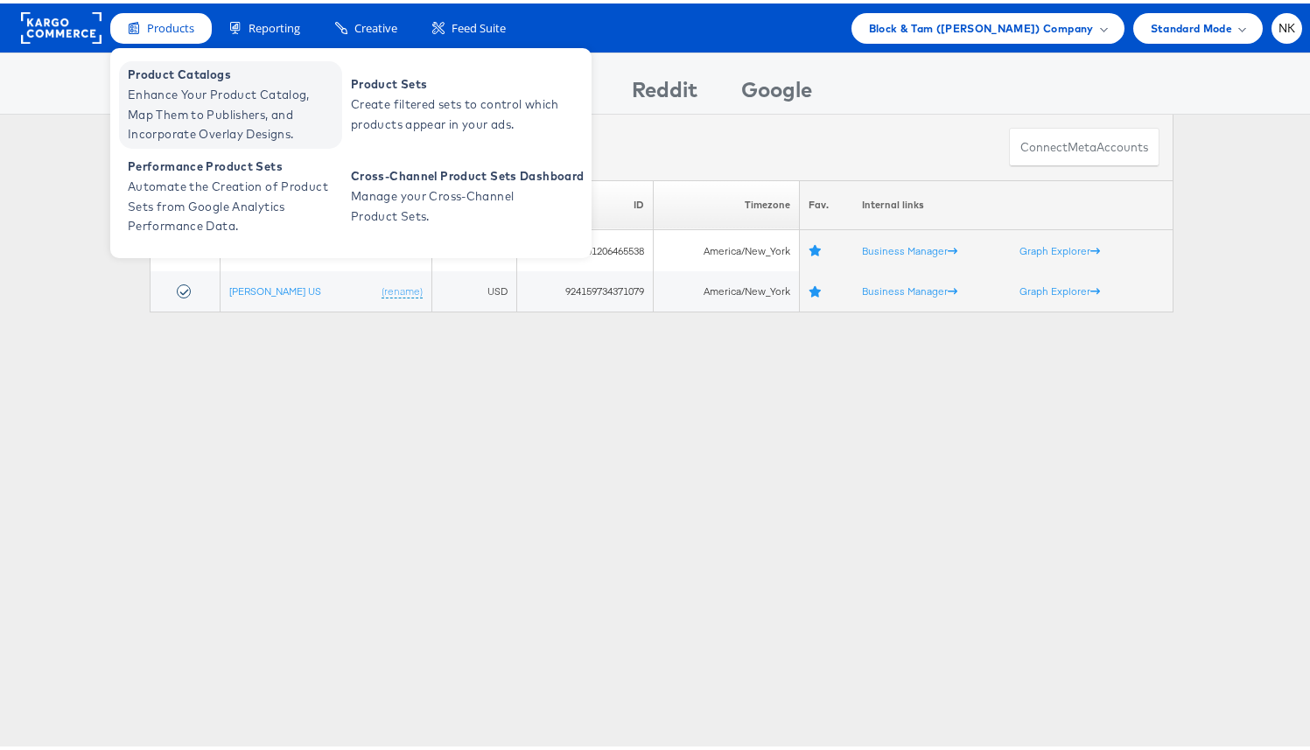
click at [199, 76] on span "Product Catalogs" at bounding box center [233, 71] width 210 height 20
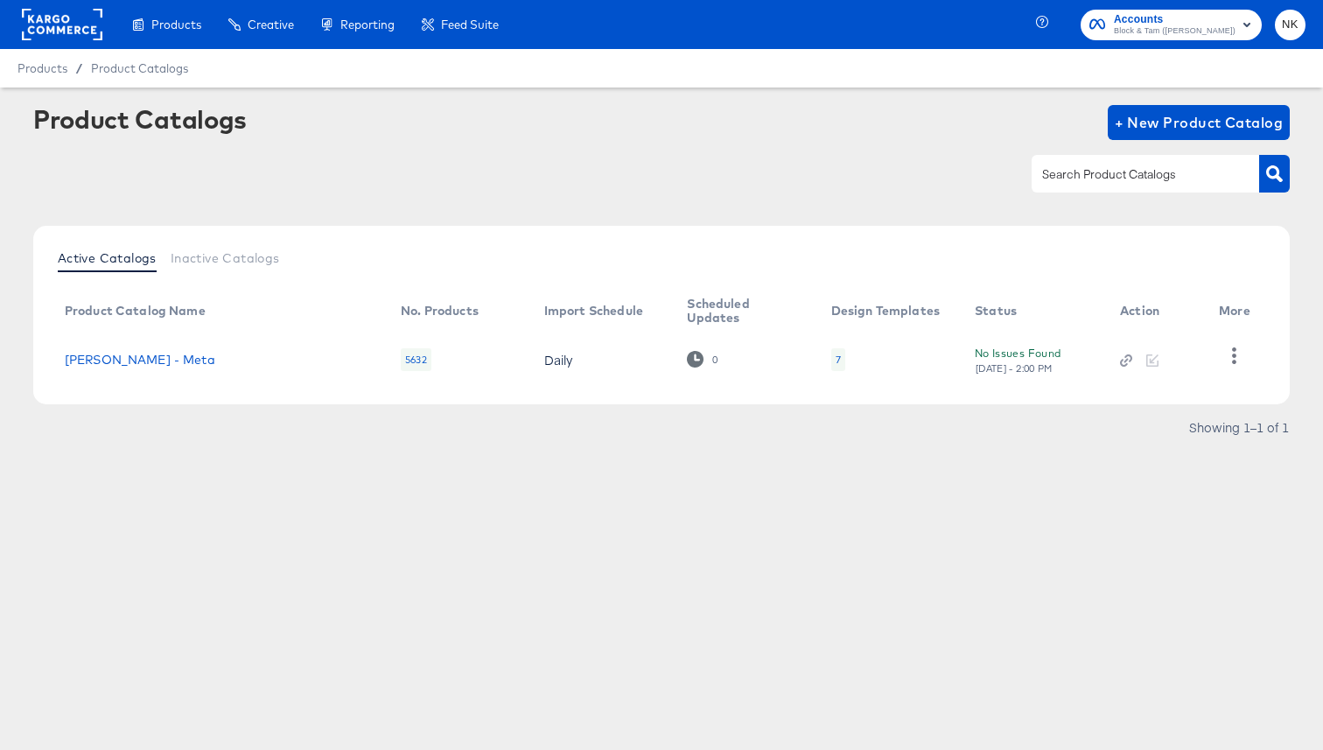
click at [617, 189] on div at bounding box center [661, 173] width 1256 height 39
click at [814, 193] on div "Product Catalogs + New Product Catalog" at bounding box center [661, 158] width 1256 height 107
click at [640, 176] on div at bounding box center [661, 173] width 1256 height 39
click at [814, 170] on div at bounding box center [661, 173] width 1256 height 39
click at [1226, 356] on icon "button" at bounding box center [1234, 355] width 17 height 17
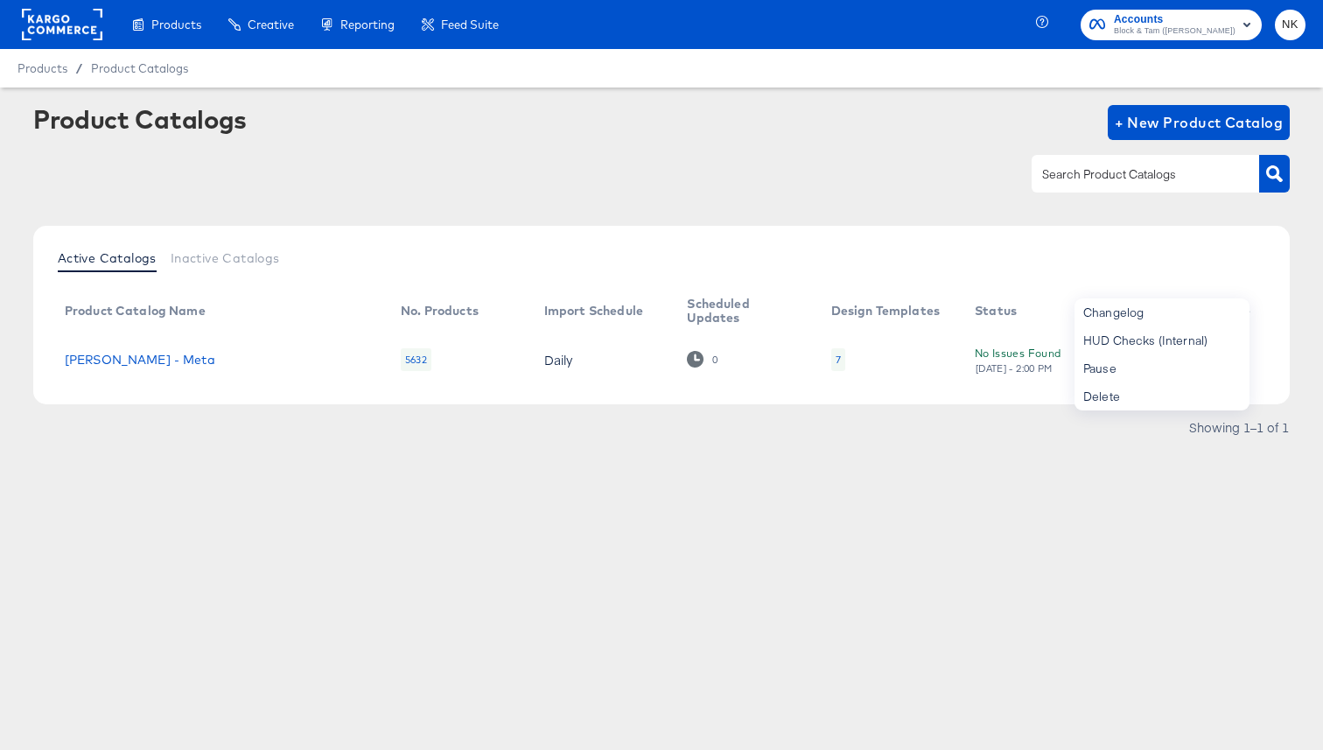
click at [784, 190] on div at bounding box center [661, 173] width 1256 height 39
click at [775, 191] on div at bounding box center [661, 173] width 1256 height 39
click at [710, 226] on div "Active Catalogs Inactive Catalogs Product Catalog Name No. Products Import Sche…" at bounding box center [661, 315] width 1256 height 178
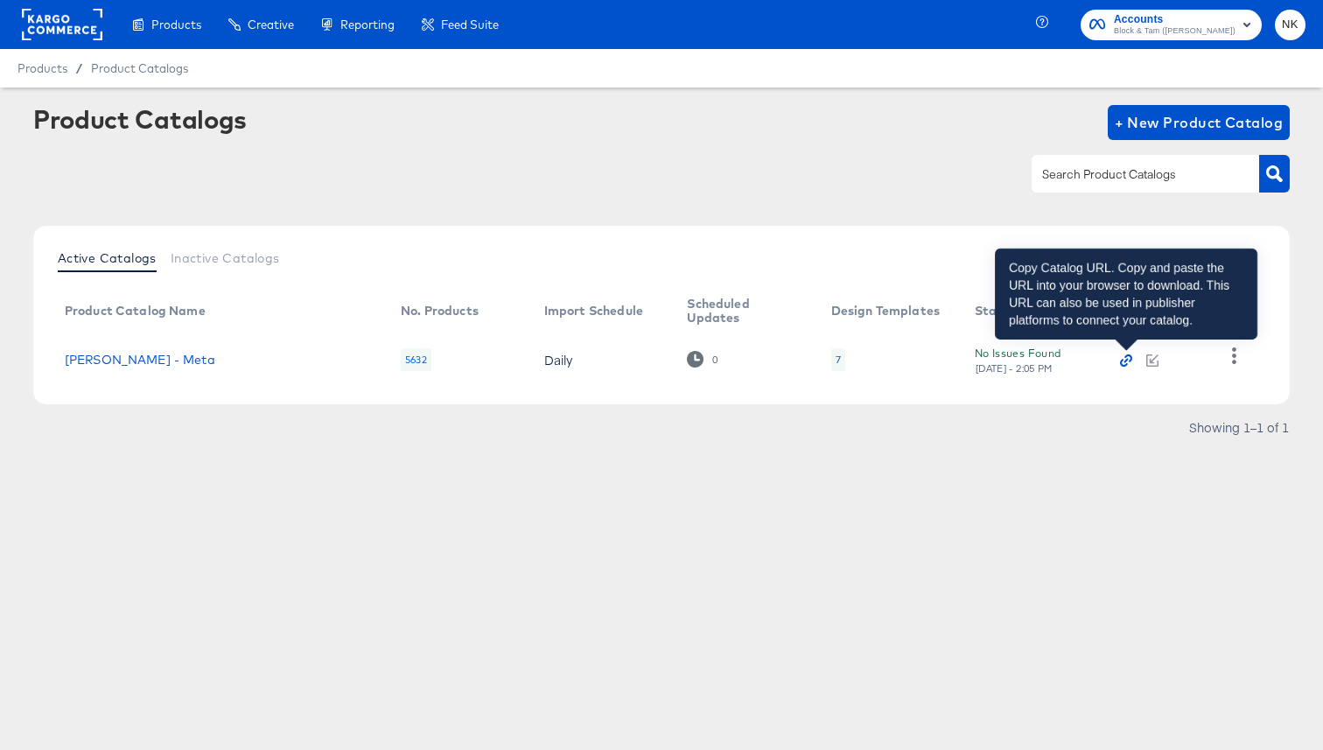
click at [1129, 361] on icon "button" at bounding box center [1126, 360] width 12 height 12
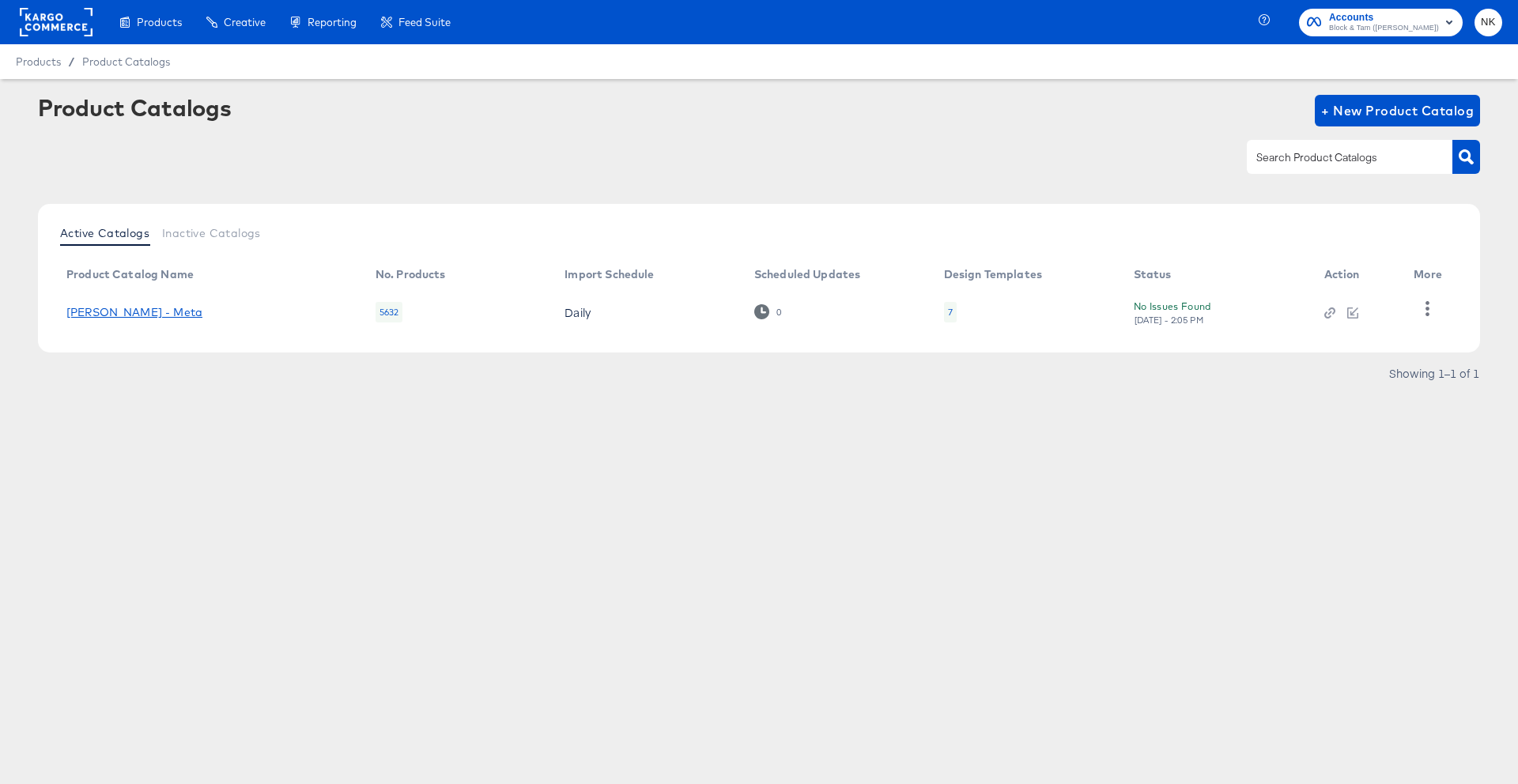
click at [167, 314] on link "[PERSON_NAME] - Meta" at bounding box center [134, 313] width 136 height 13
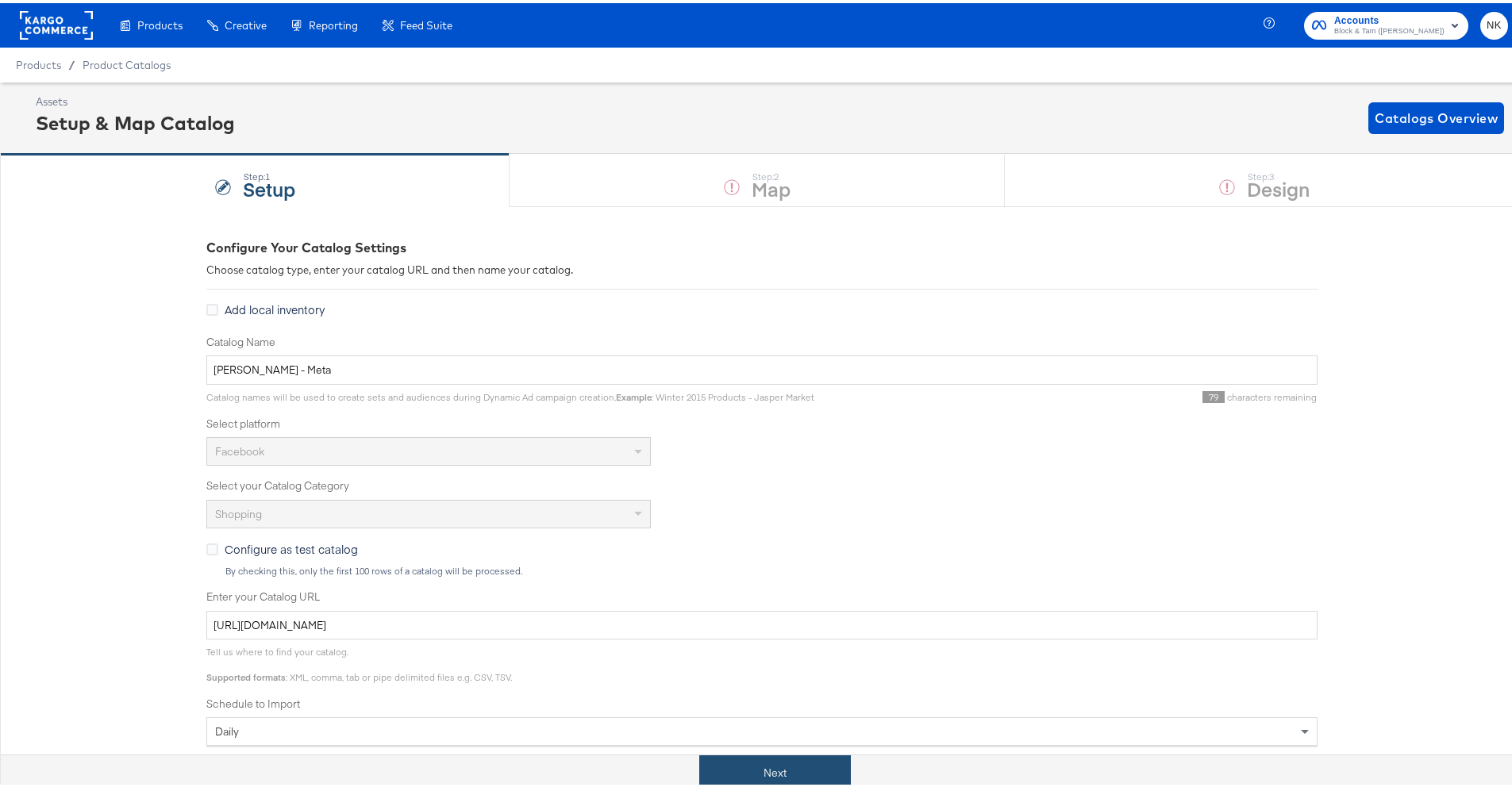
click at [788, 679] on button "Next" at bounding box center [775, 769] width 151 height 35
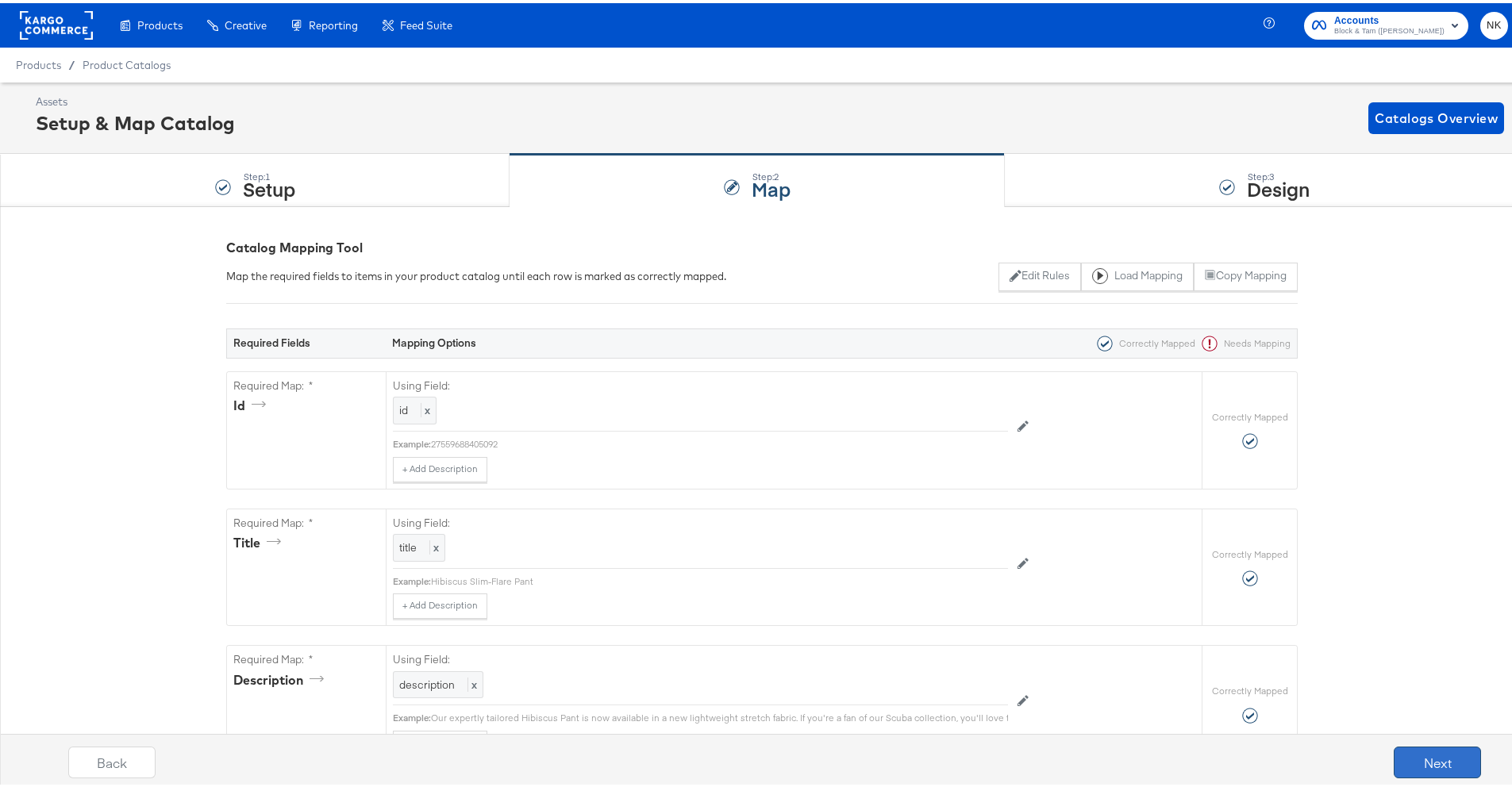
click at [1199, 679] on button "Next" at bounding box center [1437, 759] width 87 height 32
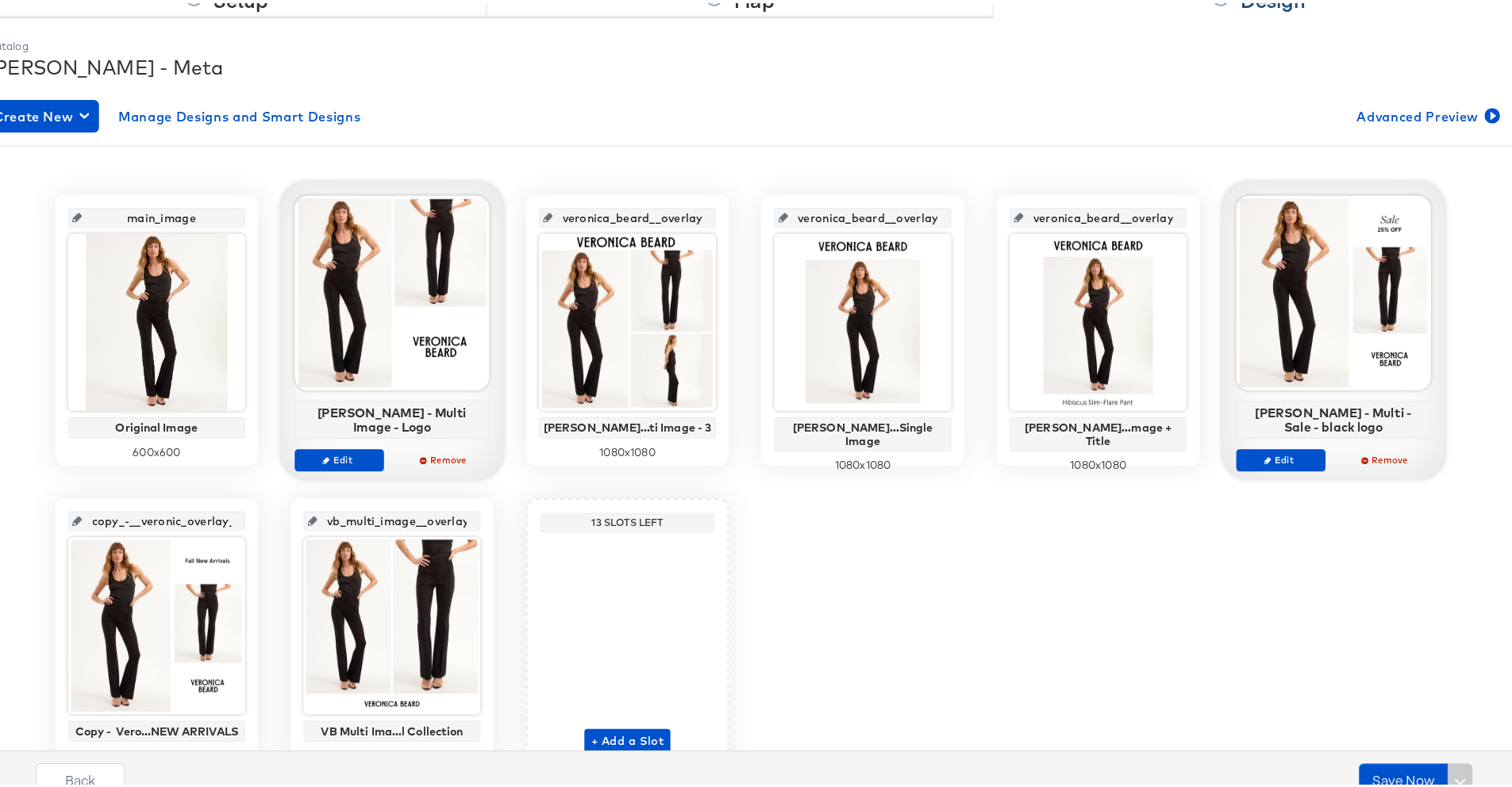
scroll to position [184, 0]
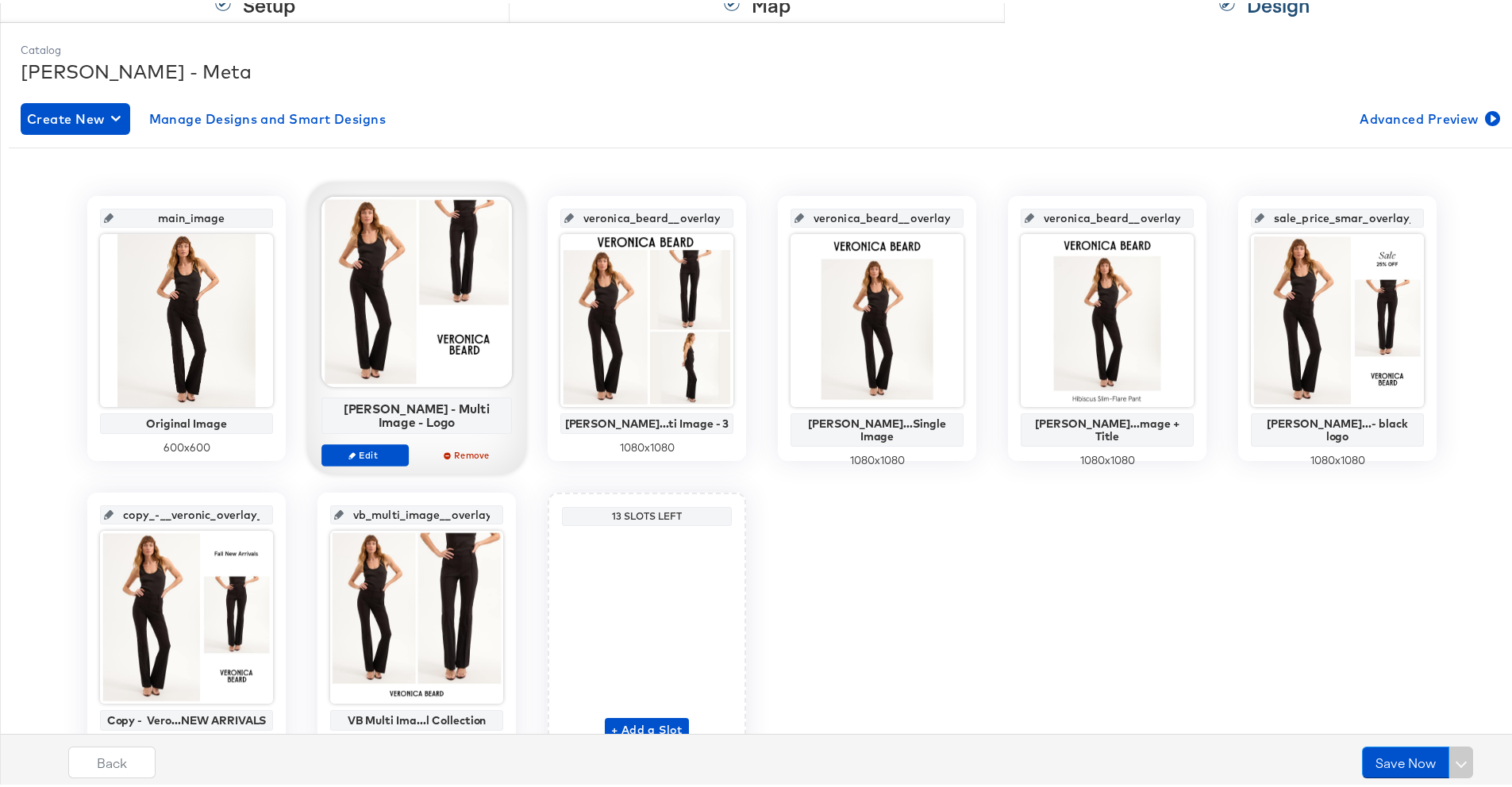
click at [1199, 573] on div "main_image Original Image 600 x 600 veronica_beard__overlay_1 [PERSON_NAME] - M…" at bounding box center [762, 473] width 1506 height 561
click at [1199, 504] on div "main_image Original Image 600 x 600 veronica_beard__overlay_1 [PERSON_NAME] - M…" at bounding box center [762, 473] width 1506 height 561
click at [1199, 584] on div "main_image Original Image 600 x 600 veronica_beard__overlay_1 [PERSON_NAME] - M…" at bounding box center [762, 473] width 1506 height 561
click at [1199, 491] on div "main_image Original Image 600 x 600 veronica_beard__overlay_1 [PERSON_NAME] - M…" at bounding box center [762, 473] width 1506 height 561
click at [1199, 503] on div "main_image Original Image 600 x 600 veronica_beard__overlay_1 [PERSON_NAME] - M…" at bounding box center [762, 473] width 1506 height 561
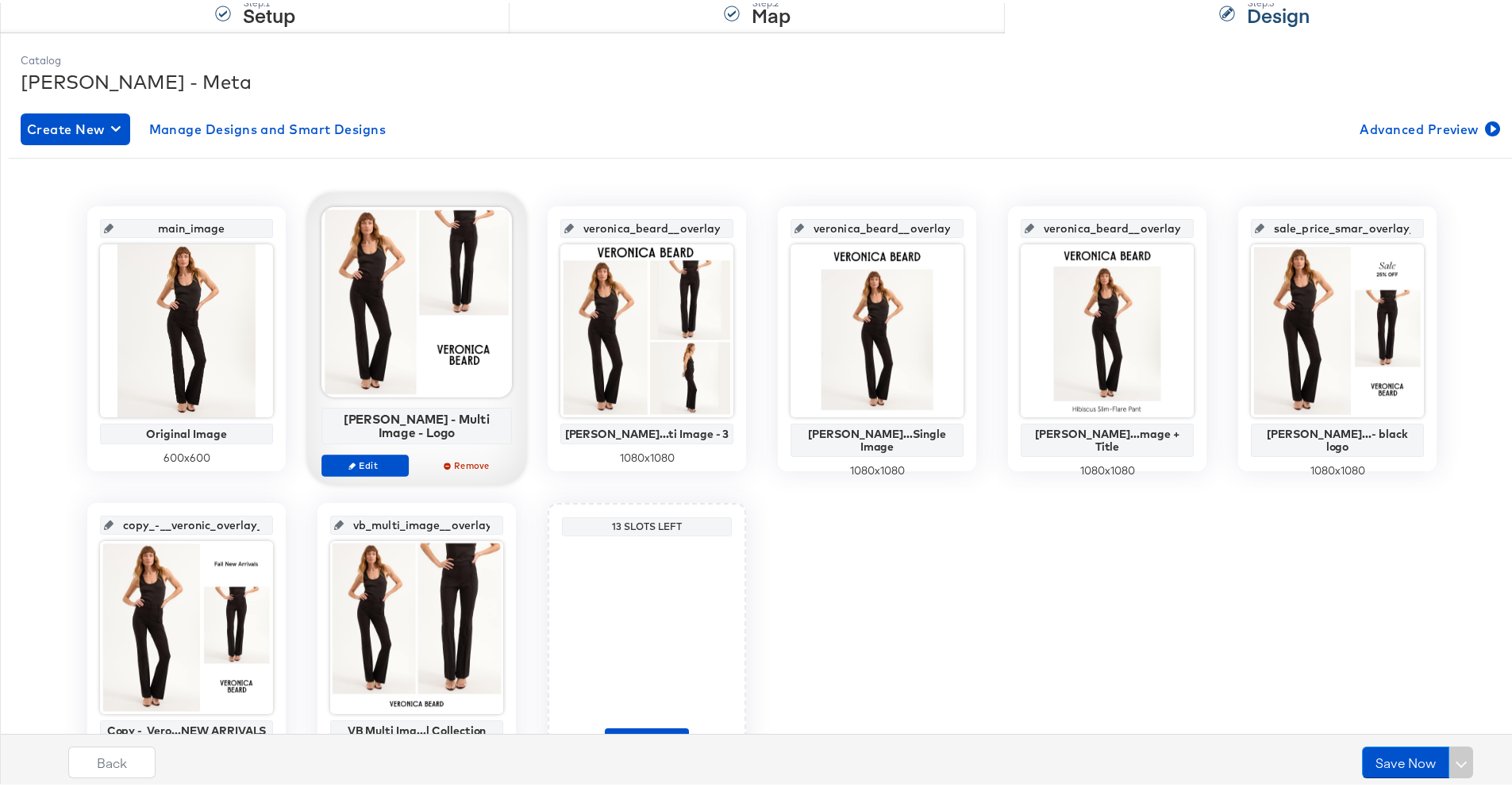
scroll to position [151, 0]
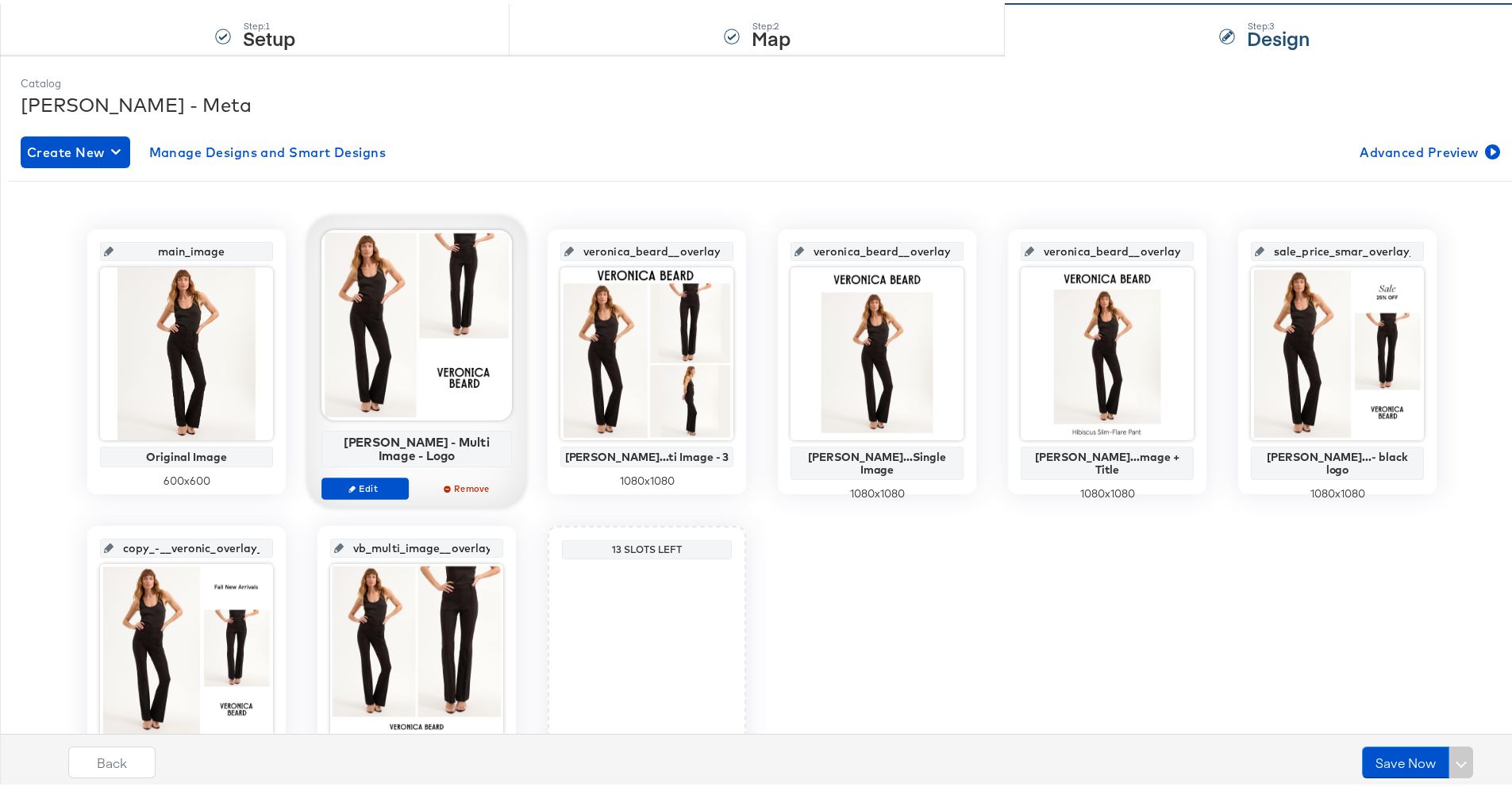
click at [1163, 529] on div "main_image Original Image 600 x 600 veronica_beard__overlay_1 [PERSON_NAME] - M…" at bounding box center [762, 506] width 1506 height 561
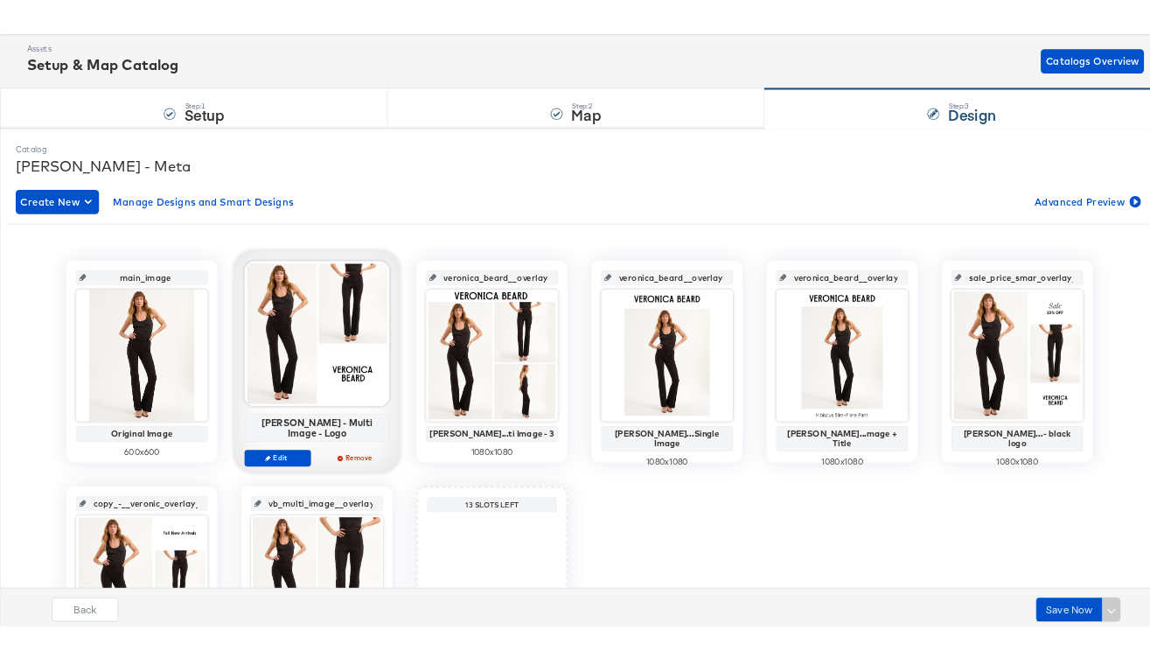
scroll to position [0, 0]
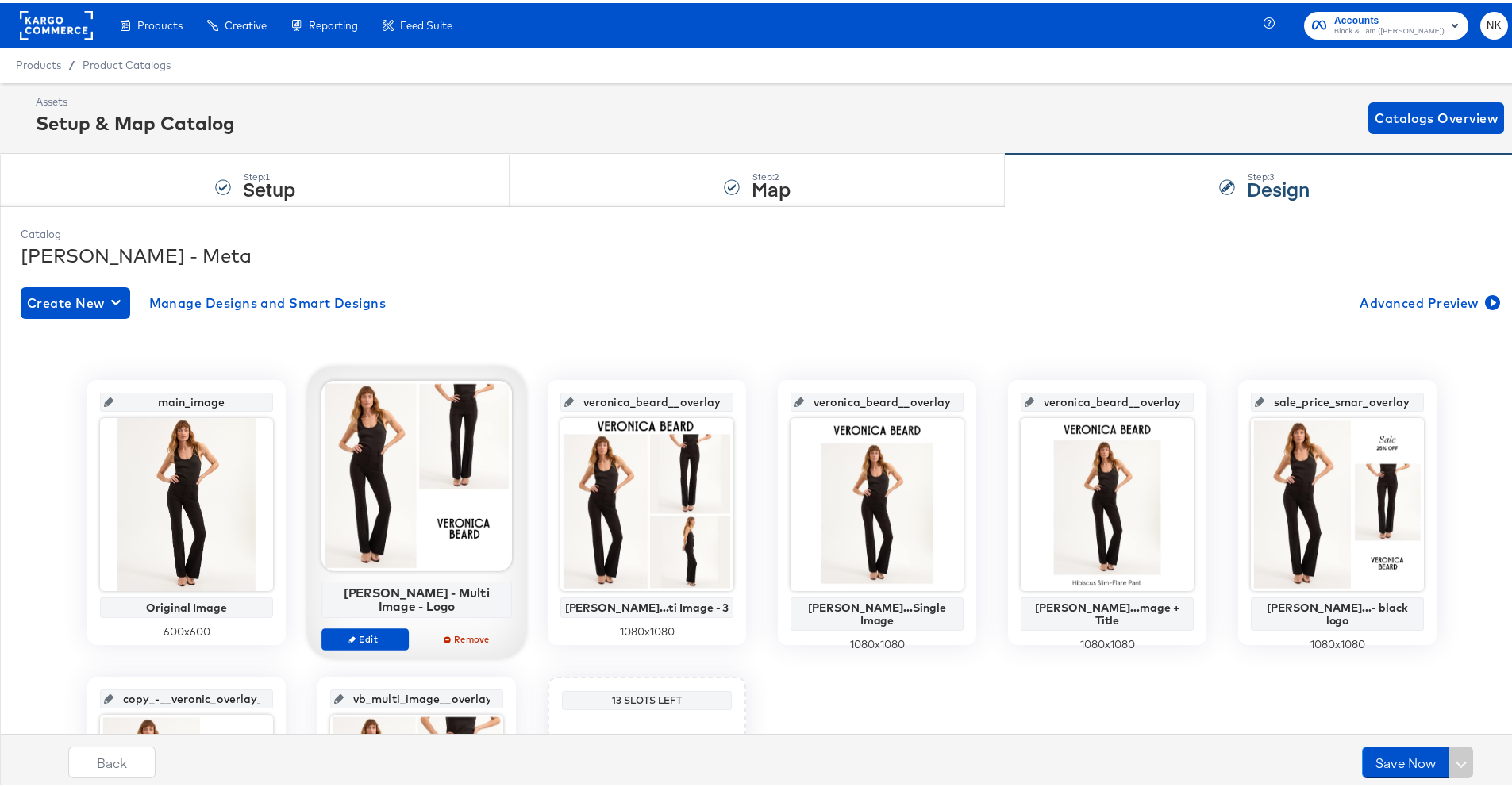
click at [668, 246] on div "[PERSON_NAME] - Meta" at bounding box center [762, 252] width 1482 height 27
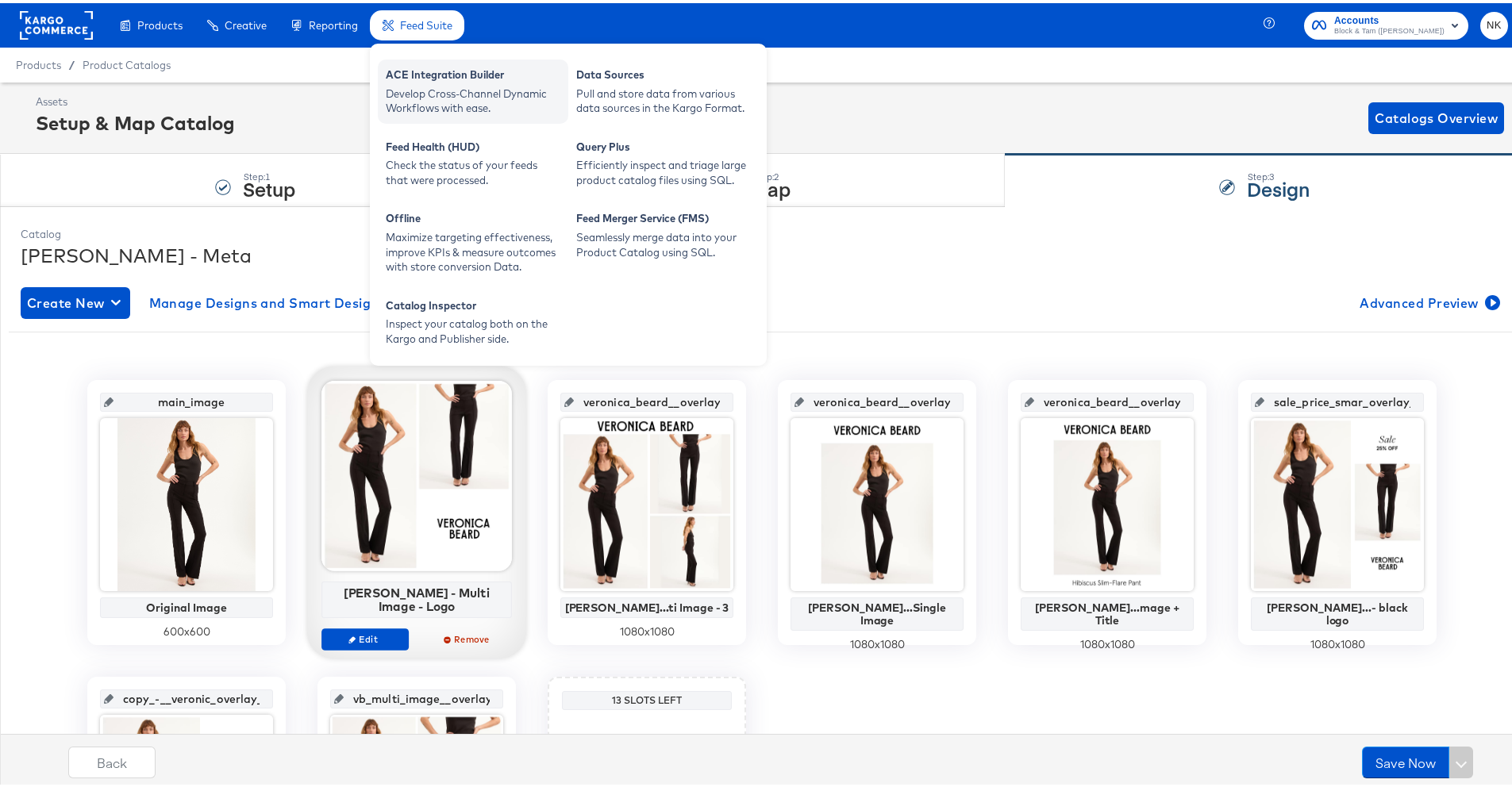
click at [432, 78] on div "ACE Integration Builder" at bounding box center [473, 73] width 174 height 19
